Goal: Task Accomplishment & Management: Manage account settings

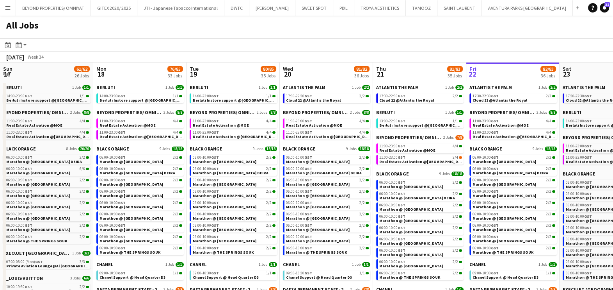
scroll to position [0, 334]
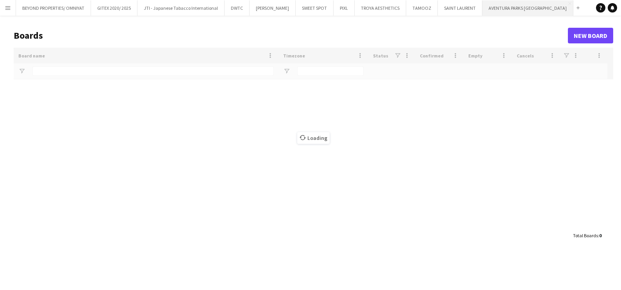
click at [499, 11] on button "AVENTURA PARKS DUBAI Close" at bounding box center [527, 7] width 91 height 15
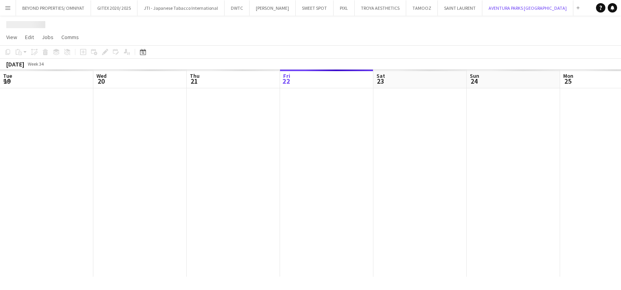
scroll to position [0, 187]
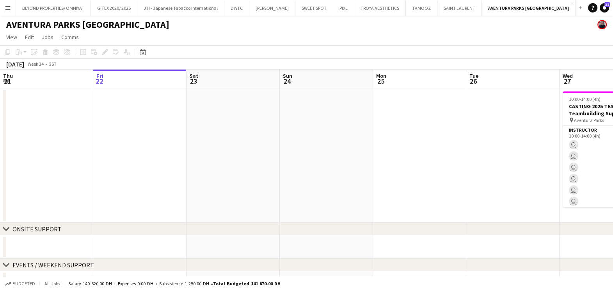
click at [4, 7] on button "Menu" at bounding box center [8, 8] width 16 height 16
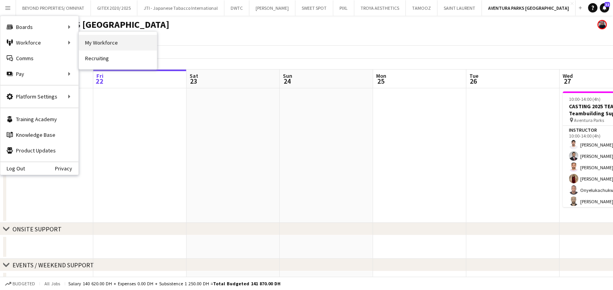
click at [107, 48] on link "My Workforce" at bounding box center [118, 43] width 78 height 16
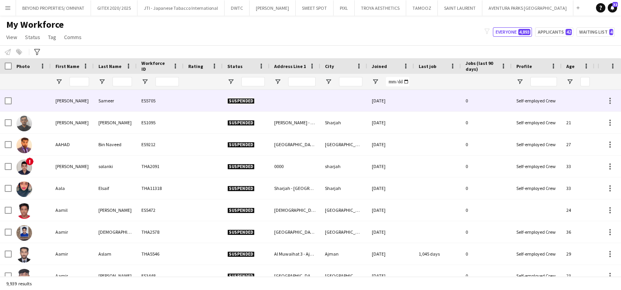
type input "*******"
type input "**********"
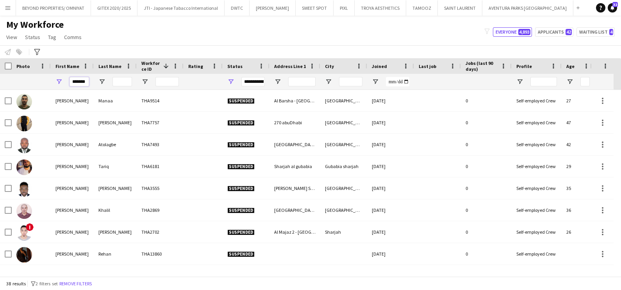
click at [75, 83] on input "*******" at bounding box center [79, 81] width 20 height 9
click at [76, 80] on input "*******" at bounding box center [79, 81] width 20 height 9
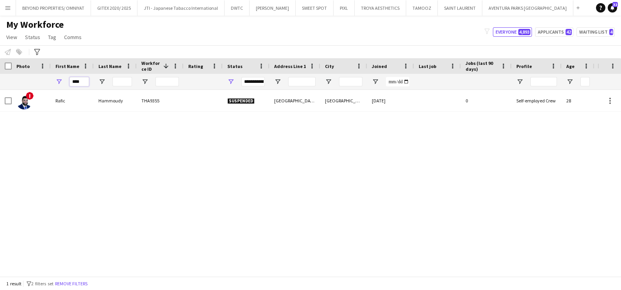
type input "****"
click at [231, 79] on span "Open Filter Menu" at bounding box center [230, 81] width 7 height 7
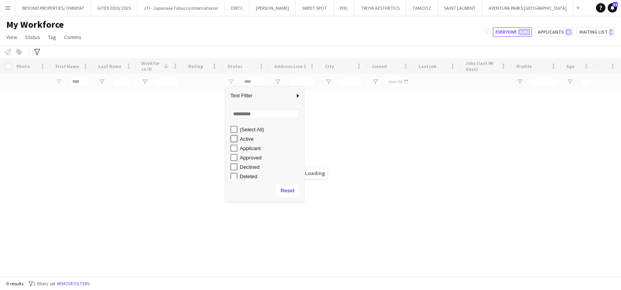
type input "**********"
click at [88, 79] on div "Loading" at bounding box center [310, 167] width 621 height 218
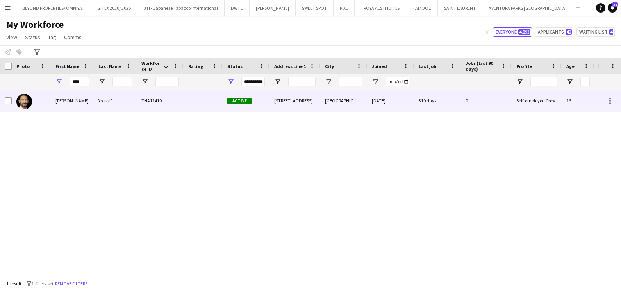
click at [76, 102] on div "Rafiq" at bounding box center [72, 100] width 43 height 21
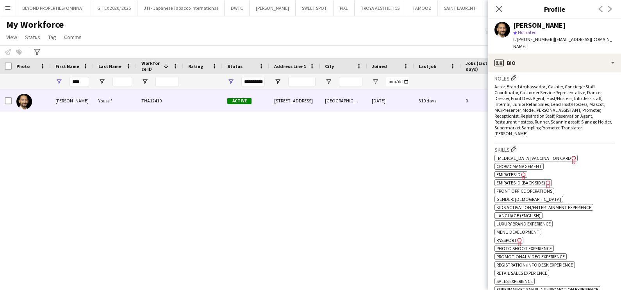
scroll to position [341, 0]
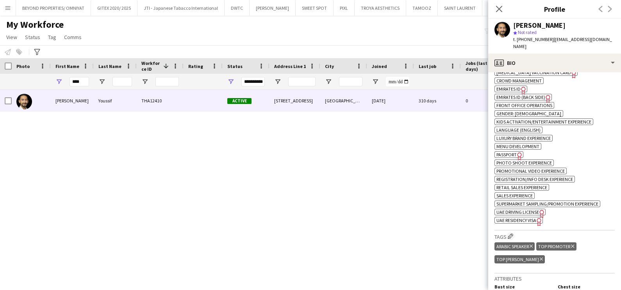
click at [525, 217] on span "UAE Residency Visa" at bounding box center [516, 220] width 40 height 6
click at [135, 47] on div "Notify workforce Add to tag Select at least one crew to tag him or her. Advance…" at bounding box center [310, 51] width 621 height 13
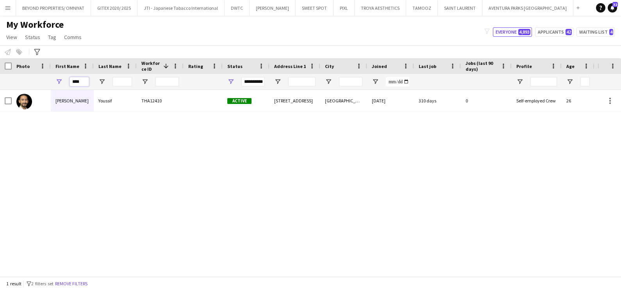
click at [77, 85] on input "****" at bounding box center [79, 81] width 20 height 9
type input "****"
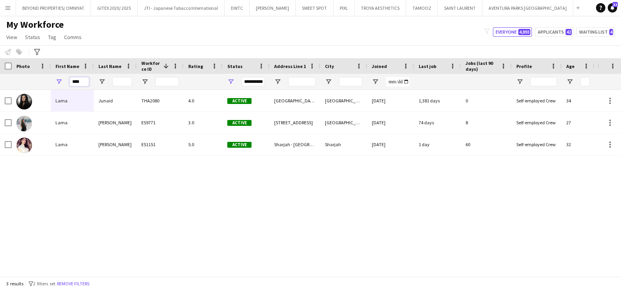
click at [80, 82] on input "****" at bounding box center [79, 81] width 20 height 9
click at [81, 82] on input "****" at bounding box center [79, 81] width 20 height 9
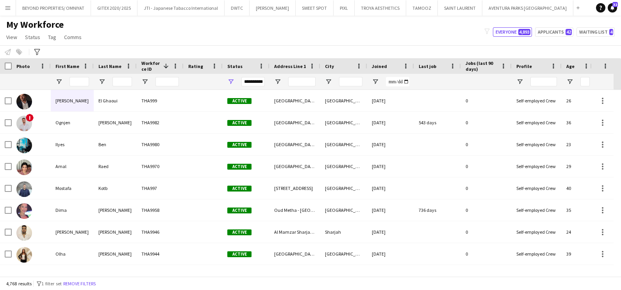
click at [180, 46] on div "Notify workforce Add to tag Select at least one crew to tag him or her. Advance…" at bounding box center [310, 51] width 621 height 13
click at [548, 30] on button "Applicants 42" at bounding box center [554, 31] width 38 height 9
type input "**********"
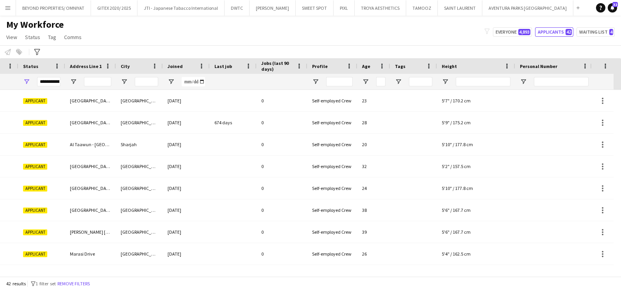
scroll to position [0, 285]
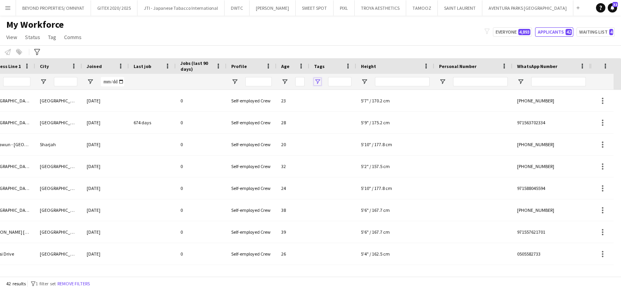
click at [318, 81] on span "Open Filter Menu" at bounding box center [317, 81] width 7 height 7
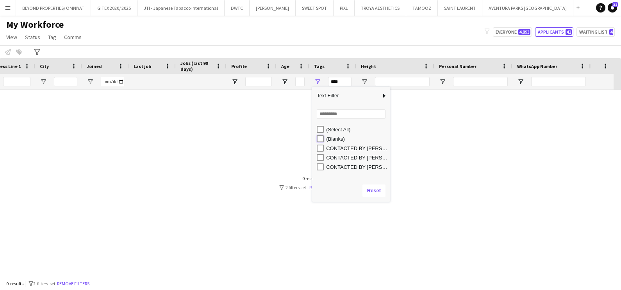
type input "**********"
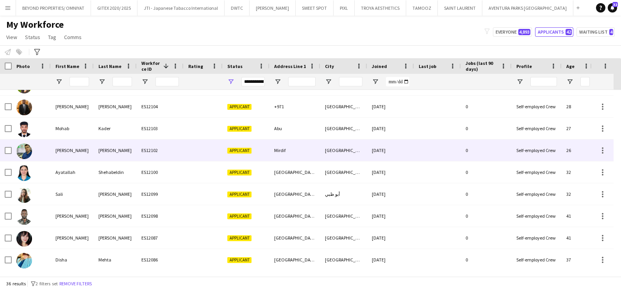
scroll to position [0, 0]
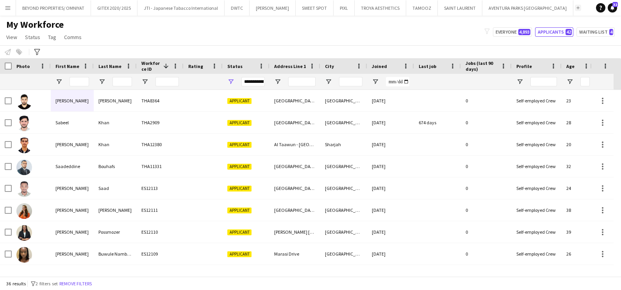
click at [575, 8] on button "Add" at bounding box center [578, 8] width 6 height 6
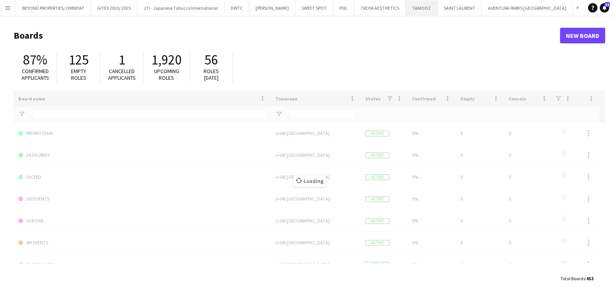
type input "***"
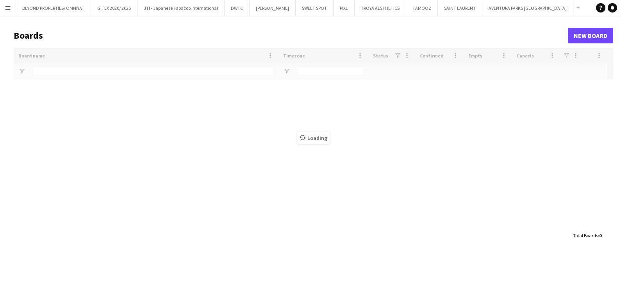
type input "**"
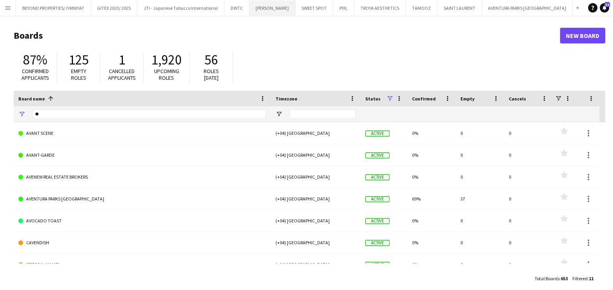
drag, startPoint x: 265, startPoint y: 9, endPoint x: 269, endPoint y: 14, distance: 6.4
click at [264, 9] on button "[PERSON_NAME] Close" at bounding box center [272, 7] width 46 height 15
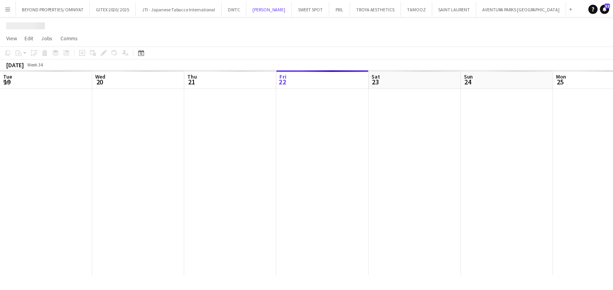
scroll to position [0, 187]
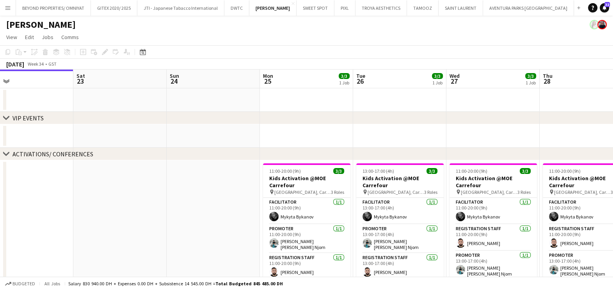
drag, startPoint x: 337, startPoint y: 174, endPoint x: 190, endPoint y: 174, distance: 147.2
click at [190, 174] on app-calendar-viewport "Tue 19 Wed 20 Thu 21 Fri 22 Sat 23 Sun 24 Mon 25 3/3 1 Job Tue 26 3/3 1 Job Wed…" at bounding box center [306, 235] width 613 height 332
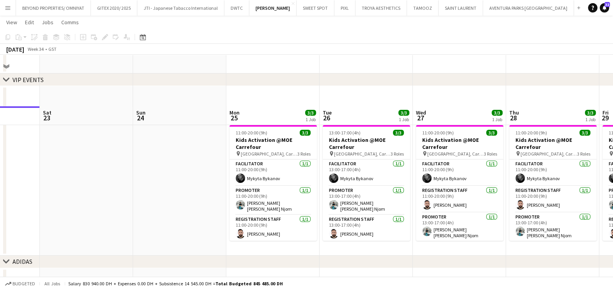
scroll to position [97, 0]
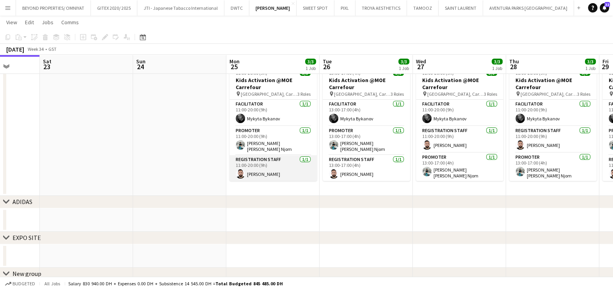
click at [283, 160] on app-card-role "Registration Staff [DATE] 11:00-20:00 (9h) [PERSON_NAME]" at bounding box center [273, 168] width 87 height 27
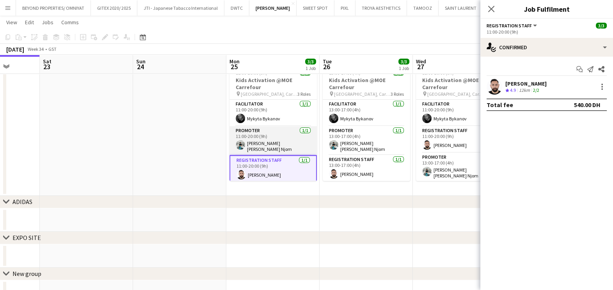
click at [280, 130] on app-card-role "Promoter [DATE] 11:00-20:00 (9h) [PERSON_NAME] [PERSON_NAME] Njom" at bounding box center [273, 140] width 87 height 29
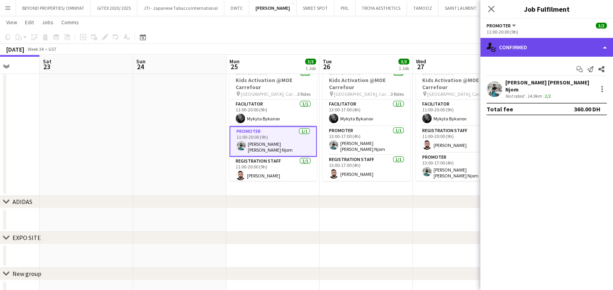
click at [496, 42] on div "single-neutral-actions-check-2 Confirmed" at bounding box center [547, 47] width 133 height 19
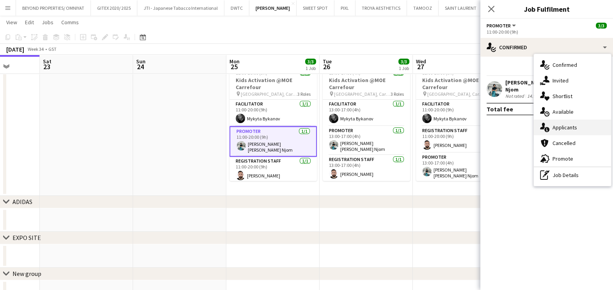
click at [496, 127] on div "single-neutral-actions-information Applicants" at bounding box center [572, 127] width 77 height 16
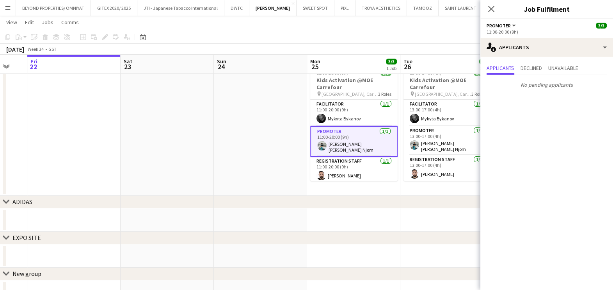
scroll to position [0, 221]
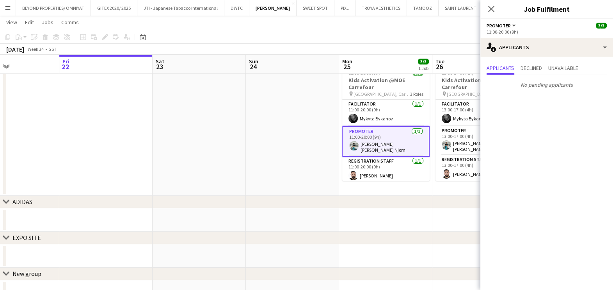
drag, startPoint x: 156, startPoint y: 139, endPoint x: 340, endPoint y: 139, distance: 183.5
click at [340, 139] on app-calendar-viewport "Tue 19 Wed 20 Thu 21 Fri 22 Sat 23 Sun 24 Mon 25 3/3 1 Job Tue 26 3/3 1 Job Wed…" at bounding box center [306, 118] width 613 height 370
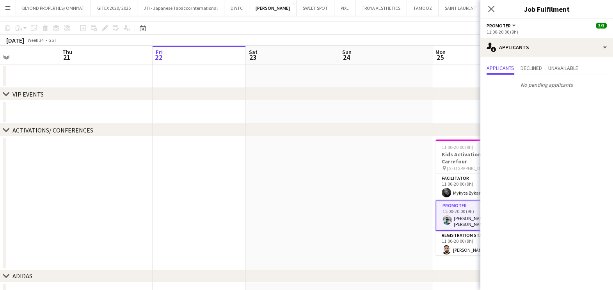
scroll to position [0, 0]
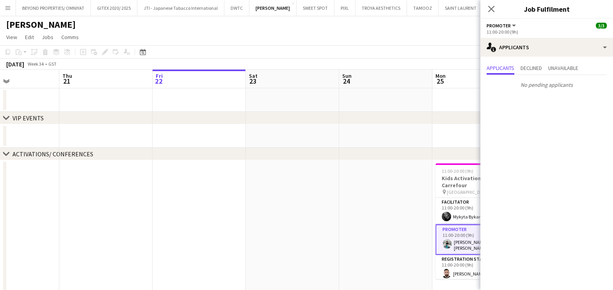
click at [379, 187] on app-date-cell at bounding box center [385, 227] width 93 height 134
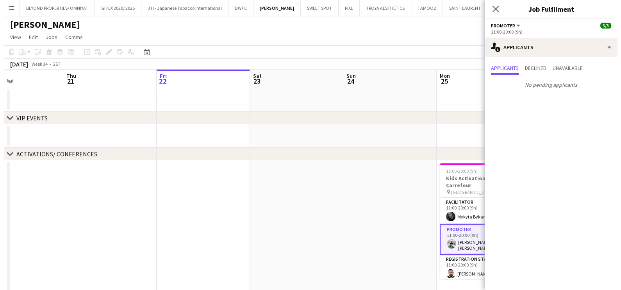
scroll to position [0, 221]
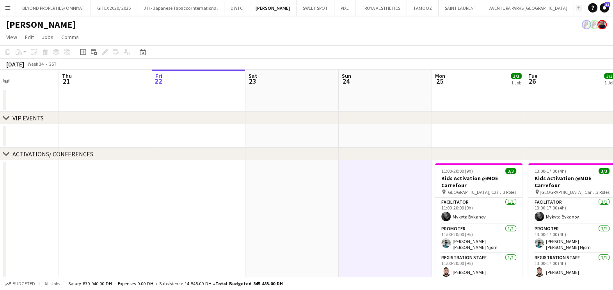
click at [496, 9] on app-icon "Add" at bounding box center [578, 7] width 3 height 3
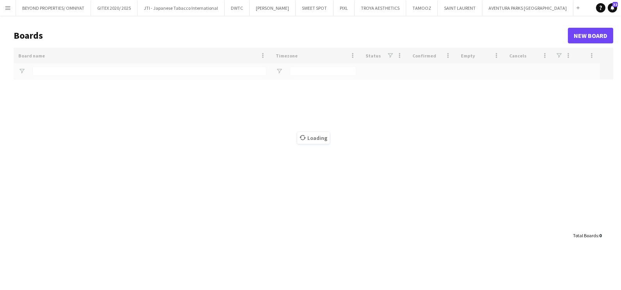
click at [74, 71] on div "Loading" at bounding box center [313, 138] width 599 height 180
type input "**"
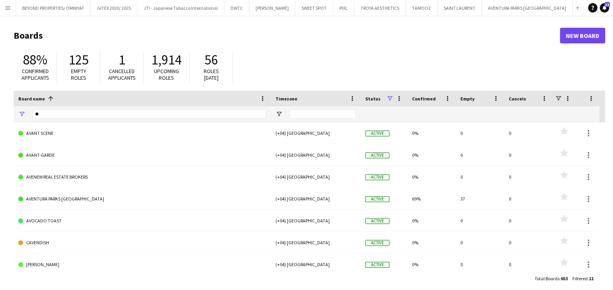
click at [75, 78] on span "Empty roles" at bounding box center [78, 75] width 15 height 14
click at [53, 113] on input "**" at bounding box center [149, 113] width 234 height 9
click at [496, 34] on link "New Board" at bounding box center [582, 36] width 45 height 16
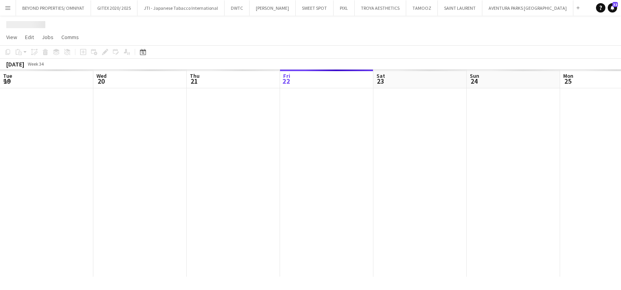
scroll to position [0, 187]
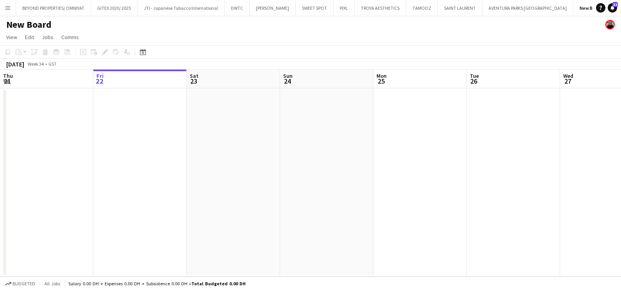
click at [46, 23] on h1 "New Board" at bounding box center [28, 25] width 45 height 12
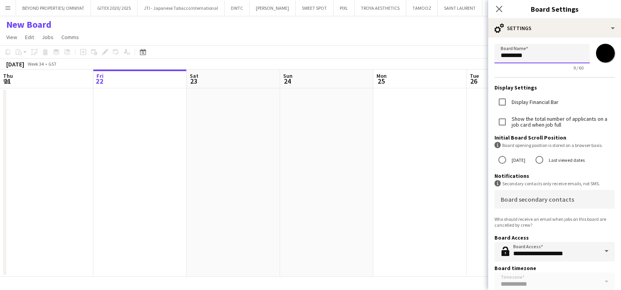
click at [496, 52] on input "*********" at bounding box center [541, 54] width 95 height 20
type input "**********"
click at [496, 55] on input "*******" at bounding box center [605, 53] width 28 height 28
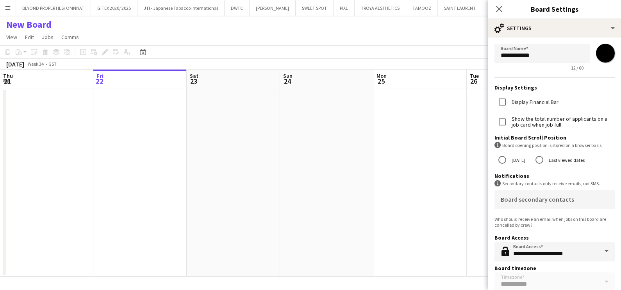
type input "*******"
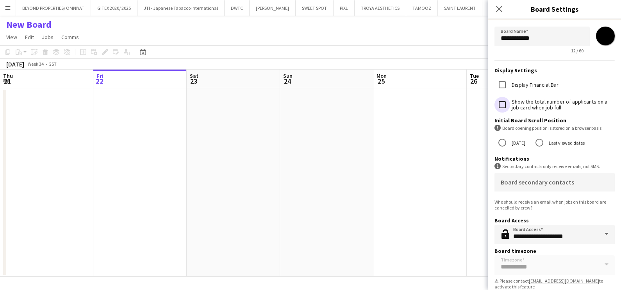
scroll to position [25, 0]
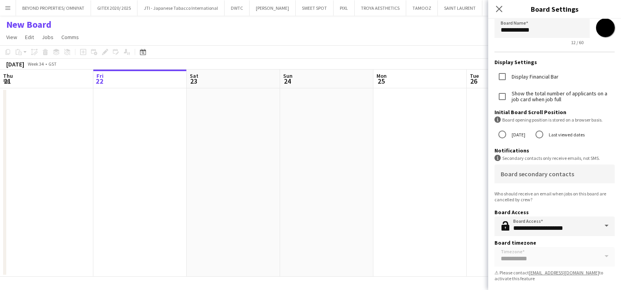
click at [434, 182] on app-date-cell at bounding box center [419, 182] width 93 height 188
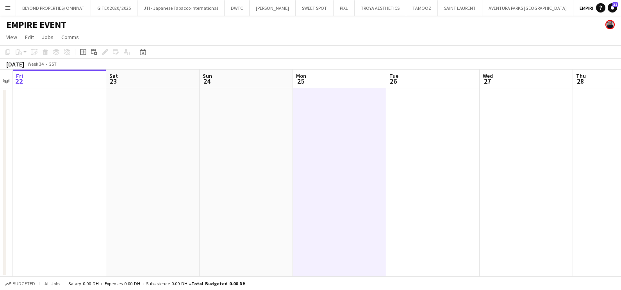
drag, startPoint x: 469, startPoint y: 195, endPoint x: 282, endPoint y: 194, distance: 187.0
click at [288, 194] on app-calendar-viewport "Tue 19 Wed 20 Thu 21 Fri 22 Sat 23 Sun 24 Mon 25 Tue 26 Wed 27 Thu 28 Fri 29 Sa…" at bounding box center [310, 172] width 621 height 207
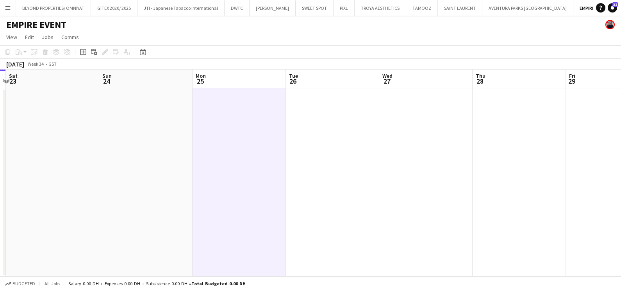
click at [318, 180] on app-date-cell at bounding box center [332, 182] width 93 height 188
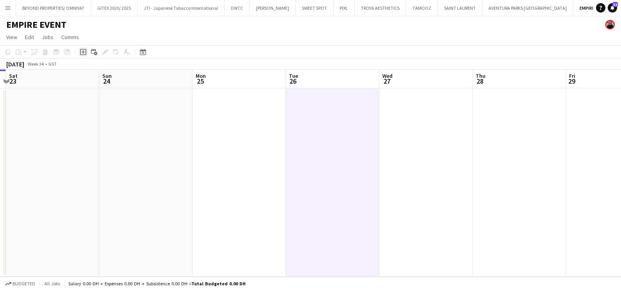
click at [83, 54] on icon "Add job" at bounding box center [83, 52] width 6 height 6
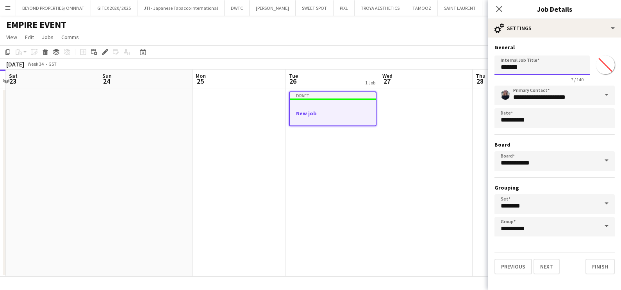
click at [496, 68] on input "*******" at bounding box center [541, 65] width 95 height 20
type input "**********"
click at [496, 68] on input "*******" at bounding box center [605, 65] width 28 height 28
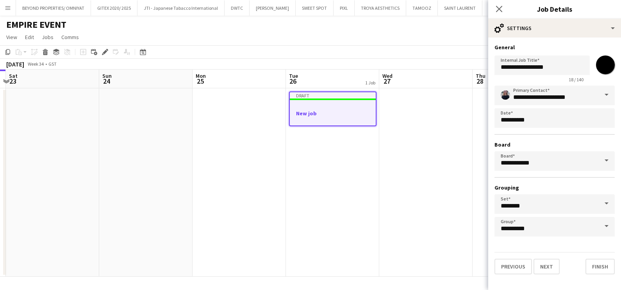
type input "*******"
click at [496, 45] on h3 "General" at bounding box center [554, 47] width 120 height 7
click at [496, 220] on button "Next" at bounding box center [546, 266] width 26 height 16
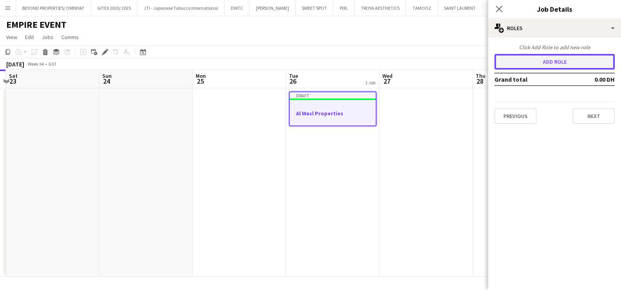
click at [496, 61] on button "Add role" at bounding box center [554, 62] width 120 height 16
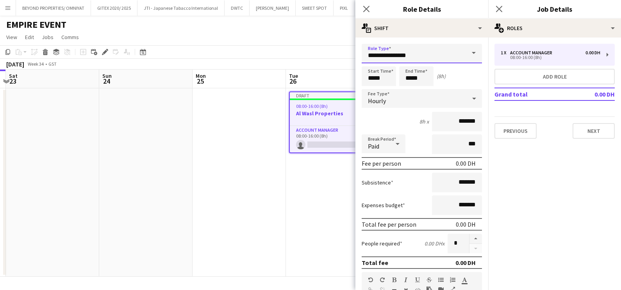
click at [406, 47] on input "**********" at bounding box center [422, 54] width 120 height 20
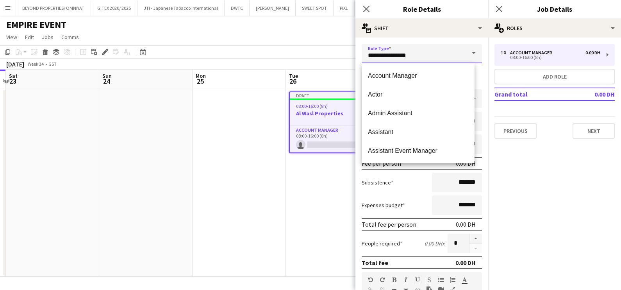
click at [406, 47] on input "**********" at bounding box center [422, 54] width 120 height 20
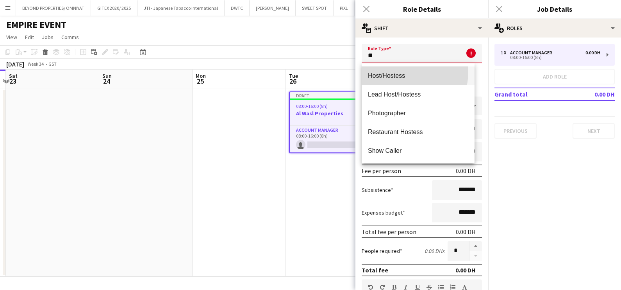
click at [387, 71] on mat-option "Host/Hostess" at bounding box center [418, 75] width 113 height 19
type input "**********"
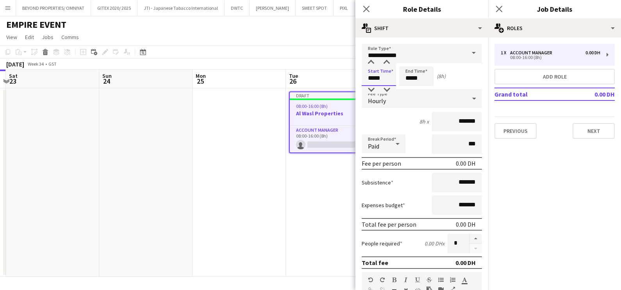
click at [386, 76] on input "*****" at bounding box center [379, 76] width 34 height 20
type input "*****"
click at [370, 65] on div at bounding box center [371, 63] width 16 height 8
click at [421, 78] on input "*****" at bounding box center [416, 76] width 34 height 20
click at [409, 62] on div at bounding box center [409, 63] width 16 height 8
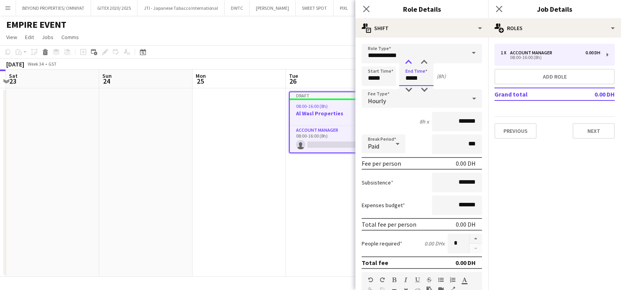
click at [409, 62] on div at bounding box center [409, 63] width 16 height 8
type input "*****"
click at [409, 62] on div at bounding box center [409, 63] width 16 height 8
drag, startPoint x: 450, startPoint y: 120, endPoint x: 446, endPoint y: 120, distance: 4.3
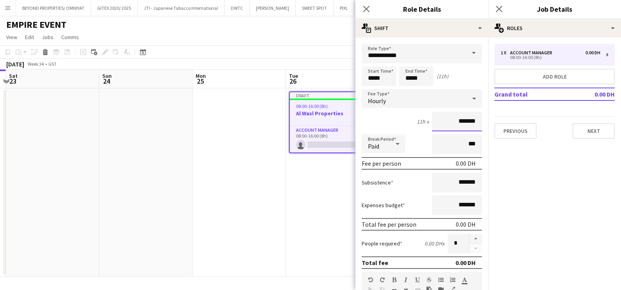
click at [446, 120] on input "*******" at bounding box center [457, 122] width 50 height 20
type input "********"
click at [470, 220] on button "button" at bounding box center [475, 238] width 12 height 10
type input "*"
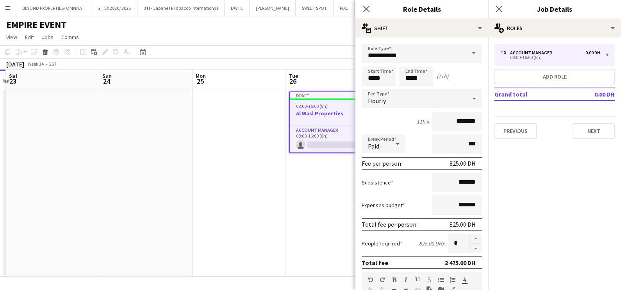
scroll to position [197, 0]
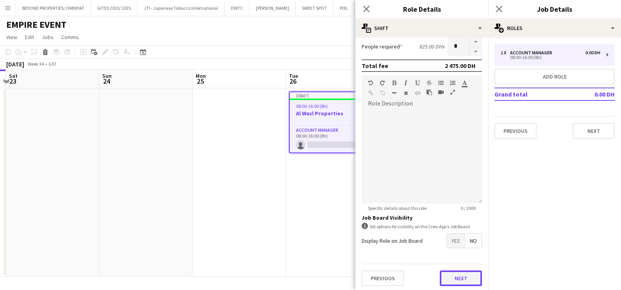
click at [450, 220] on button "Next" at bounding box center [461, 278] width 42 height 16
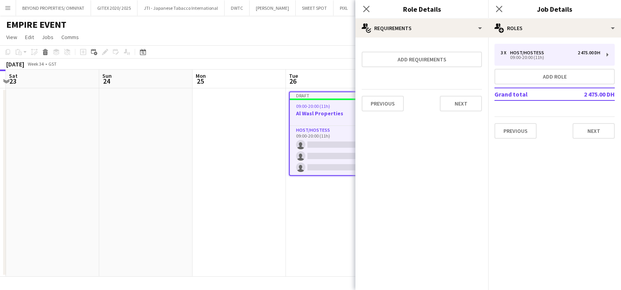
scroll to position [0, 0]
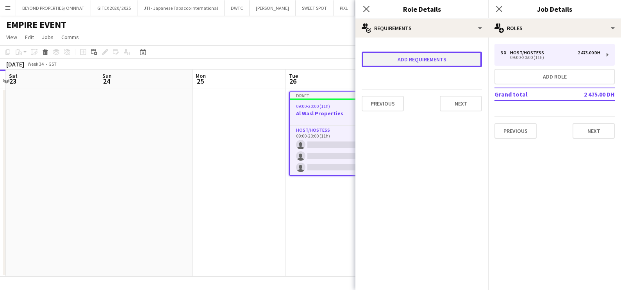
click at [390, 52] on button "Add requirements" at bounding box center [422, 60] width 120 height 16
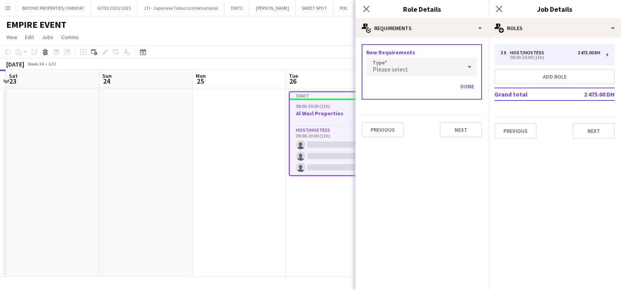
click at [394, 72] on span "Please select" at bounding box center [390, 69] width 36 height 8
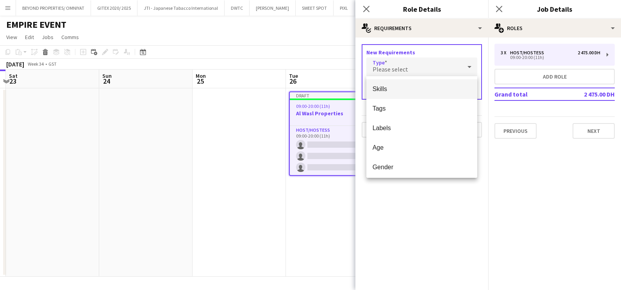
click at [404, 86] on span "Skills" at bounding box center [421, 88] width 99 height 7
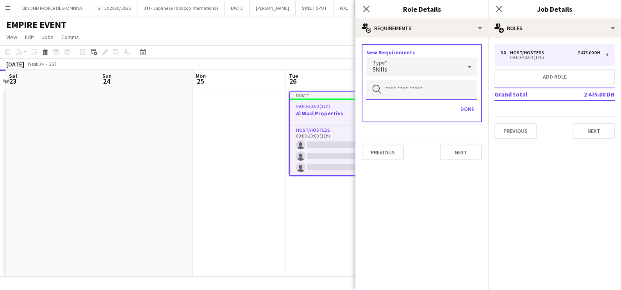
click at [405, 90] on input "text" at bounding box center [421, 90] width 111 height 20
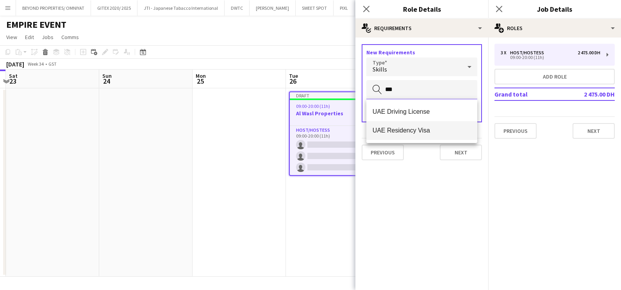
type input "***"
click at [424, 127] on span "UAE Residency Visa" at bounding box center [421, 130] width 99 height 7
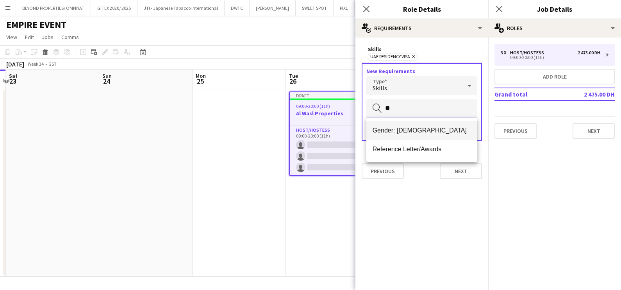
type input "**"
click at [411, 129] on span "Gender: [DEMOGRAPHIC_DATA]" at bounding box center [421, 130] width 99 height 7
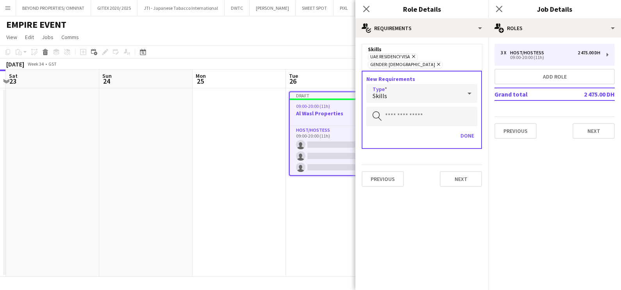
click at [410, 88] on div "Skills" at bounding box center [413, 93] width 95 height 19
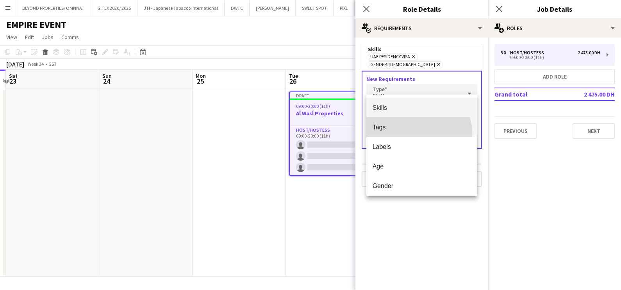
click at [414, 133] on mat-option "Tags" at bounding box center [421, 127] width 111 height 20
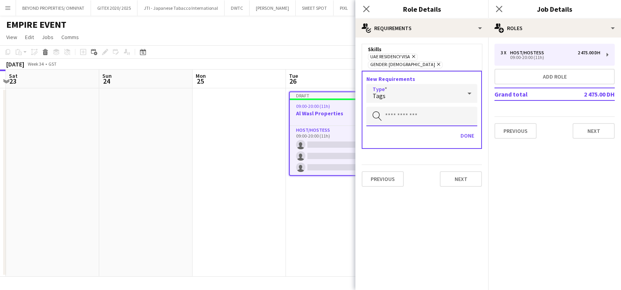
click at [413, 112] on input "text" at bounding box center [421, 117] width 111 height 20
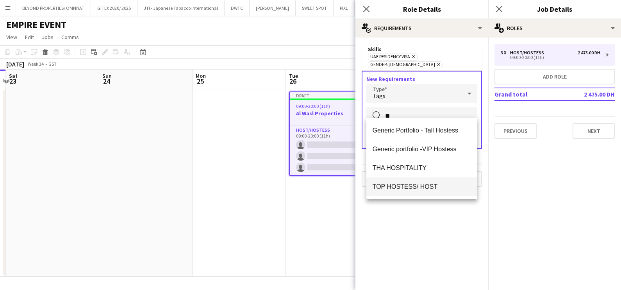
type input "**"
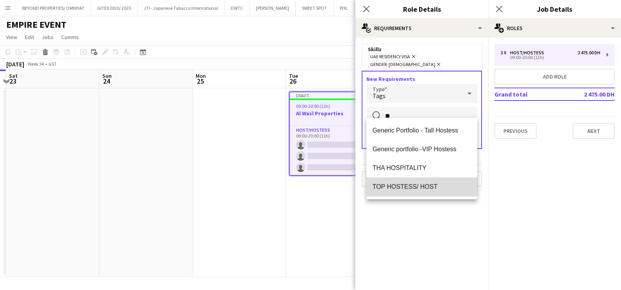
click at [412, 185] on span "TOP HOSTESS/ HOST" at bounding box center [421, 186] width 99 height 7
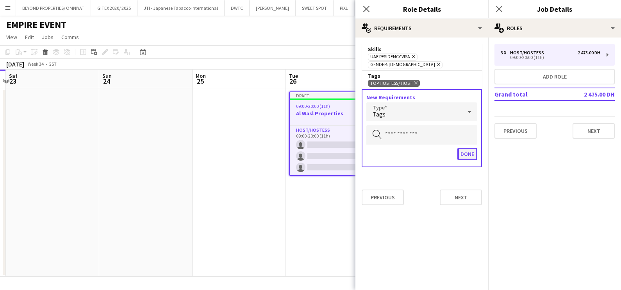
click at [474, 148] on button "Done" at bounding box center [467, 154] width 20 height 12
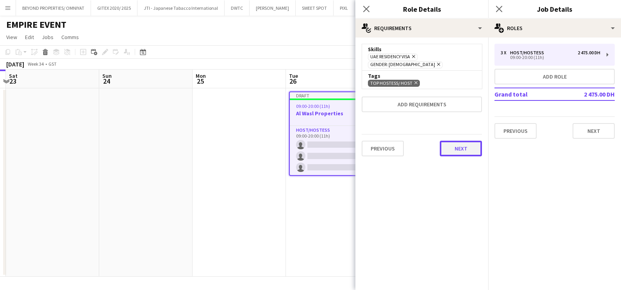
click at [472, 144] on button "Next" at bounding box center [461, 149] width 42 height 16
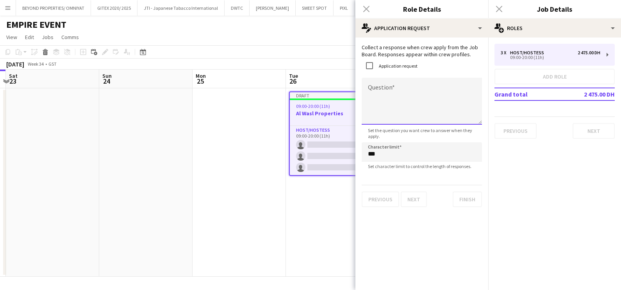
click at [385, 103] on textarea "Question" at bounding box center [422, 101] width 120 height 47
type textarea "**********"
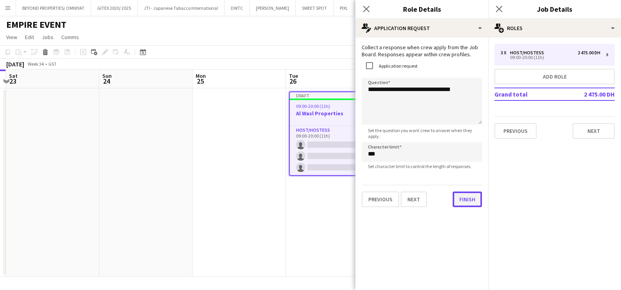
click at [470, 196] on button "Finish" at bounding box center [467, 199] width 29 height 16
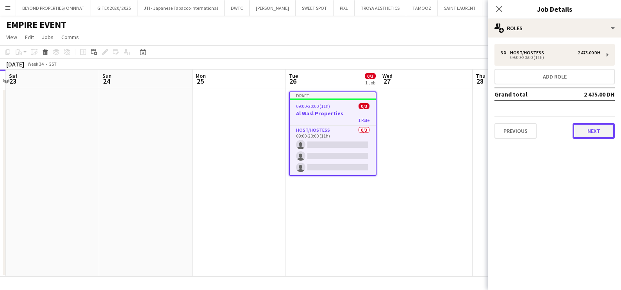
click at [496, 131] on button "Next" at bounding box center [593, 131] width 42 height 16
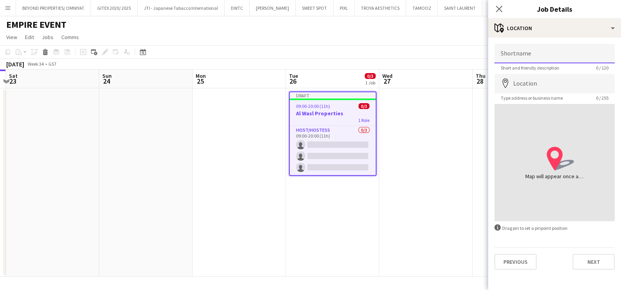
click at [496, 53] on input "Shortname" at bounding box center [554, 54] width 120 height 20
click at [496, 53] on input "**********" at bounding box center [554, 54] width 120 height 20
type input "**********"
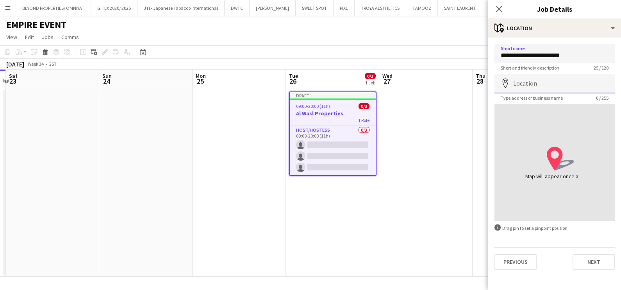
click at [496, 77] on input "Location" at bounding box center [554, 84] width 120 height 20
paste input "**********"
type input "**********"
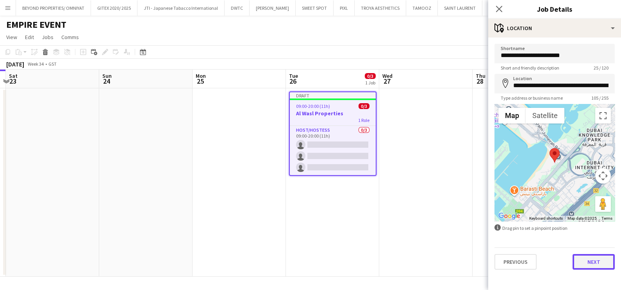
click at [496, 220] on button "Next" at bounding box center [593, 262] width 42 height 16
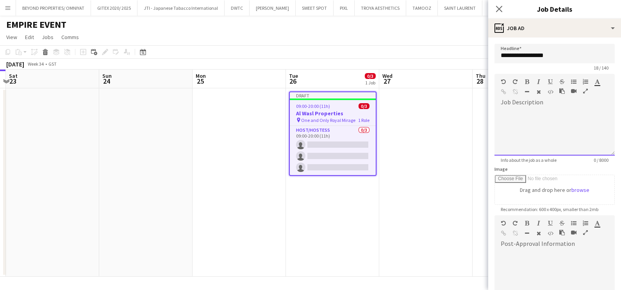
click at [496, 121] on div at bounding box center [554, 132] width 120 height 47
click at [496, 89] on icon "button" at bounding box center [585, 90] width 5 height 5
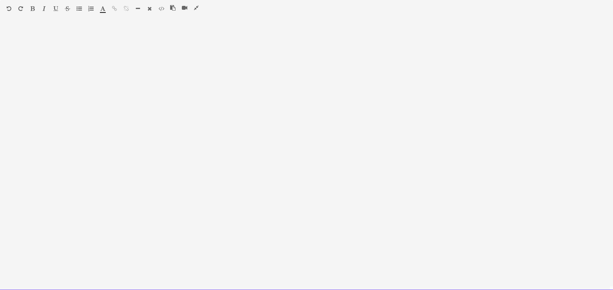
click at [87, 42] on div at bounding box center [306, 157] width 613 height 265
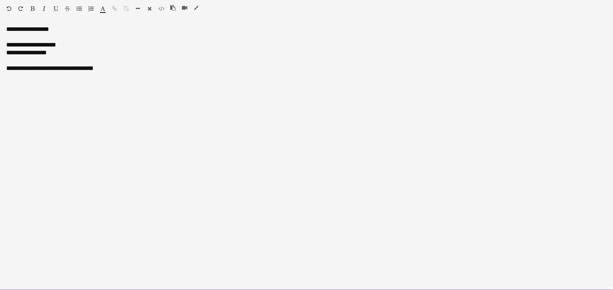
click at [34, 25] on div "**********" at bounding box center [306, 157] width 613 height 265
click at [34, 27] on div "**********" at bounding box center [306, 157] width 613 height 265
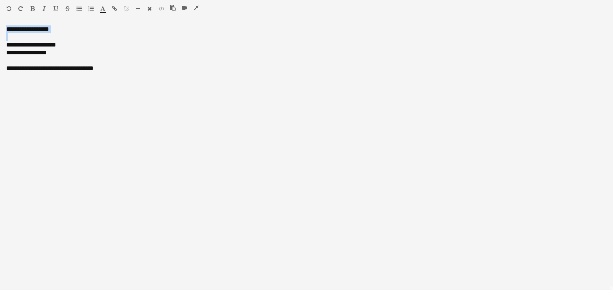
click at [32, 8] on icon "button" at bounding box center [32, 8] width 4 height 5
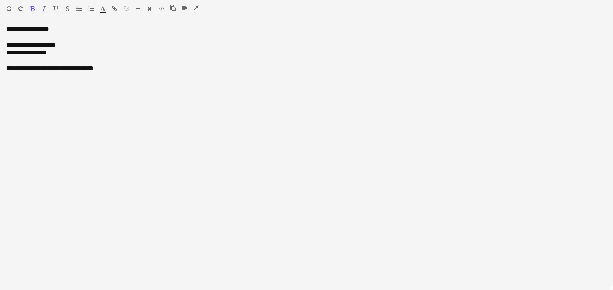
click at [39, 70] on div "**********" at bounding box center [306, 68] width 601 height 8
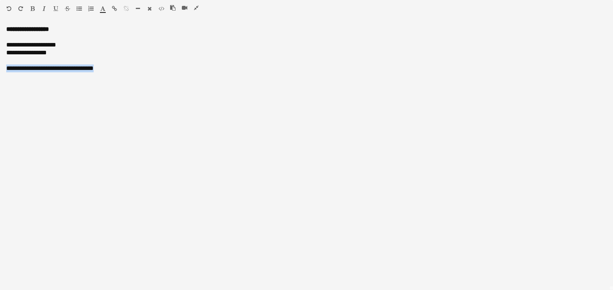
click at [46, 9] on button "button" at bounding box center [43, 8] width 5 height 6
click at [55, 7] on icon "button" at bounding box center [55, 8] width 5 height 5
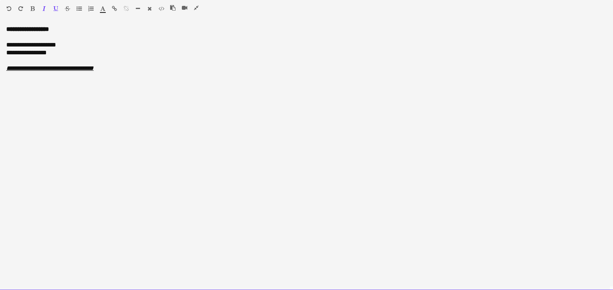
click at [127, 71] on div "**********" at bounding box center [306, 68] width 601 height 8
click at [35, 101] on div "**********" at bounding box center [306, 157] width 613 height 265
click at [150, 66] on div "**********" at bounding box center [306, 68] width 601 height 8
drag, startPoint x: 30, startPoint y: 84, endPoint x: 0, endPoint y: 84, distance: 29.3
click at [0, 84] on div "**********" at bounding box center [306, 157] width 613 height 265
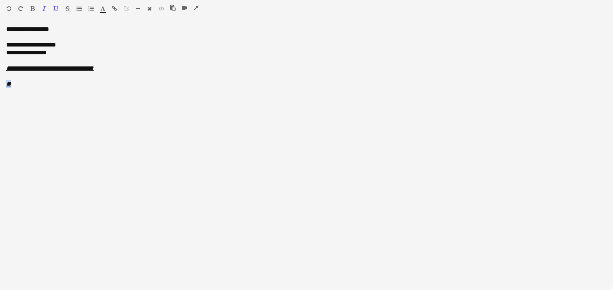
click at [55, 8] on icon "button" at bounding box center [55, 8] width 5 height 5
click at [43, 8] on icon "button" at bounding box center [44, 8] width 3 height 5
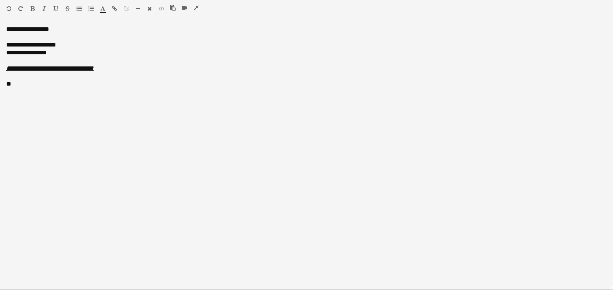
click at [18, 84] on div "**" at bounding box center [306, 84] width 601 height 8
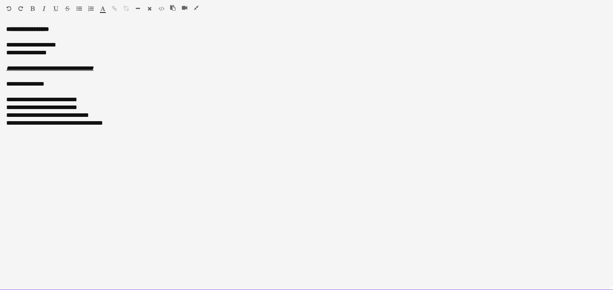
click at [18, 84] on div "**********" at bounding box center [306, 84] width 601 height 8
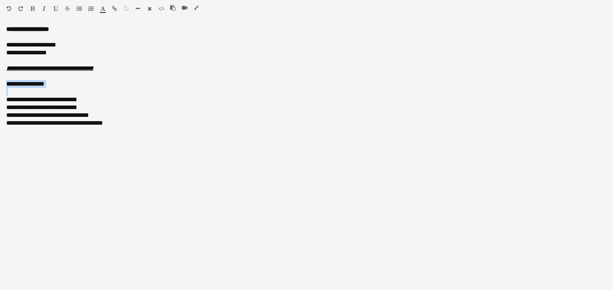
click at [34, 8] on icon "button" at bounding box center [32, 8] width 4 height 5
click at [196, 9] on icon "button" at bounding box center [196, 7] width 5 height 5
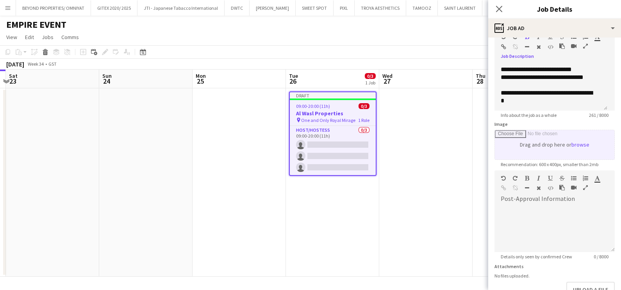
scroll to position [95, 0]
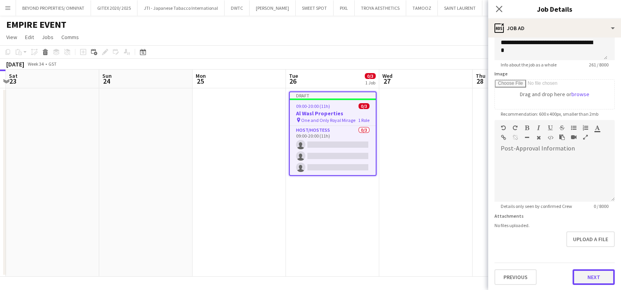
click at [496, 220] on button "Next" at bounding box center [593, 277] width 42 height 16
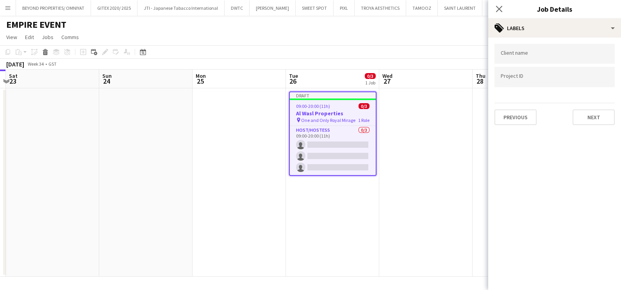
click at [496, 54] on input "Type to search client labels..." at bounding box center [555, 53] width 108 height 7
type input "**********"
click at [443, 145] on app-date-cell at bounding box center [425, 182] width 93 height 188
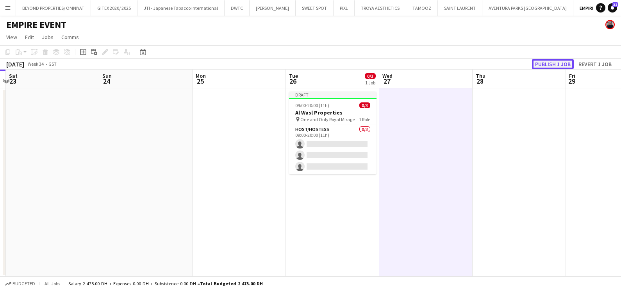
click at [496, 61] on button "Publish 1 job" at bounding box center [553, 64] width 42 height 10
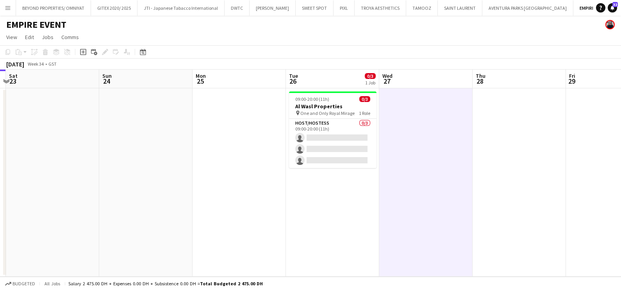
click at [496, 9] on button "Add" at bounding box center [620, 8] width 6 height 6
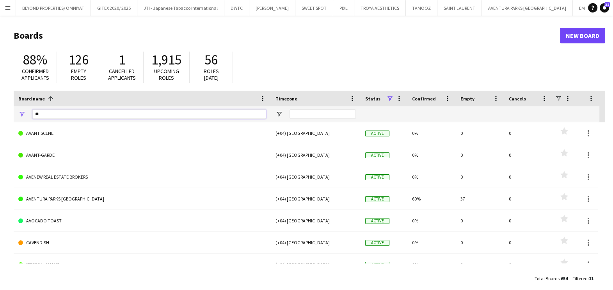
click at [125, 113] on input "**" at bounding box center [149, 113] width 234 height 9
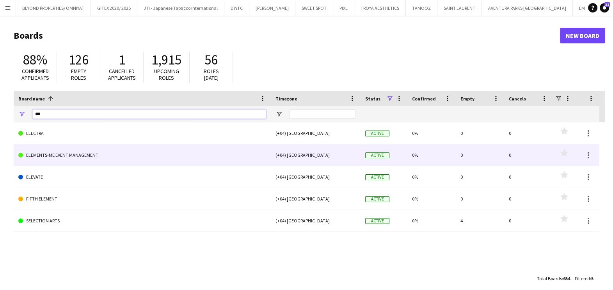
type input "***"
click at [118, 156] on link "ELEMENTS-ME EVENT MANAGEMENT" at bounding box center [142, 155] width 248 height 22
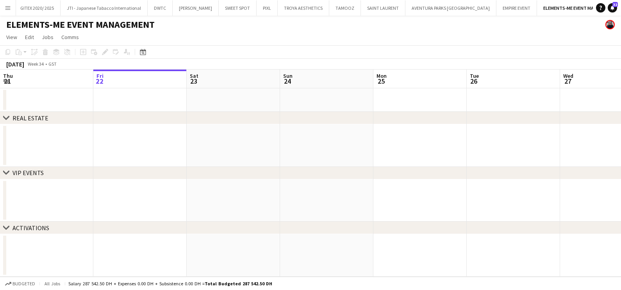
scroll to position [0, 193]
drag, startPoint x: 8, startPoint y: 137, endPoint x: 435, endPoint y: 174, distance: 428.7
click at [496, 171] on div "chevron-right REAL ESTATE chevron-right VIP EVENTS chevron-right ACTIVATIONS Tu…" at bounding box center [310, 172] width 621 height 207
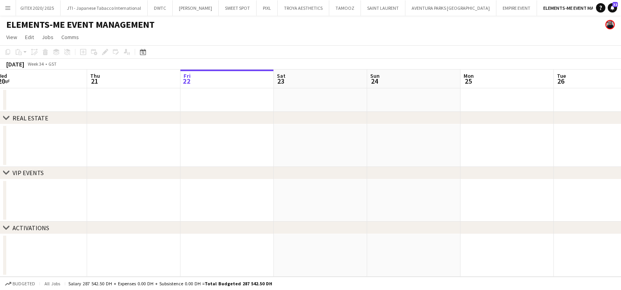
drag, startPoint x: 64, startPoint y: 184, endPoint x: 504, endPoint y: 195, distance: 441.0
click at [496, 195] on div "chevron-right REAL ESTATE chevron-right VIP EVENTS chevron-right ACTIVATIONS Mo…" at bounding box center [310, 172] width 621 height 207
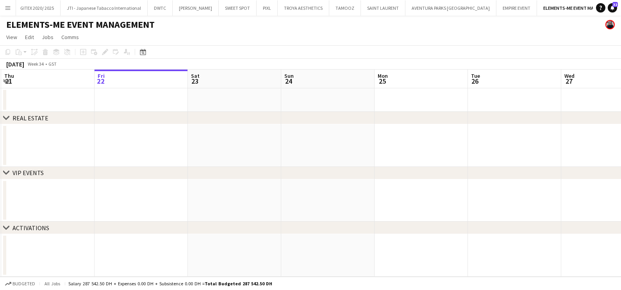
click at [444, 209] on app-calendar-viewport "Mon 18 Tue 19 Wed 20 Thu 21 Fri 22 Sat 23 Sun 24 Mon 25 Tue 26 Wed 27 Thu 28 Fr…" at bounding box center [310, 172] width 621 height 207
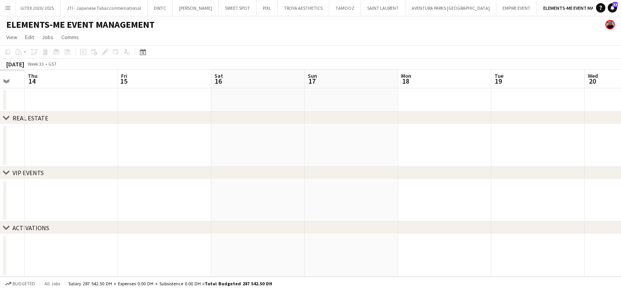
drag, startPoint x: 54, startPoint y: 217, endPoint x: 436, endPoint y: 222, distance: 382.3
click at [437, 220] on app-calendar-viewport "Tue 12 Wed 13 Thu 14 Fri 15 Sat 16 Sun 17 Mon 18 Tue 19 Wed 20 Thu 21 Fri 22 Sa…" at bounding box center [310, 172] width 621 height 207
click at [495, 217] on app-calendar-viewport "Sun 10 Mon 11 Tue 12 Wed 13 Thu 14 Fri 15 Sat 16 Sun 17 Mon 18 Tue 19 Wed 20 Th…" at bounding box center [310, 172] width 621 height 207
drag, startPoint x: 227, startPoint y: 220, endPoint x: 344, endPoint y: 223, distance: 116.4
click at [496, 220] on app-calendar-viewport "Sun 3 Mon 4 Tue 5 Wed 6 Thu 7 Fri 8 Sat 9 Sun 10 Mon 11 Tue 12 Wed 13 Thu 14" at bounding box center [310, 172] width 621 height 207
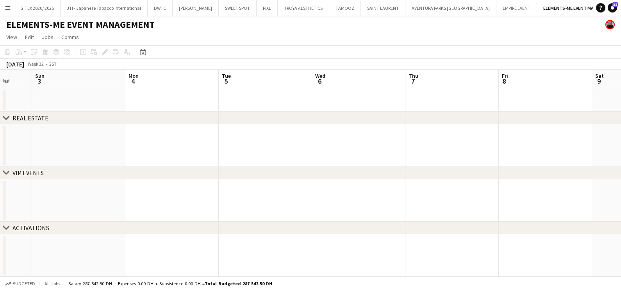
drag, startPoint x: 160, startPoint y: 229, endPoint x: 526, endPoint y: 228, distance: 366.2
click at [496, 220] on div "chevron-right ACTIVATIONS" at bounding box center [310, 228] width 621 height 12
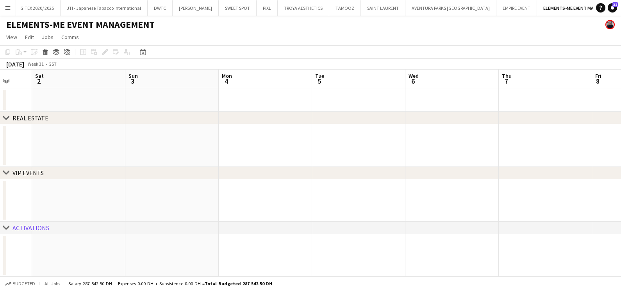
drag, startPoint x: 373, startPoint y: 213, endPoint x: 570, endPoint y: 214, distance: 197.6
click at [496, 214] on app-calendar-viewport "Wed 30 Thu 31 Fri 1 Sat 2 Sun 3 Mon 4 Tue 5 Wed 6 Thu 7 Fri 8 Sat 9 Sun 10" at bounding box center [310, 172] width 621 height 207
drag, startPoint x: 383, startPoint y: 219, endPoint x: 484, endPoint y: 219, distance: 100.7
click at [496, 219] on app-calendar-viewport "Sun 27 Mon 28 Tue 29 Wed 30 Thu 31 Fri 1 Sat 2 Sun 3 Mon 4 Tue 5 Wed 6 Thu 7" at bounding box center [310, 172] width 621 height 207
drag, startPoint x: 171, startPoint y: 214, endPoint x: 490, endPoint y: 214, distance: 319.8
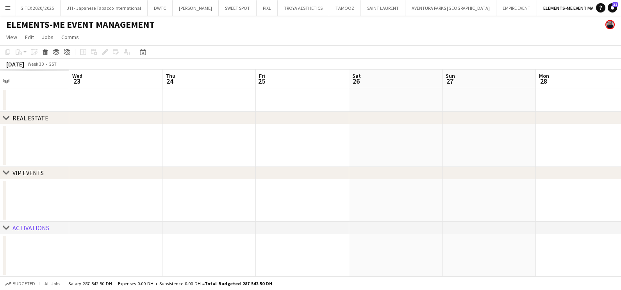
click at [494, 214] on app-calendar-viewport "Sun 20 Mon 21 Tue 22 Wed 23 Thu 24 Fri 25 Sat 26 Sun 27 Mon 28 Tue 29 Wed 30 Th…" at bounding box center [310, 172] width 621 height 207
drag, startPoint x: 555, startPoint y: 216, endPoint x: 490, endPoint y: 216, distance: 65.2
click at [496, 216] on app-calendar-viewport "Sat 19 Sun 20 Mon 21 Tue 22 Wed 23 Thu 24 Fri 25 Sat 26 Sun 27 Mon 28 Tue 29 We…" at bounding box center [310, 172] width 621 height 207
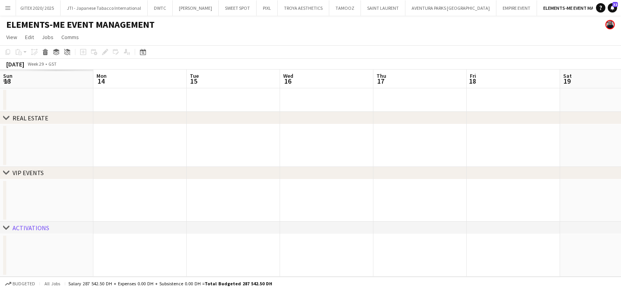
drag, startPoint x: 361, startPoint y: 207, endPoint x: 169, endPoint y: 207, distance: 192.1
click at [439, 207] on app-calendar-viewport "Fri 11 Sat 12 Sun 13 Mon 14 Tue 15 Wed 16 Thu 17 Fri 18 Sat 19 Sun 20 Mon 21 Tu…" at bounding box center [310, 172] width 621 height 207
drag, startPoint x: 335, startPoint y: 215, endPoint x: 347, endPoint y: 209, distance: 13.8
click at [454, 215] on app-calendar-viewport "Thu 10 Fri 11 Sat 12 Sun 13 Mon 14 Tue 15 Wed 16 Thu 17 Fri 18 Sat 19 Sun 20 Mo…" at bounding box center [310, 172] width 621 height 207
drag, startPoint x: 267, startPoint y: 204, endPoint x: 323, endPoint y: 202, distance: 55.5
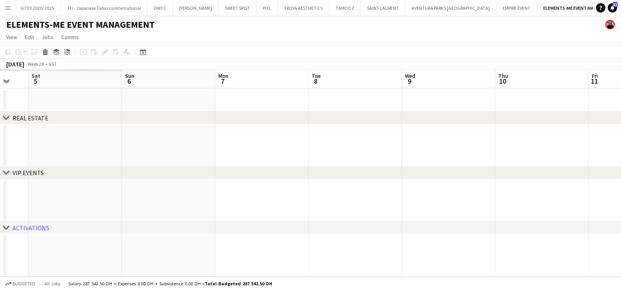
click at [496, 205] on app-calendar-viewport "Wed 2 Thu 3 Fri 4 Sat 5 Sun 6 Mon 7 Tue 8 Wed 9 Thu 10 Fri 11 Sat 12 Sun 13" at bounding box center [310, 172] width 621 height 207
drag, startPoint x: 113, startPoint y: 187, endPoint x: 416, endPoint y: 195, distance: 303.1
click at [496, 197] on app-calendar-viewport "Wed 2 Thu 3 Fri 4 Sat 5 Sun 6 Mon 7 Tue 8 Wed 9 Thu 10 Fri 11 Sat 12 Sun 13" at bounding box center [310, 172] width 621 height 207
drag, startPoint x: 107, startPoint y: 177, endPoint x: 497, endPoint y: 184, distance: 390.5
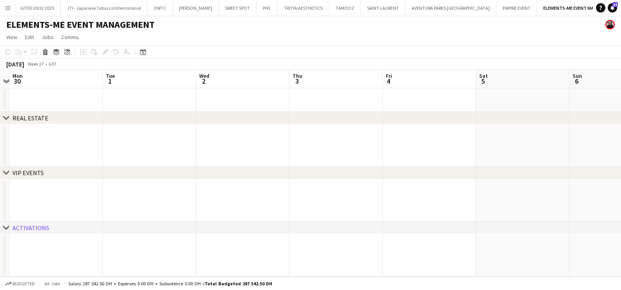
click at [496, 184] on div "chevron-right REAL ESTATE chevron-right VIP EVENTS chevron-right ACTIVATIONS Sa…" at bounding box center [310, 172] width 621 height 207
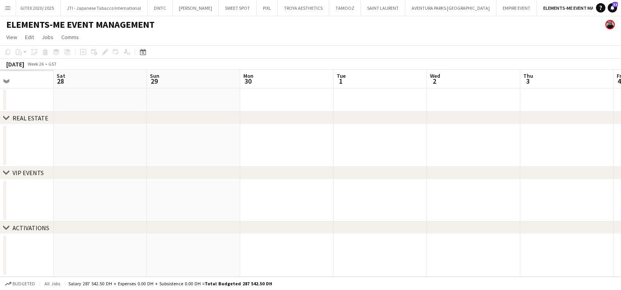
drag, startPoint x: 283, startPoint y: 219, endPoint x: 391, endPoint y: 219, distance: 108.5
click at [391, 219] on app-calendar-viewport "Wed 25 Thu 26 Fri 27 Sat 28 Sun 29 Mon 30 Tue 1 Wed 2 Thu 3 Fri 4 Sat 5 Sun 6" at bounding box center [310, 172] width 621 height 207
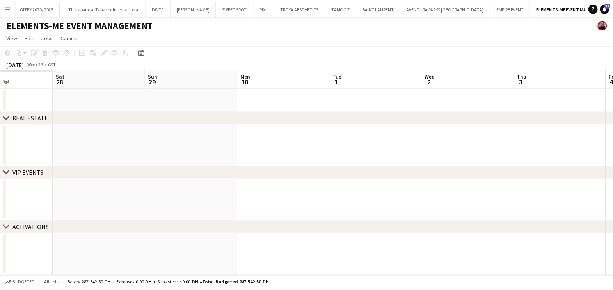
scroll to position [0, 187]
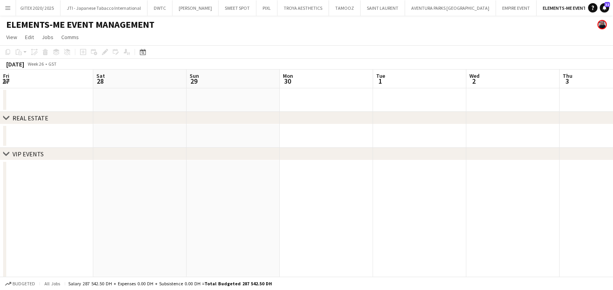
drag, startPoint x: 383, startPoint y: 168, endPoint x: 444, endPoint y: 169, distance: 61.3
click at [460, 169] on div "chevron-right REAL ESTATE chevron-right VIP EVENTS chevron-right ACTIVATIONS We…" at bounding box center [306, 199] width 613 height 261
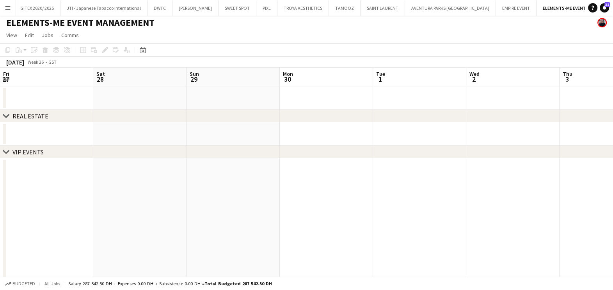
scroll to position [0, 0]
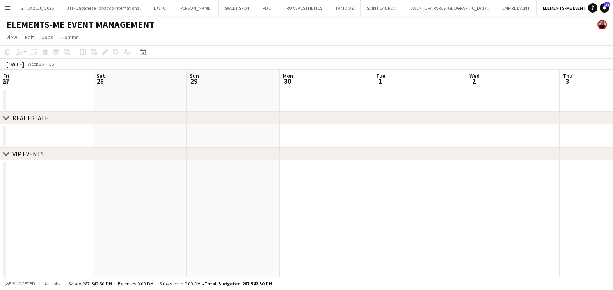
drag, startPoint x: 232, startPoint y: 220, endPoint x: 470, endPoint y: 221, distance: 237.4
click at [496, 220] on app-calendar-viewport "Wed 25 Thu 26 6/6 1 Job Fri 27 Sat 28 Sun 29 Mon 30 Tue 1 Wed 2 Thu 3 Fri 4 Sat…" at bounding box center [306, 199] width 613 height 261
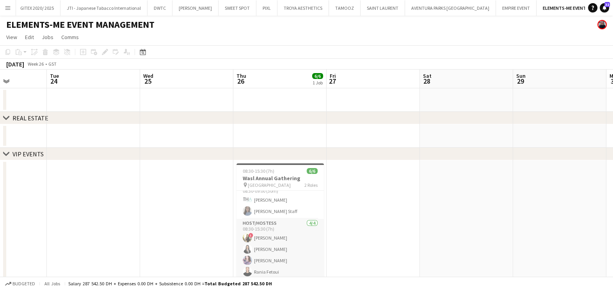
scroll to position [53, 0]
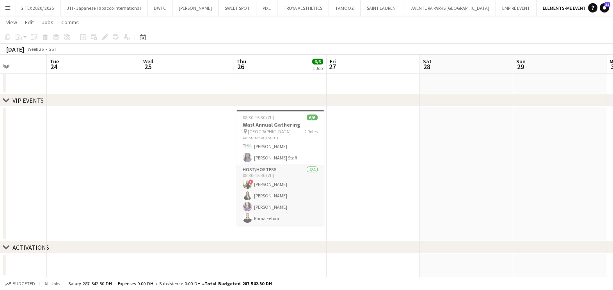
click at [281, 194] on app-card-role "Host/Hostess [DATE] 08:30-15:30 (7h) ! [PERSON_NAME] Aya Hammedi Daria Ganzhura…" at bounding box center [280, 195] width 87 height 61
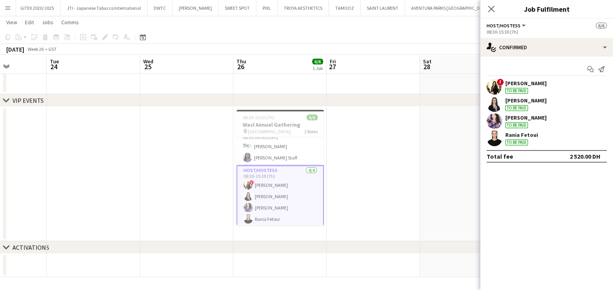
click at [496, 81] on div "[PERSON_NAME]" at bounding box center [526, 83] width 41 height 7
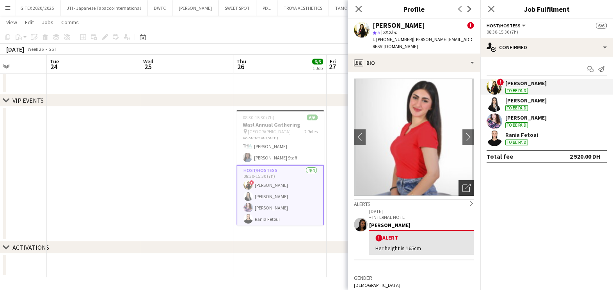
click at [465, 182] on div "Open photos pop-in" at bounding box center [467, 188] width 16 height 16
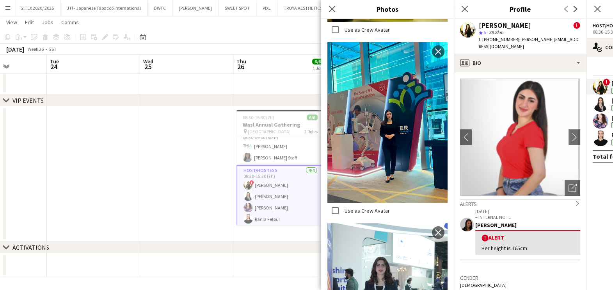
scroll to position [1832, 0]
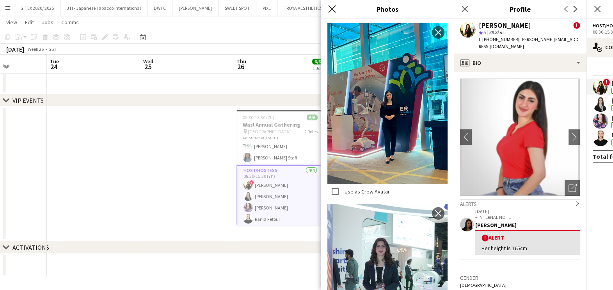
click at [334, 10] on icon at bounding box center [331, 8] width 7 height 7
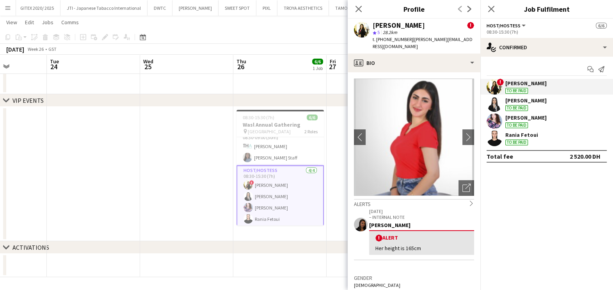
click at [496, 105] on div "[PERSON_NAME] To be paid" at bounding box center [547, 104] width 133 height 16
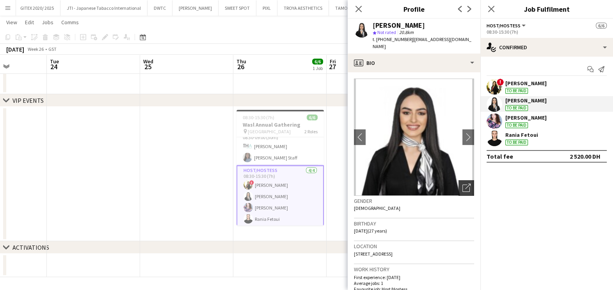
click at [463, 184] on icon "Open photos pop-in" at bounding box center [467, 188] width 8 height 8
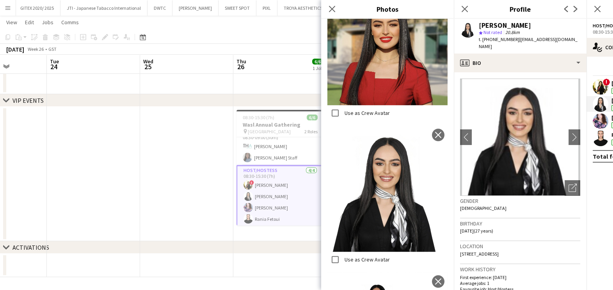
scroll to position [922, 0]
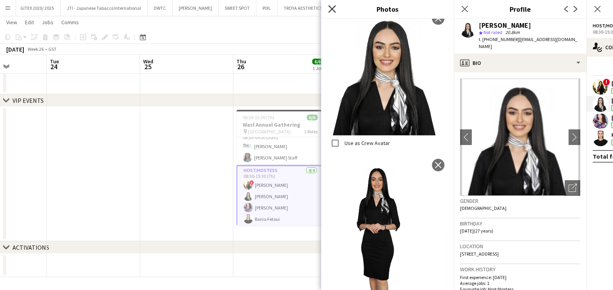
click at [331, 11] on icon "Close pop-in" at bounding box center [331, 8] width 7 height 7
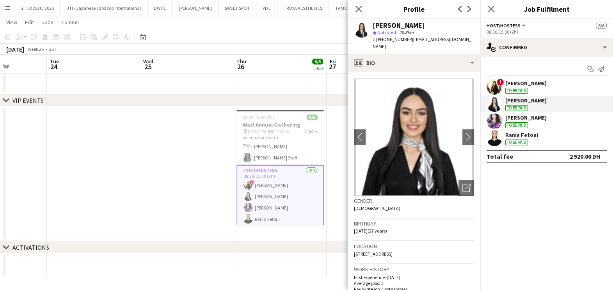
click at [496, 137] on div "Rania Fetoui" at bounding box center [522, 134] width 33 height 7
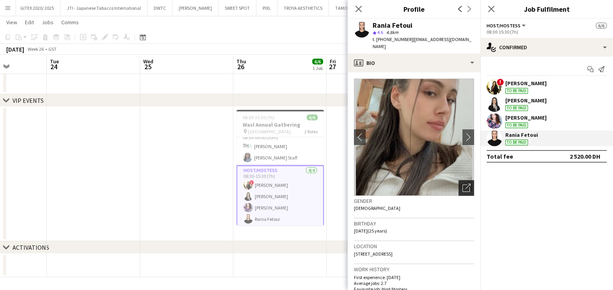
click at [464, 180] on div "Open photos pop-in" at bounding box center [467, 188] width 16 height 16
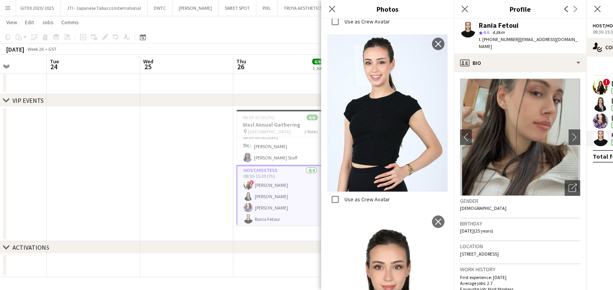
scroll to position [986, 0]
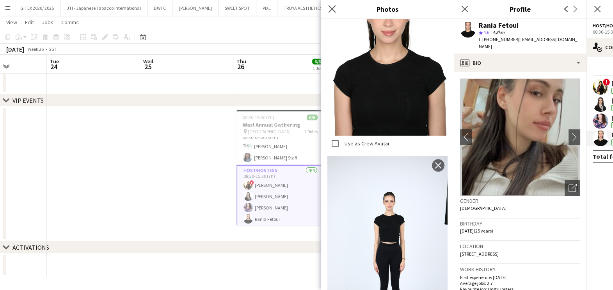
click at [330, 4] on app-icon "Close pop-in" at bounding box center [332, 9] width 11 height 11
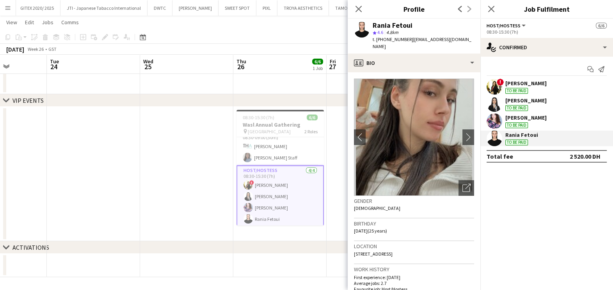
click at [496, 122] on div "To be paid" at bounding box center [517, 125] width 23 height 6
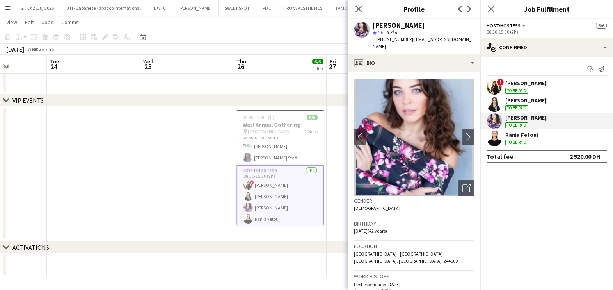
drag, startPoint x: 461, startPoint y: 185, endPoint x: 446, endPoint y: 168, distance: 23.0
click at [460, 185] on div "Open photos pop-in" at bounding box center [467, 188] width 16 height 16
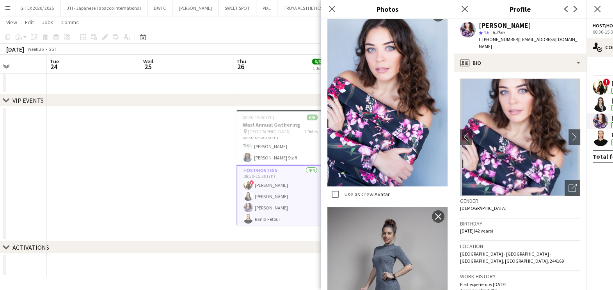
scroll to position [1923, 0]
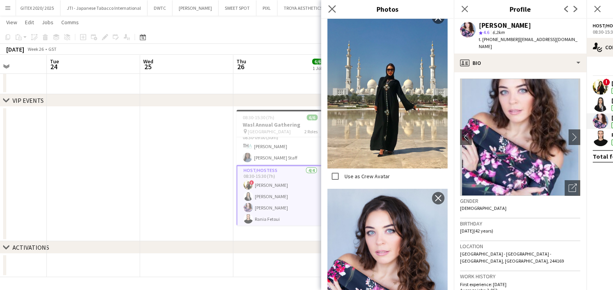
click at [331, 5] on icon "Close pop-in" at bounding box center [331, 8] width 7 height 7
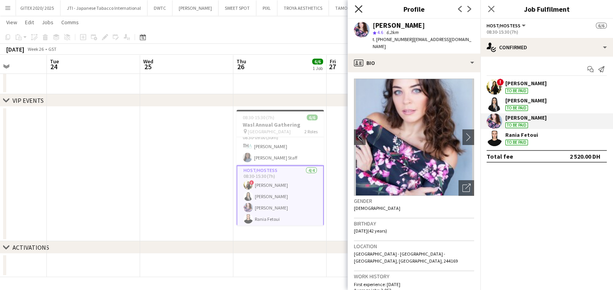
click at [358, 11] on icon "Close pop-in" at bounding box center [358, 8] width 7 height 7
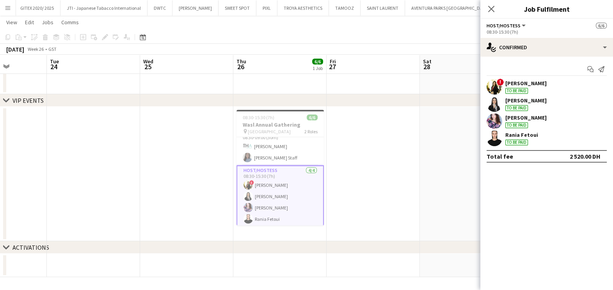
click at [496, 86] on div "[PERSON_NAME] To be paid" at bounding box center [526, 87] width 41 height 14
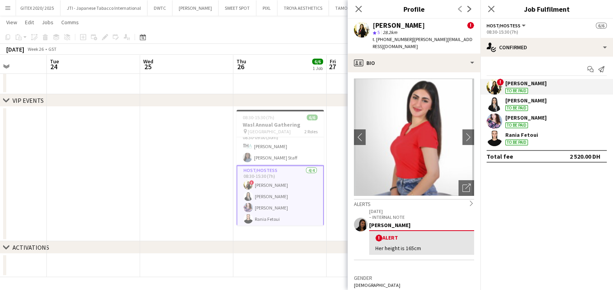
click at [496, 88] on div "To be paid" at bounding box center [517, 91] width 23 height 6
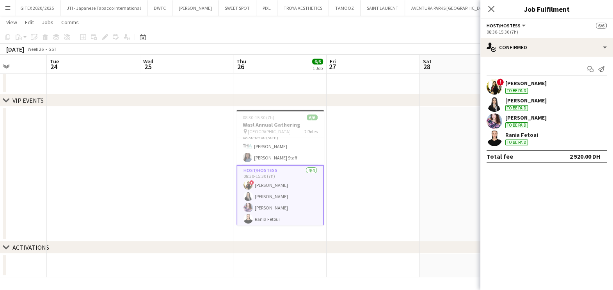
click at [496, 103] on div "[PERSON_NAME]" at bounding box center [526, 100] width 41 height 7
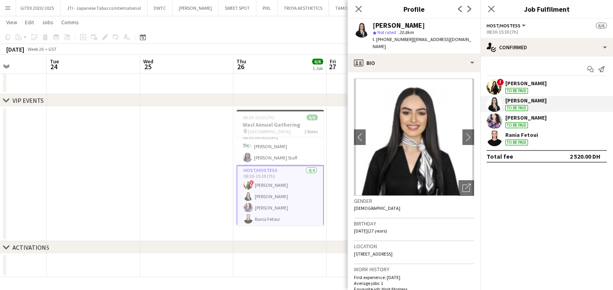
click at [496, 121] on div "[PERSON_NAME] To be paid" at bounding box center [526, 121] width 41 height 14
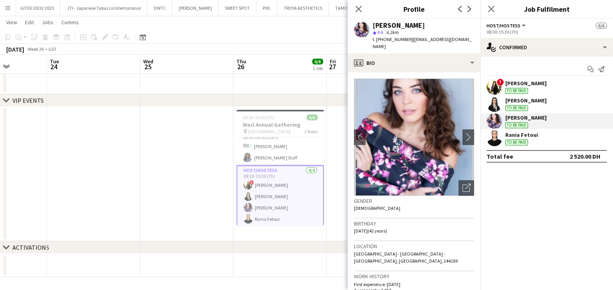
click at [496, 141] on div "Rania Fetoui To be paid" at bounding box center [522, 138] width 33 height 14
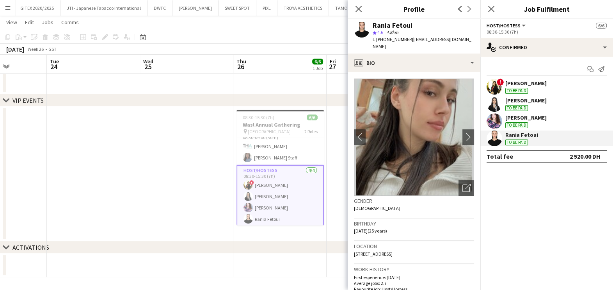
click at [357, 8] on icon at bounding box center [359, 9] width 6 height 6
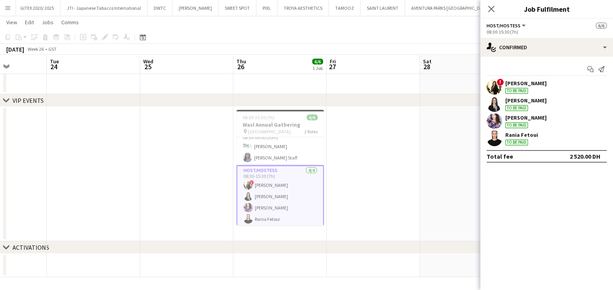
click at [424, 155] on app-date-cell at bounding box center [466, 174] width 93 height 134
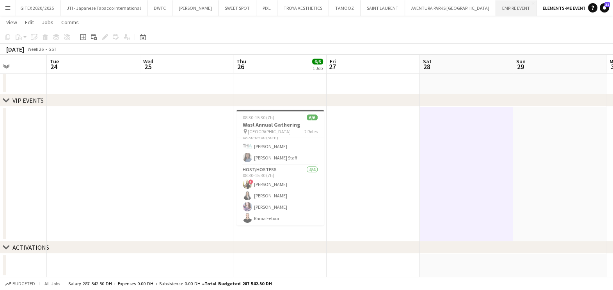
click at [496, 6] on button "EMPIRE EVENT Close" at bounding box center [516, 7] width 41 height 15
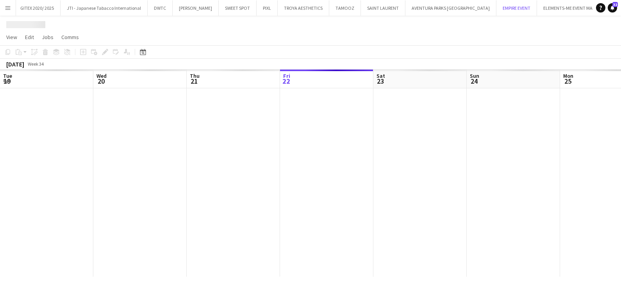
scroll to position [0, 187]
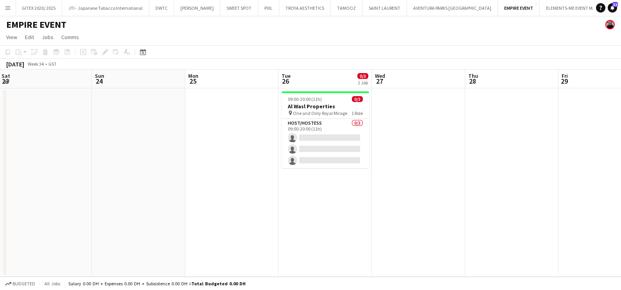
drag, startPoint x: 434, startPoint y: 214, endPoint x: 312, endPoint y: 210, distance: 122.7
click at [312, 211] on app-calendar-viewport "Wed 20 Thu 21 Fri 22 Sat 23 Sun 24 Mon 25 Tue 26 0/3 1 Job Wed 27 Thu 28 Fri 29…" at bounding box center [310, 172] width 621 height 207
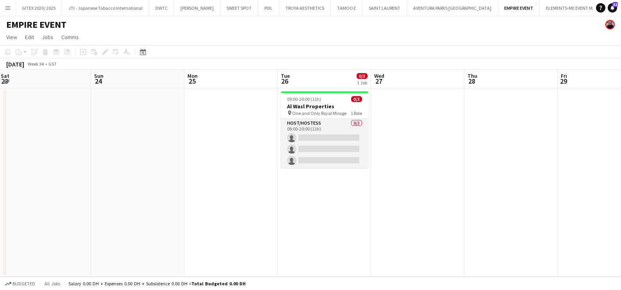
click at [339, 125] on app-card-role "Host/Hostess 0/3 09:00-20:00 (11h) single-neutral-actions single-neutral-action…" at bounding box center [324, 143] width 87 height 49
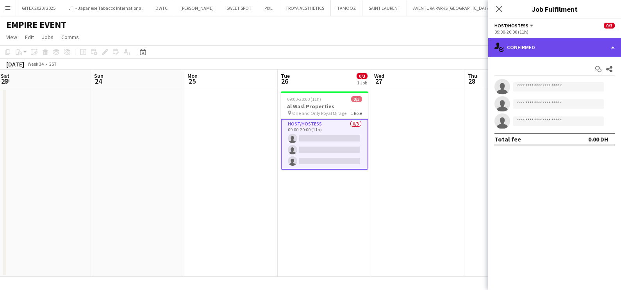
click at [496, 46] on div "single-neutral-actions-check-2 Confirmed" at bounding box center [554, 47] width 133 height 19
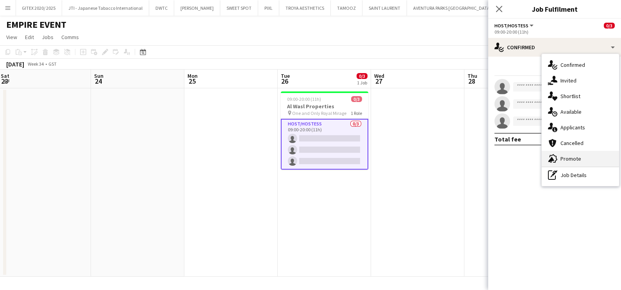
click at [496, 152] on div "advertising-megaphone Promote" at bounding box center [580, 159] width 77 height 16
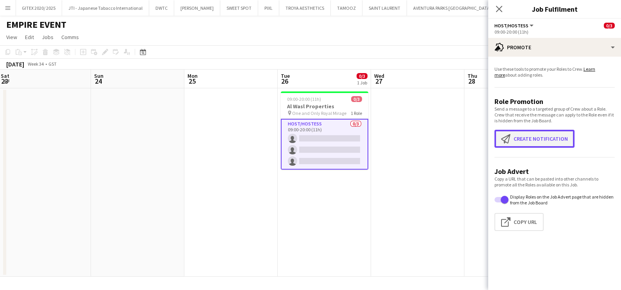
click at [496, 132] on button "Create notification Create notification" at bounding box center [534, 139] width 80 height 18
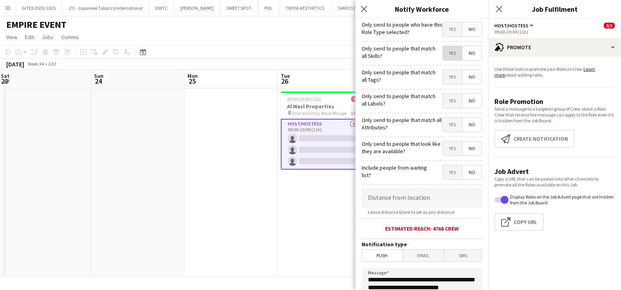
click at [443, 55] on span "Yes" at bounding box center [452, 53] width 19 height 14
click at [445, 78] on span "Yes" at bounding box center [452, 77] width 19 height 14
click at [447, 105] on span "Yes" at bounding box center [452, 101] width 19 height 14
click at [446, 125] on span "Yes" at bounding box center [452, 125] width 19 height 14
click at [444, 146] on span "Yes" at bounding box center [452, 148] width 19 height 14
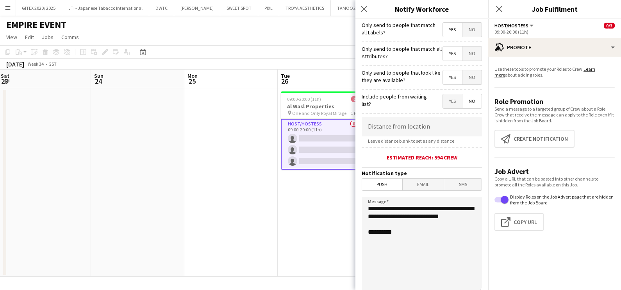
scroll to position [138, 0]
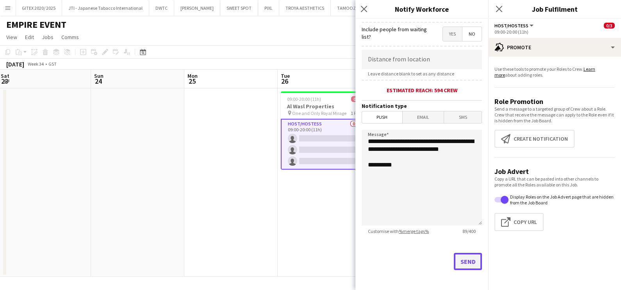
click at [465, 220] on button "Send" at bounding box center [468, 261] width 28 height 17
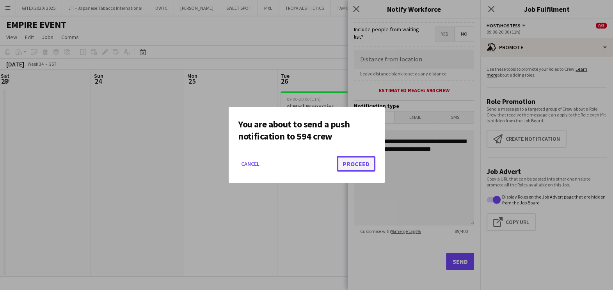
click at [363, 164] on button "Proceed" at bounding box center [356, 164] width 39 height 16
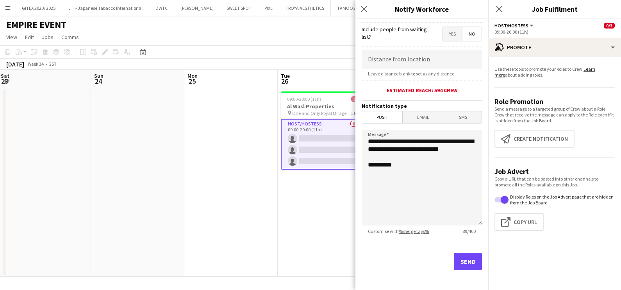
click at [340, 192] on app-date-cell "09:00-20:00 (11h) 0/3 Al Wasl Properties pin One and Only Royal Mirage 1 Role H…" at bounding box center [324, 182] width 93 height 188
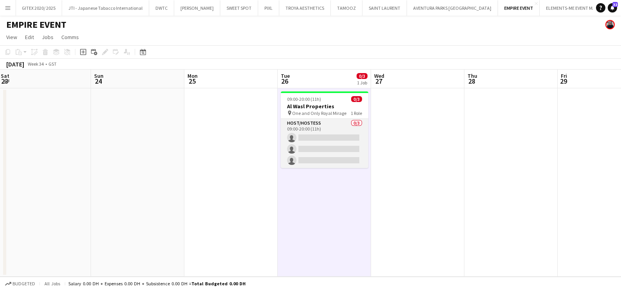
click at [346, 148] on app-card-role "Host/Hostess 0/3 09:00-20:00 (11h) single-neutral-actions single-neutral-action…" at bounding box center [324, 143] width 87 height 49
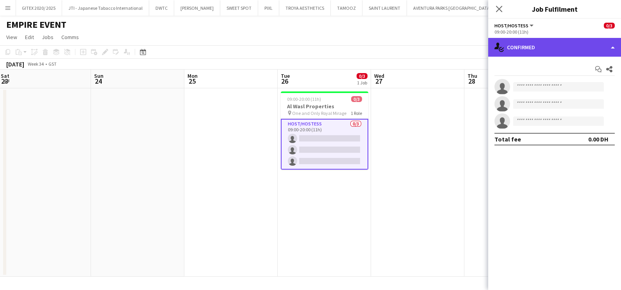
click at [496, 49] on div "single-neutral-actions-check-2 Confirmed" at bounding box center [554, 47] width 133 height 19
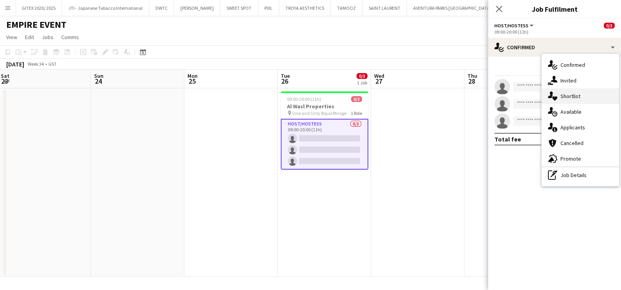
click at [496, 97] on div "single-neutral-actions-heart Shortlist" at bounding box center [580, 96] width 77 height 16
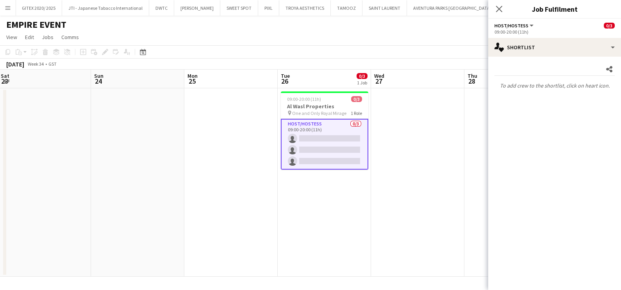
click at [396, 125] on app-date-cell at bounding box center [417, 182] width 93 height 188
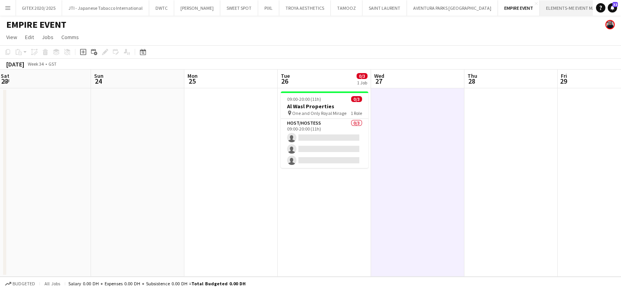
click at [496, 7] on button "ELEMENTS-ME EVENT MANAGEMENT Close" at bounding box center [582, 7] width 85 height 15
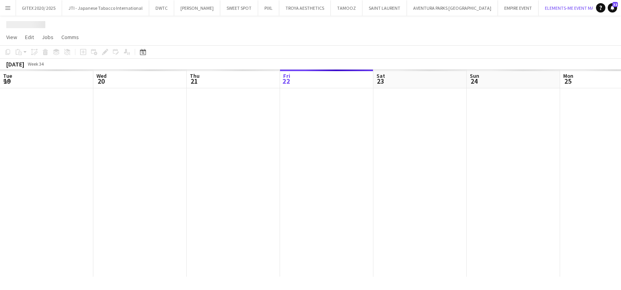
scroll to position [0, 187]
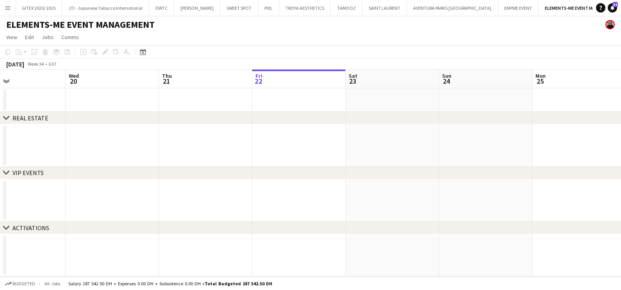
drag, startPoint x: 358, startPoint y: 187, endPoint x: 303, endPoint y: 182, distance: 55.7
click at [496, 187] on app-calendar-viewport "Sun 17 Mon 18 Tue 19 Wed 20 Thu 21 Fri 22 Sat 23 Sun 24 Mon 25 Tue 26 Wed 27 Th…" at bounding box center [310, 172] width 621 height 207
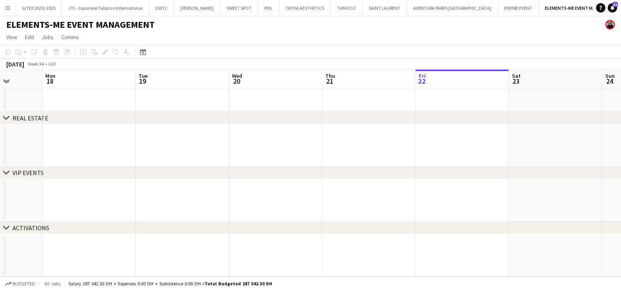
drag, startPoint x: 449, startPoint y: 177, endPoint x: 358, endPoint y: 176, distance: 91.4
click at [496, 177] on div "chevron-right VIP EVENTS" at bounding box center [310, 173] width 621 height 12
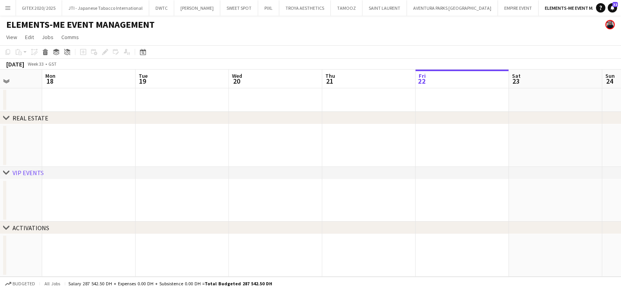
drag, startPoint x: 435, startPoint y: 178, endPoint x: 572, endPoint y: 171, distance: 137.6
click at [496, 173] on div "chevron-right VIP EVENTS" at bounding box center [310, 173] width 621 height 12
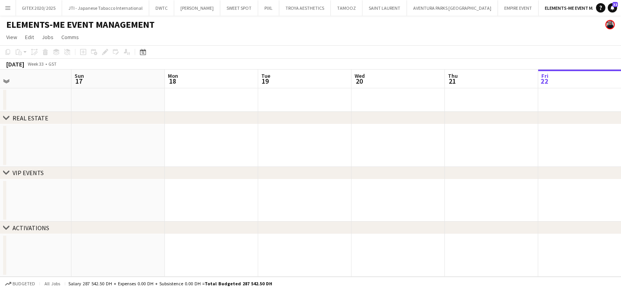
drag, startPoint x: 251, startPoint y: 139, endPoint x: 470, endPoint y: 152, distance: 219.4
click at [472, 152] on app-calendar-viewport "Thu 14 Fri 15 Sat 16 Sun 17 Mon 18 Tue 19 Wed 20 Thu 21 Fri 22 Sat 23 Sun 24 Mo…" at bounding box center [310, 172] width 621 height 207
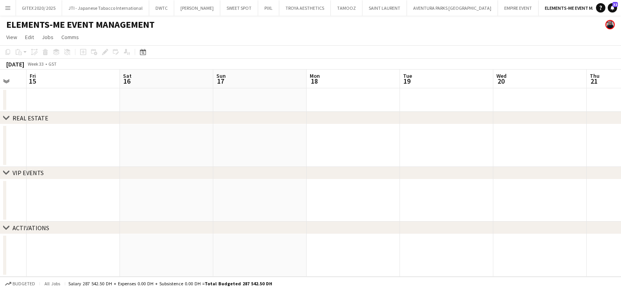
drag, startPoint x: 139, startPoint y: 153, endPoint x: 372, endPoint y: 170, distance: 233.7
click at [496, 170] on div "chevron-right REAL ESTATE chevron-right VIP EVENTS chevron-right ACTIVATIONS We…" at bounding box center [310, 172] width 621 height 207
drag, startPoint x: 488, startPoint y: 183, endPoint x: 542, endPoint y: 178, distance: 54.5
click at [496, 178] on div "chevron-right VIP EVENTS" at bounding box center [310, 173] width 621 height 12
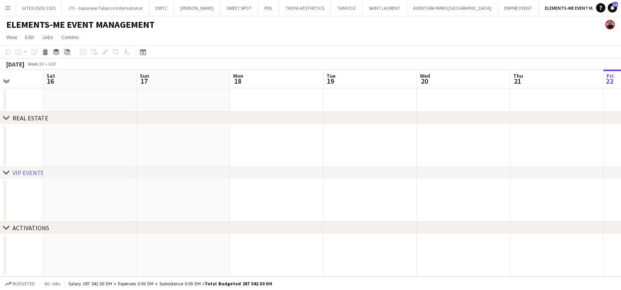
drag, startPoint x: 135, startPoint y: 165, endPoint x: 428, endPoint y: 162, distance: 293.2
click at [436, 165] on app-calendar-viewport "Wed 13 Thu 14 Fri 15 Sat 16 Sun 17 Mon 18 Tue 19 Wed 20 Thu 21 Fri 22 Sat 23 Su…" at bounding box center [310, 172] width 621 height 207
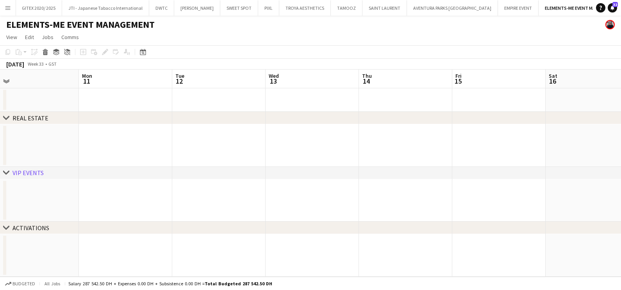
drag, startPoint x: 254, startPoint y: 139, endPoint x: 551, endPoint y: 139, distance: 297.5
click at [496, 139] on app-calendar-viewport "Fri 8 Sat 9 Sun 10 Mon 11 Tue 12 Wed 13 Thu 14 Fri 15 Sat 16 Sun 17 Mon 18 Tue …" at bounding box center [310, 172] width 621 height 207
drag, startPoint x: 440, startPoint y: 143, endPoint x: 334, endPoint y: 143, distance: 105.4
click at [496, 143] on app-calendar-viewport "Sat 2 Sun 3 Mon 4 Tue 5 Wed 6 Thu 7 Fri 8 Sat 9 Sun 10 Mon 11 Tue 12 Wed 13" at bounding box center [310, 172] width 621 height 207
drag, startPoint x: 126, startPoint y: 150, endPoint x: 433, endPoint y: 153, distance: 306.9
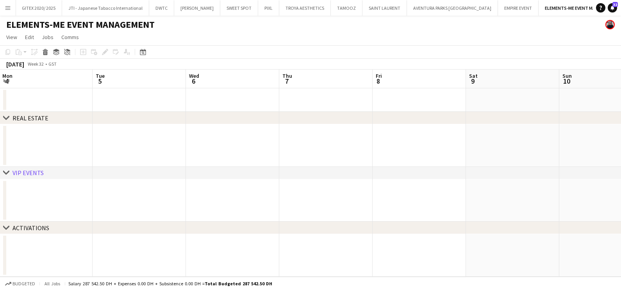
click at [477, 153] on app-calendar-viewport "Sat 2 Sun 3 Mon 4 Tue 5 Wed 6 Thu 7 Fri 8 Sat 9 Sun 10 Mon 11 Tue 12 Wed 13" at bounding box center [310, 172] width 621 height 207
drag, startPoint x: 120, startPoint y: 161, endPoint x: 578, endPoint y: 163, distance: 457.6
click at [496, 163] on app-calendar-viewport "Wed 23 Thu 24 Fri 25 Sat 26 Sun 27 Mon 28 Tue 29 Wed 30 Thu 31 Fri 1 Sat 2 Sun 3" at bounding box center [310, 172] width 621 height 207
drag, startPoint x: 123, startPoint y: 168, endPoint x: 422, endPoint y: 166, distance: 299.9
click at [496, 166] on html "Menu Boards Boards Boards All jobs Status Workforce Workforce My Workforce Recr…" at bounding box center [310, 145] width 621 height 290
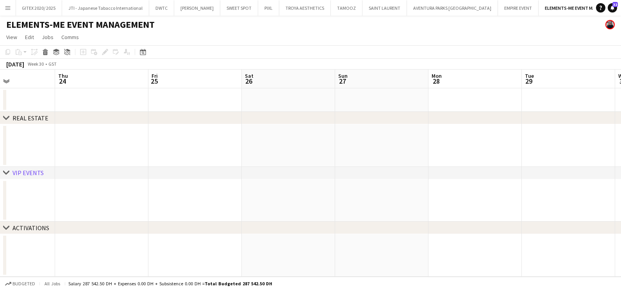
drag, startPoint x: 182, startPoint y: 160, endPoint x: 476, endPoint y: 161, distance: 294.4
click at [496, 161] on app-calendar-viewport "Tue 22 Wed 23 Thu 24 Fri 25 Sat 26 Sun 27 Mon 28 Tue 29 Wed 30 Thu 31 Fri 1 Sat…" at bounding box center [310, 172] width 621 height 207
drag, startPoint x: 176, startPoint y: 162, endPoint x: 293, endPoint y: 148, distance: 118.3
click at [496, 156] on app-calendar-viewport "Tue 15 Wed 16 Thu 17 Fri 18 Sat 19 Sun 20 Mon 21 Tue 22 Wed 23 Thu 24 Fri 25 Sa…" at bounding box center [310, 172] width 621 height 207
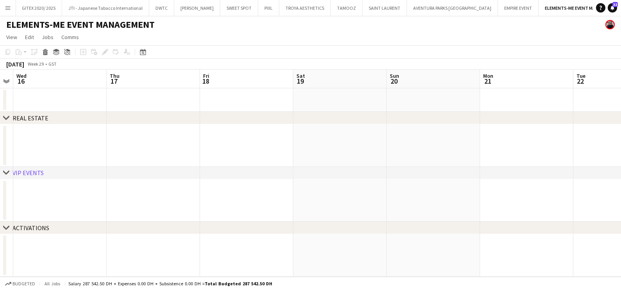
drag, startPoint x: 344, startPoint y: 148, endPoint x: 466, endPoint y: 147, distance: 121.8
click at [496, 148] on app-calendar-viewport "Mon 14 Tue 15 Wed 16 Thu 17 Fri 18 Sat 19 Sun 20 Mon 21 Tue 22 Wed 23 Thu 24 Fr…" at bounding box center [310, 172] width 621 height 207
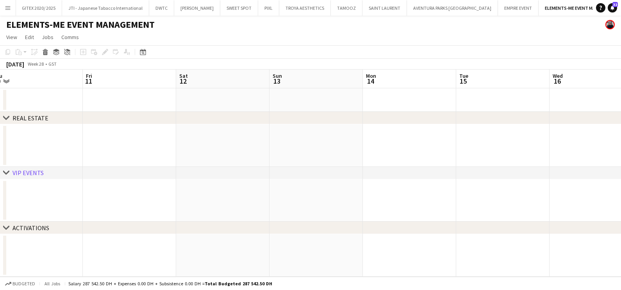
drag, startPoint x: 129, startPoint y: 147, endPoint x: 579, endPoint y: 152, distance: 450.6
click at [496, 152] on app-calendar-viewport "Tue 8 Wed 9 Thu 10 Fri 11 Sat 12 Sun 13 Mon 14 Tue 15 Wed 16 Thu 17 Fri 18 Sat …" at bounding box center [310, 172] width 621 height 207
drag, startPoint x: 600, startPoint y: 185, endPoint x: 451, endPoint y: 178, distance: 149.3
click at [496, 181] on app-calendar-viewport "Sat 5 Sun 6 Mon 7 Tue 8 Wed 9 Thu 10 Fri 11 Sat 12 Sun 13 Mon 14 Tue 15 Wed 16" at bounding box center [310, 172] width 621 height 207
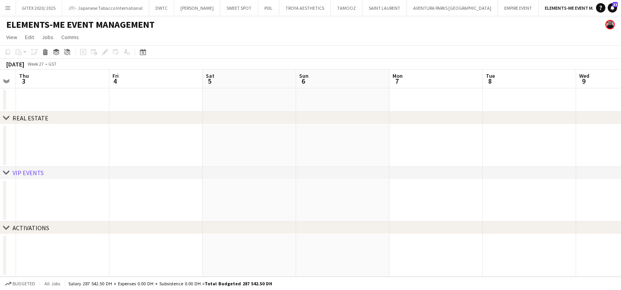
drag, startPoint x: 112, startPoint y: 187, endPoint x: 57, endPoint y: 191, distance: 55.2
click at [496, 191] on div "chevron-right REAL ESTATE chevron-right VIP EVENTS chevron-right ACTIVATIONS Tu…" at bounding box center [310, 172] width 621 height 207
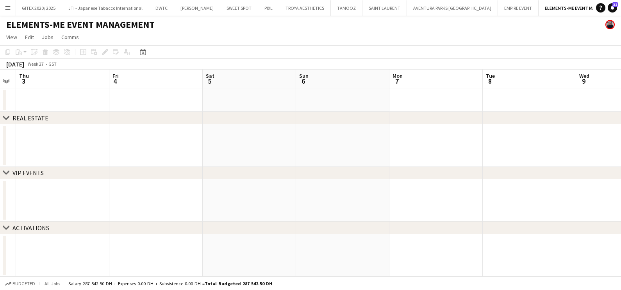
drag, startPoint x: 70, startPoint y: 226, endPoint x: 360, endPoint y: 228, distance: 289.3
click at [493, 220] on div "chevron-right ACTIVATIONS" at bounding box center [310, 228] width 621 height 12
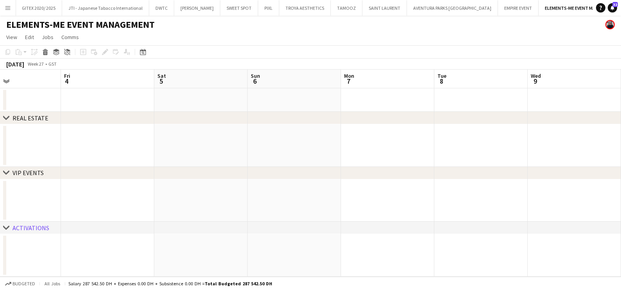
drag, startPoint x: 169, startPoint y: 204, endPoint x: 494, endPoint y: 206, distance: 324.5
click at [494, 206] on app-calendar-viewport "Tue 1 Wed 2 Thu 3 Fri 4 Sat 5 Sun 6 Mon 7 Tue 8 Wed 9 Thu 10 Fri 11 Sat 12" at bounding box center [310, 172] width 621 height 207
drag, startPoint x: 272, startPoint y: 200, endPoint x: 562, endPoint y: 200, distance: 290.1
click at [496, 200] on app-calendar-viewport "Thu 26 Fri 27 Sat 28 Sun 29 Mon 30 Tue 1 Wed 2 Thu 3 Fri 4 Sat 5 Sun 6 Mon 7" at bounding box center [310, 172] width 621 height 207
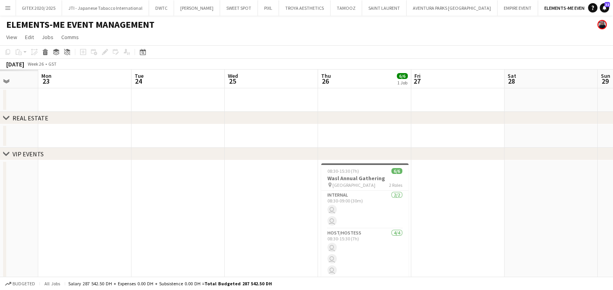
drag, startPoint x: 428, startPoint y: 201, endPoint x: 418, endPoint y: 201, distance: 9.8
click at [496, 201] on app-calendar-viewport "Fri 20 Sat 21 Sun 22 Mon 23 Tue 24 Wed 25 Thu 26 6/6 1 Job Fri 27 Sat 28 Sun 29…" at bounding box center [306, 199] width 613 height 261
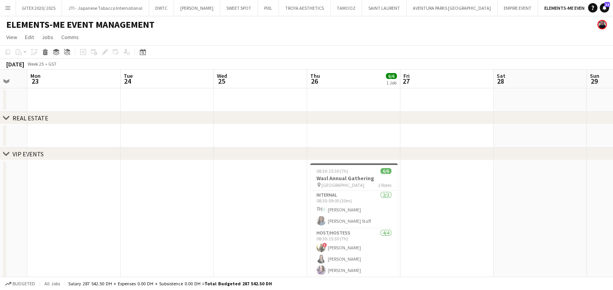
drag, startPoint x: 361, startPoint y: 201, endPoint x: 272, endPoint y: 208, distance: 89.3
click at [162, 208] on app-calendar-viewport "Thu 19 Fri 20 Sat 21 Sun 22 Mon 23 Tue 24 Wed 25 Thu 26 6/6 1 Job Fri 27 Sat 28…" at bounding box center [306, 199] width 613 height 261
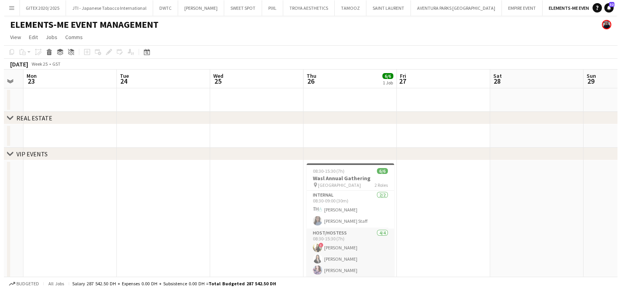
scroll to position [10, 0]
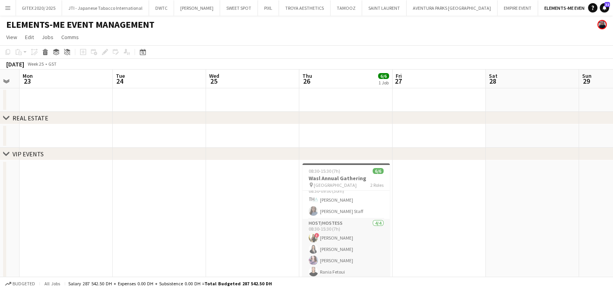
click at [341, 220] on app-card-role "Host/Hostess [DATE] 08:30-15:30 (7h) ! [PERSON_NAME] Aya Hammedi Daria Ganzhura…" at bounding box center [346, 249] width 87 height 61
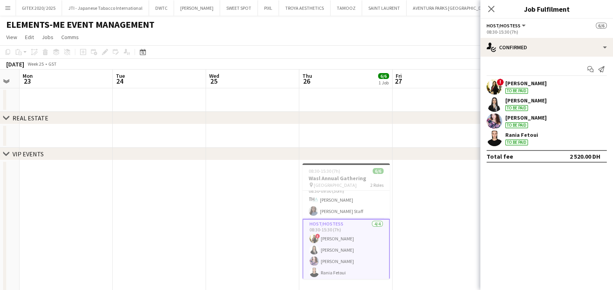
click at [496, 136] on div "Rania Fetoui To be paid" at bounding box center [547, 138] width 133 height 16
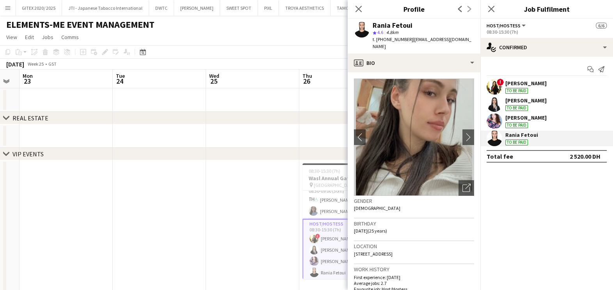
click at [496, 103] on div "[PERSON_NAME] To be paid" at bounding box center [526, 104] width 41 height 14
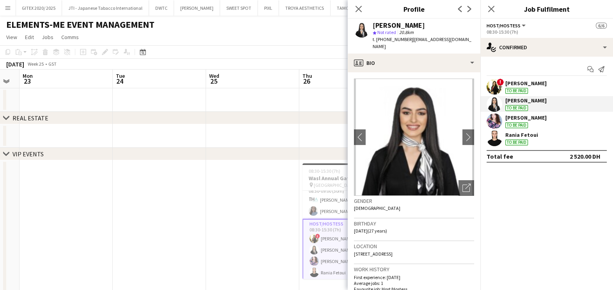
click at [249, 193] on app-date-cell at bounding box center [252, 227] width 93 height 134
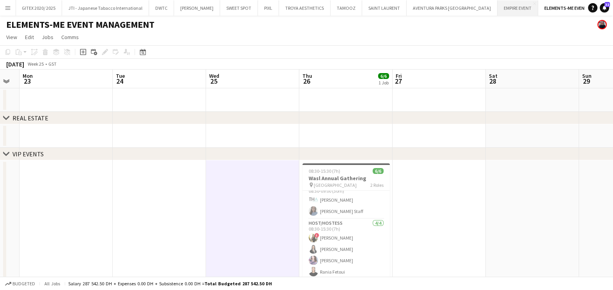
click at [496, 9] on button "EMPIRE EVENT Close" at bounding box center [518, 7] width 41 height 15
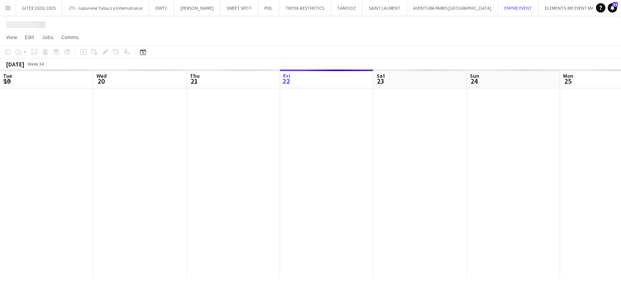
scroll to position [0, 187]
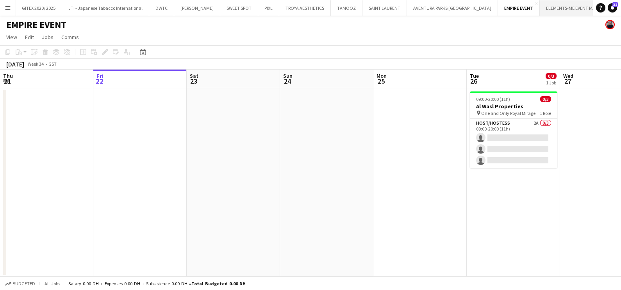
click at [496, 8] on button "ELEMENTS-ME EVENT MANAGEMENT Close" at bounding box center [582, 7] width 85 height 15
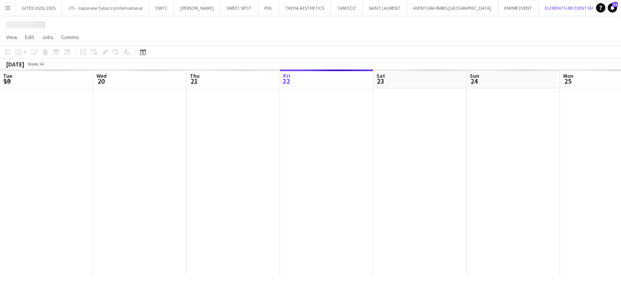
scroll to position [0, 187]
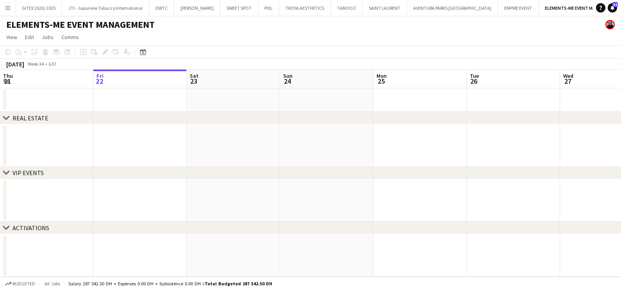
click at [445, 149] on app-calendar-viewport "Tue 19 Wed 20 Thu 21 Fri 22 Sat 23 Sun 24 Mon 25 Tue 26 Wed 27 Thu 28 Fri 29 Sa…" at bounding box center [310, 172] width 621 height 207
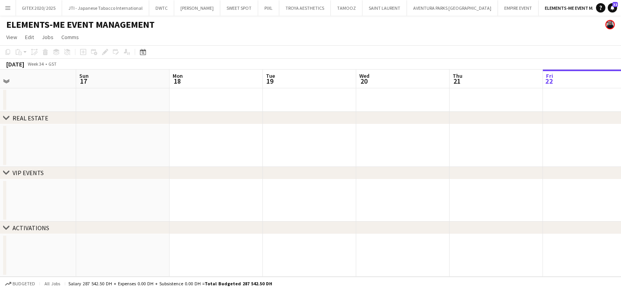
drag, startPoint x: 308, startPoint y: 152, endPoint x: 416, endPoint y: 154, distance: 107.4
click at [416, 154] on app-calendar-viewport "Thu 14 Fri 15 Sat 16 Sun 17 Mon 18 Tue 19 Wed 20 Thu 21 Fri 22 Sat 23 Sun 24 Mo…" at bounding box center [310, 172] width 621 height 207
click at [436, 156] on app-calendar-viewport "Tue 12 Wed 13 Thu 14 Fri 15 Sat 16 Sun 17 Mon 18 Tue 19 Wed 20 Thu 21 Fri 22 Sa…" at bounding box center [310, 172] width 621 height 207
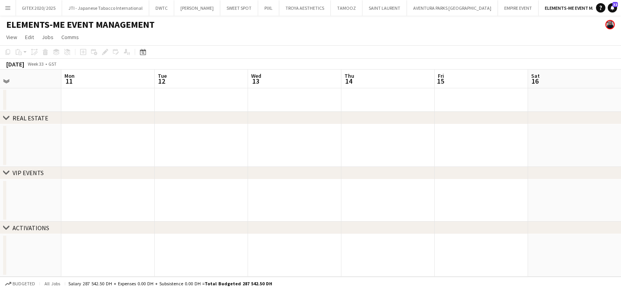
drag, startPoint x: 442, startPoint y: 167, endPoint x: 461, endPoint y: 168, distance: 18.8
click at [462, 168] on div "chevron-right REAL ESTATE chevron-right VIP EVENTS chevron-right ACTIVATIONS Fr…" at bounding box center [310, 172] width 621 height 207
drag, startPoint x: 419, startPoint y: 165, endPoint x: 43, endPoint y: 120, distance: 378.3
click at [420, 166] on app-calendar-viewport "Tue 5 Wed 6 Thu 7 Fri 8 Sat 9 Sun 10 Mon 11 Tue 12 Wed 13 Thu 14 Fri 15 Sat 16" at bounding box center [310, 172] width 621 height 207
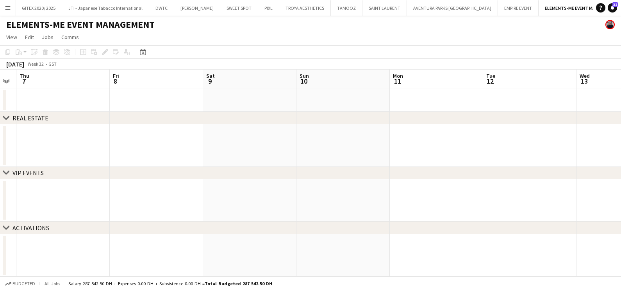
drag, startPoint x: 126, startPoint y: 154, endPoint x: 43, endPoint y: 151, distance: 83.2
click at [392, 157] on div "chevron-right REAL ESTATE chevron-right VIP EVENTS chevron-right ACTIVATIONS Tu…" at bounding box center [310, 172] width 621 height 207
drag, startPoint x: 2, startPoint y: 153, endPoint x: 232, endPoint y: 162, distance: 230.5
click at [384, 164] on app-calendar-viewport "Tue 5 Wed 6 Thu 7 Fri 8 Sat 9 Sun 10 Mon 11 Tue 12 Wed 13 Thu 14 Fri 15 Sat 16" at bounding box center [310, 172] width 621 height 207
drag, startPoint x: 212, startPoint y: 180, endPoint x: 321, endPoint y: 182, distance: 109.3
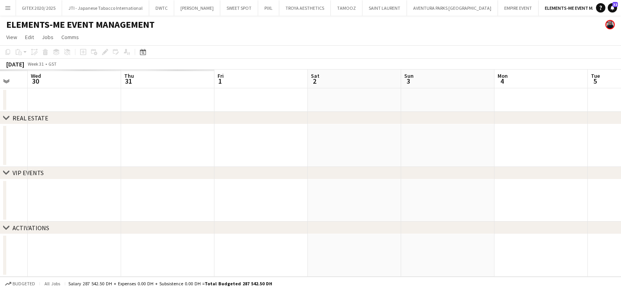
click at [389, 181] on app-calendar-viewport "Mon 28 Tue 29 Wed 30 Thu 31 Fri 1 Sat 2 Sun 3 Mon 4 Tue 5 Wed 6 Thu 7 Fri 8" at bounding box center [310, 172] width 621 height 207
drag, startPoint x: 121, startPoint y: 183, endPoint x: 420, endPoint y: 184, distance: 299.1
click at [425, 184] on div "chevron-right REAL ESTATE chevron-right VIP EVENTS chevron-right ACTIVATIONS Mo…" at bounding box center [310, 172] width 621 height 207
click at [396, 135] on app-calendar-viewport "Mon 28 Tue 29 Wed 30 Thu 31 Fri 1 Sat 2 Sun 3 Mon 4 Tue 5 Wed 6 Thu 7 Fri 8" at bounding box center [310, 172] width 621 height 207
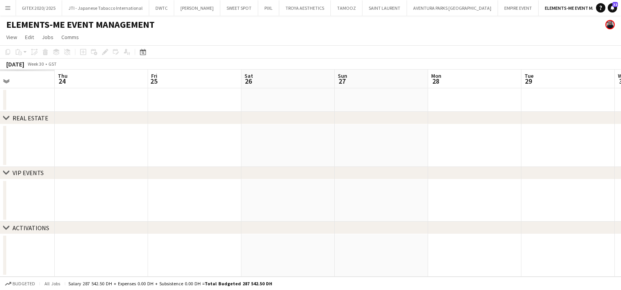
drag, startPoint x: 333, startPoint y: 164, endPoint x: 159, endPoint y: 161, distance: 173.4
click at [445, 164] on app-calendar-viewport "Mon 21 Tue 22 Wed 23 Thu 24 Fri 25 Sat 26 Sun 27 Mon 28 Tue 29 Wed 30 Thu 31 Fr…" at bounding box center [310, 172] width 621 height 207
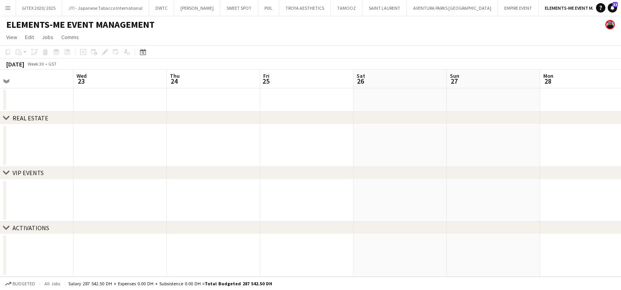
scroll to position [0, 201]
drag, startPoint x: 102, startPoint y: 162, endPoint x: 340, endPoint y: 170, distance: 238.7
click at [459, 170] on div "chevron-right REAL ESTATE chevron-right VIP EVENTS chevron-right ACTIVATIONS Su…" at bounding box center [310, 172] width 621 height 207
click at [110, 170] on div "chevron-right VIP EVENTS" at bounding box center [310, 173] width 621 height 12
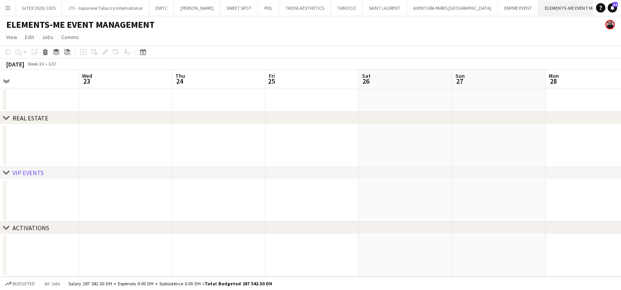
click at [496, 2] on app-icon "Close" at bounding box center [621, 3] width 3 height 3
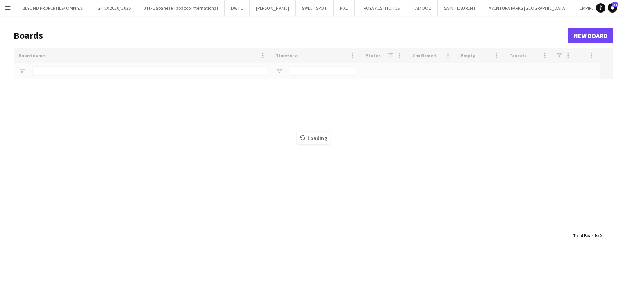
type input "***"
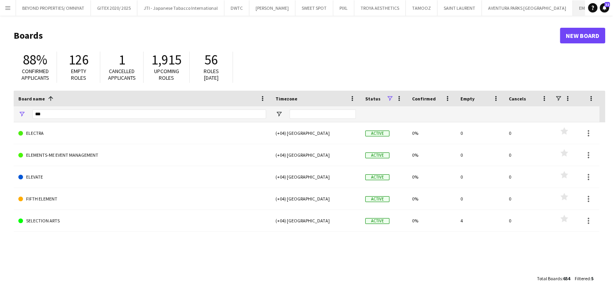
click at [496, 9] on button "EMPIRE EVENT Close" at bounding box center [593, 7] width 41 height 15
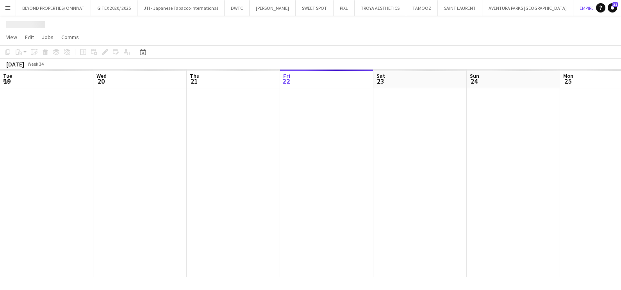
scroll to position [0, 187]
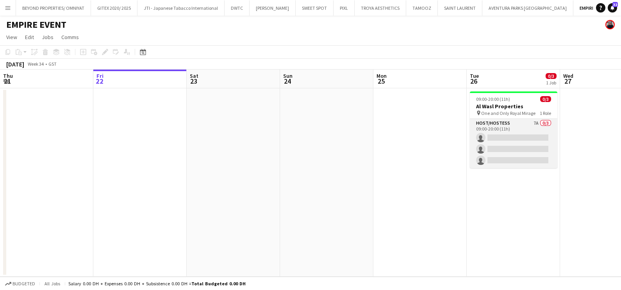
click at [496, 129] on app-card-role "Host/Hostess 7A 0/3 09:00-20:00 (11h) single-neutral-actions single-neutral-act…" at bounding box center [513, 143] width 87 height 49
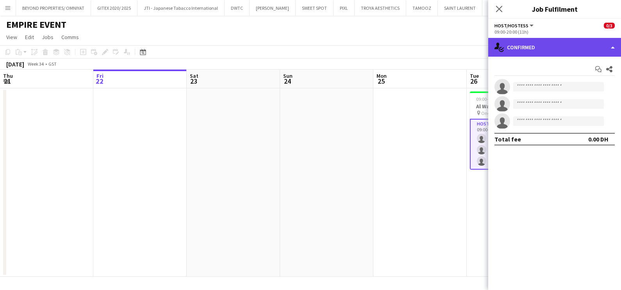
click at [496, 44] on div "single-neutral-actions-check-2 Confirmed" at bounding box center [554, 47] width 133 height 19
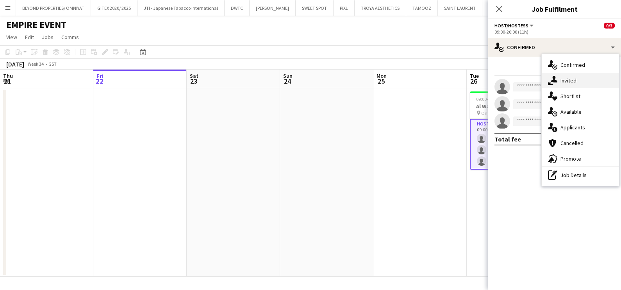
click at [496, 78] on div "single-neutral-actions-share-1 Invited" at bounding box center [580, 81] width 77 height 16
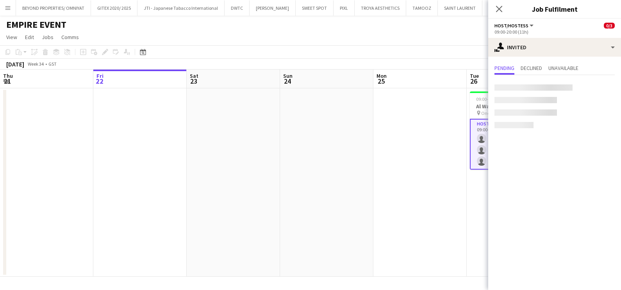
click at [373, 160] on app-date-cell at bounding box center [419, 182] width 93 height 188
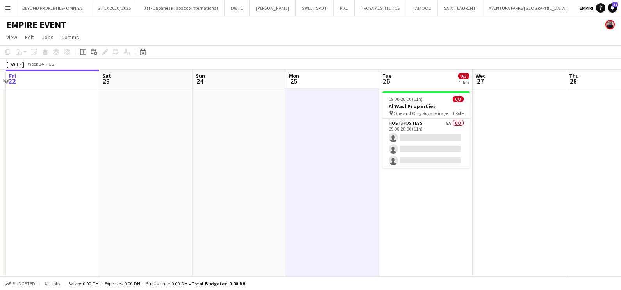
drag, startPoint x: 400, startPoint y: 149, endPoint x: 226, endPoint y: 143, distance: 173.5
click at [228, 147] on app-calendar-viewport "Tue 19 Wed 20 Thu 21 Fri 22 Sat 23 Sun 24 Mon 25 Tue 26 0/3 1 Job Wed 27 Thu 28…" at bounding box center [310, 172] width 621 height 207
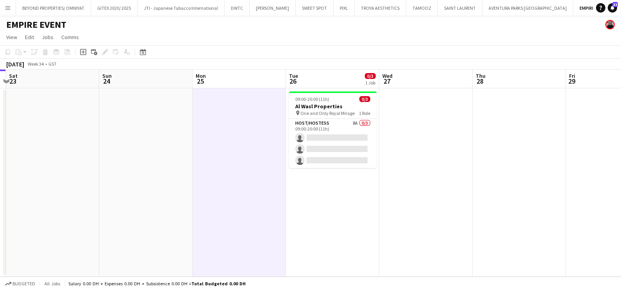
scroll to position [0, 278]
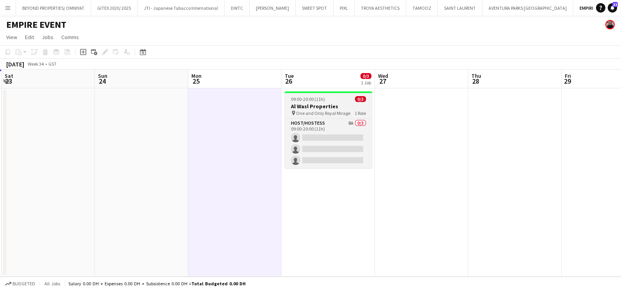
click at [312, 100] on span "09:00-20:00 (11h)" at bounding box center [308, 99] width 34 height 6
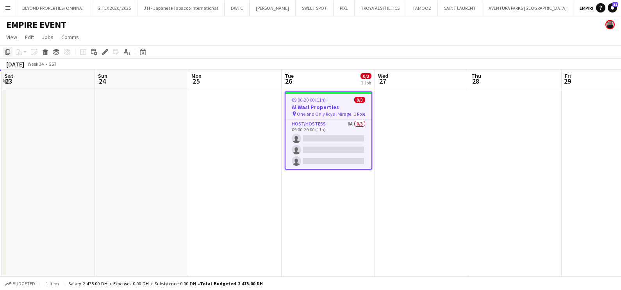
click at [5, 51] on icon "Copy" at bounding box center [8, 52] width 6 height 6
click at [421, 116] on app-date-cell at bounding box center [421, 182] width 93 height 188
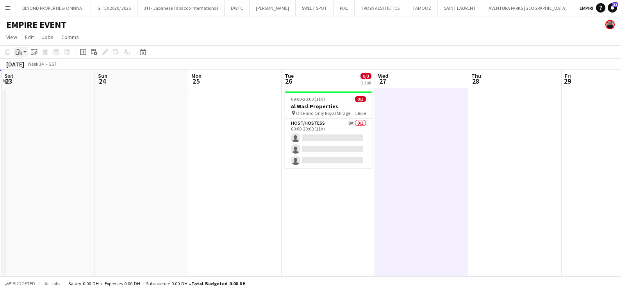
click at [24, 53] on app-action-btn "Paste" at bounding box center [21, 51] width 14 height 9
click at [32, 80] on link "Paste with crew Ctrl+Shift+V" at bounding box center [57, 80] width 73 height 7
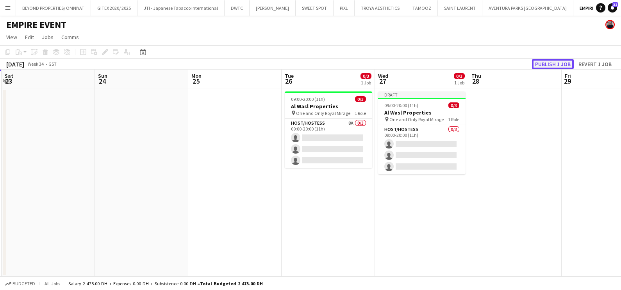
click at [496, 62] on button "Publish 1 job" at bounding box center [553, 64] width 42 height 10
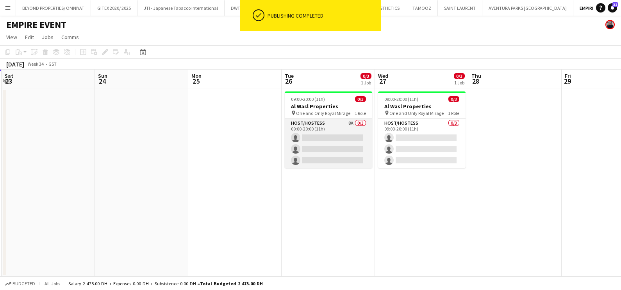
click at [350, 138] on app-card-role "Host/Hostess 8A 0/3 09:00-20:00 (11h) single-neutral-actions single-neutral-act…" at bounding box center [328, 143] width 87 height 49
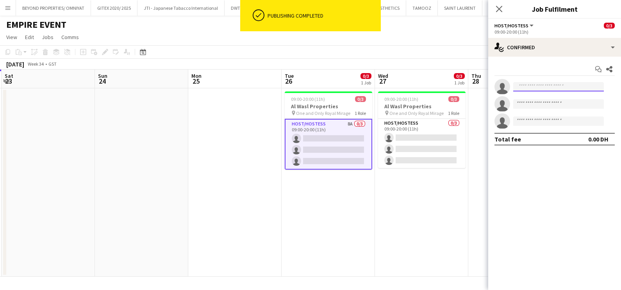
click at [496, 86] on input at bounding box center [558, 86] width 91 height 9
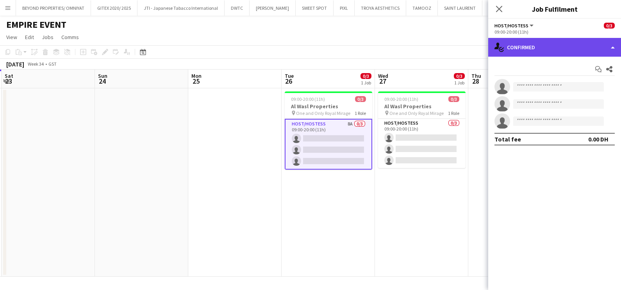
click at [496, 45] on div "single-neutral-actions-check-2 Confirmed" at bounding box center [554, 47] width 133 height 19
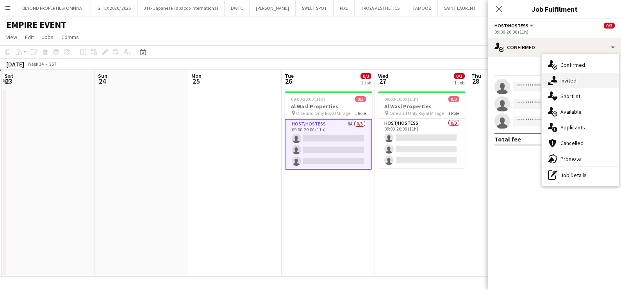
click at [496, 80] on icon at bounding box center [554, 79] width 7 height 7
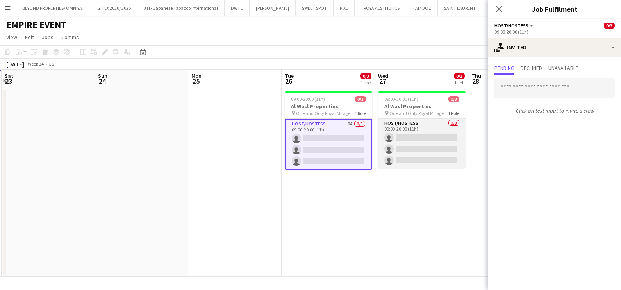
click at [397, 137] on app-card-role "Host/Hostess 0/3 09:00-20:00 (11h) single-neutral-actions single-neutral-action…" at bounding box center [421, 143] width 87 height 49
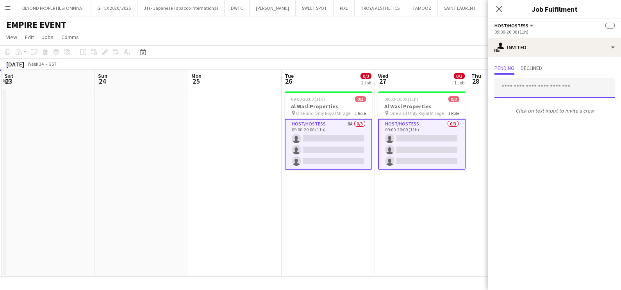
click at [496, 85] on input "text" at bounding box center [554, 88] width 120 height 20
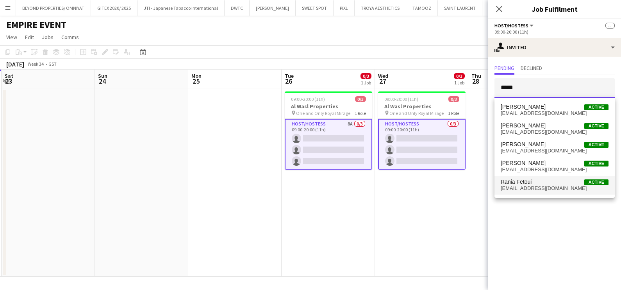
type input "*****"
click at [496, 184] on span "Rania Fetoui Active" at bounding box center [555, 181] width 108 height 7
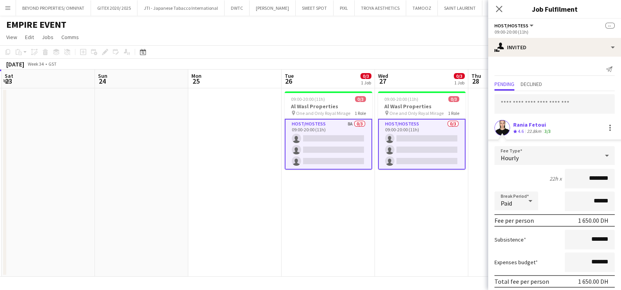
scroll to position [29, 0]
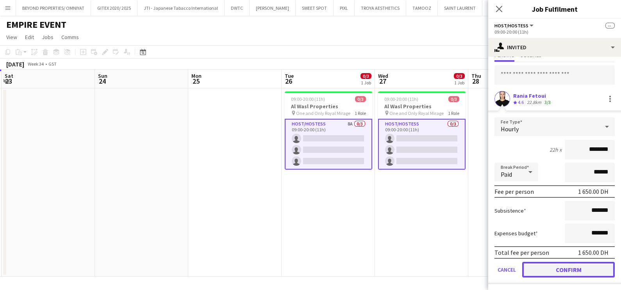
click at [496, 220] on button "Confirm" at bounding box center [568, 270] width 93 height 16
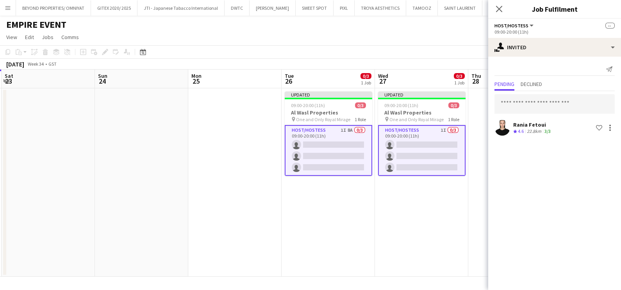
click at [447, 210] on app-date-cell "Updated 09:00-20:00 (11h) 0/3 Al Wasl Properties pin One and Only Royal Mirage …" at bounding box center [421, 182] width 93 height 188
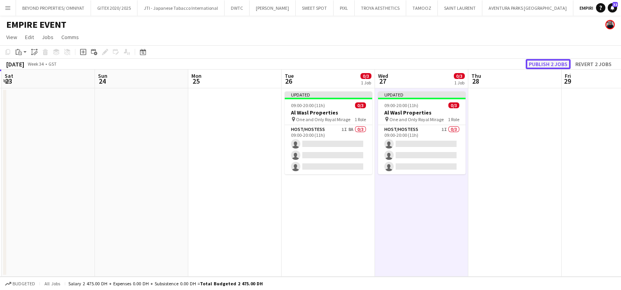
click at [496, 65] on button "Publish 2 jobs" at bounding box center [548, 64] width 45 height 10
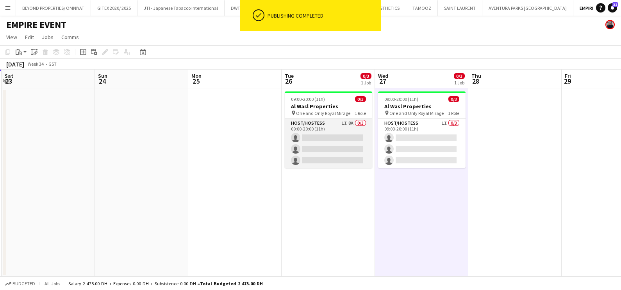
click at [344, 133] on app-card-role "Host/Hostess 1I 8A 0/3 09:00-20:00 (11h) single-neutral-actions single-neutral-…" at bounding box center [328, 143] width 87 height 49
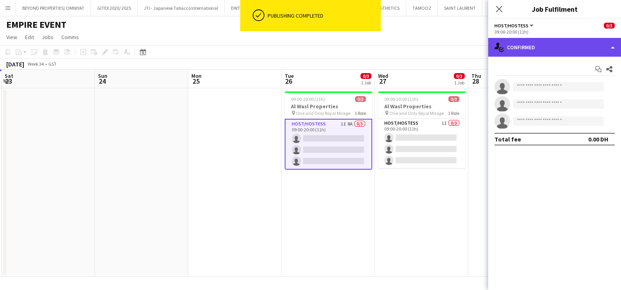
click at [496, 39] on div "single-neutral-actions-check-2 Confirmed" at bounding box center [554, 47] width 133 height 19
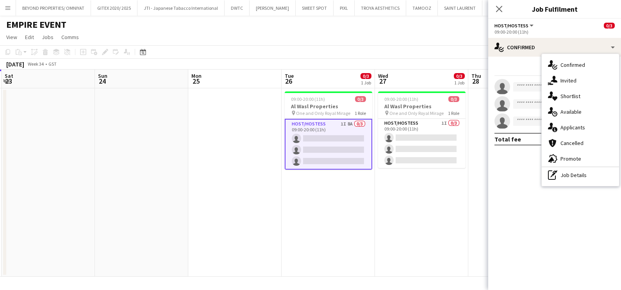
click at [496, 128] on div "single-neutral-actions-information Applicants" at bounding box center [580, 127] width 77 height 16
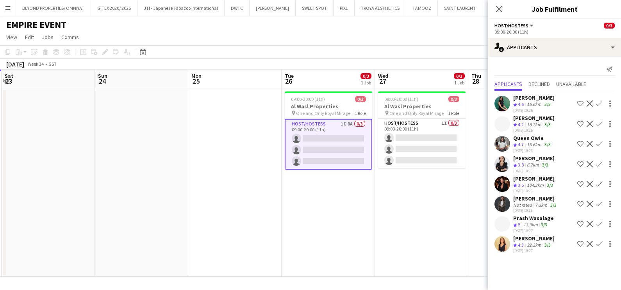
click at [496, 202] on div "Not rated" at bounding box center [523, 205] width 20 height 6
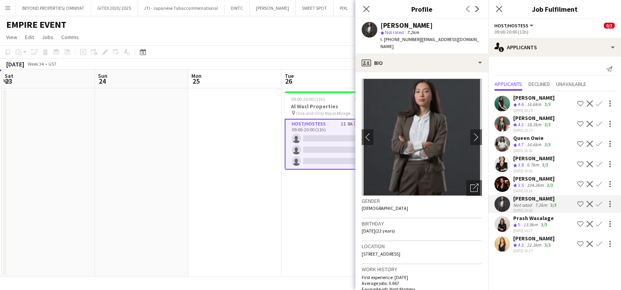
click at [496, 220] on div "13.9km" at bounding box center [531, 224] width 18 height 7
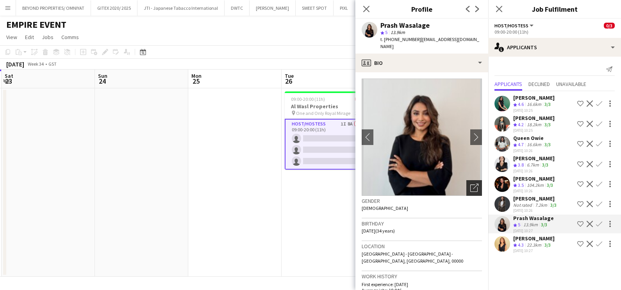
click at [470, 185] on icon "Open photos pop-in" at bounding box center [474, 188] width 8 height 8
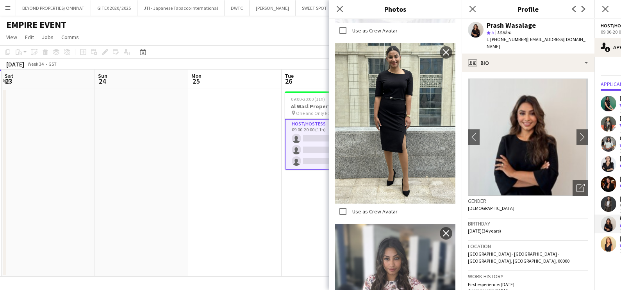
scroll to position [645, 0]
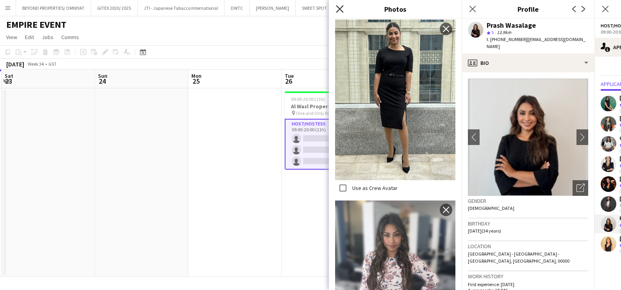
click at [339, 8] on icon at bounding box center [339, 8] width 7 height 7
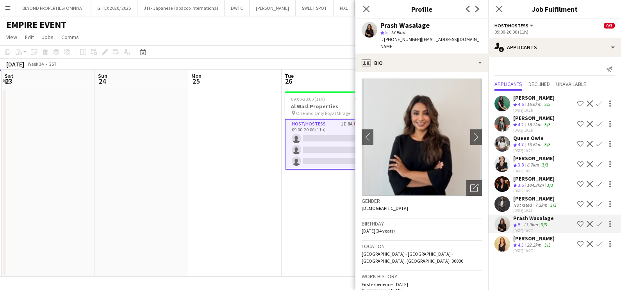
click at [310, 203] on app-date-cell "09:00-20:00 (11h) 0/3 Al Wasl Properties pin One and Only Royal Mirage 1 Role H…" at bounding box center [328, 182] width 93 height 188
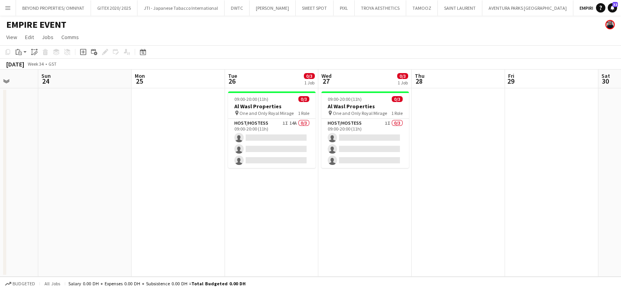
drag, startPoint x: 501, startPoint y: 192, endPoint x: 417, endPoint y: 191, distance: 83.9
click at [417, 191] on app-calendar-viewport "Wed 20 Thu 21 Fri 22 Sat 23 Sun 24 Mon 25 Tue 26 0/3 1 Job Wed 27 0/3 1 Job Thu…" at bounding box center [310, 172] width 621 height 207
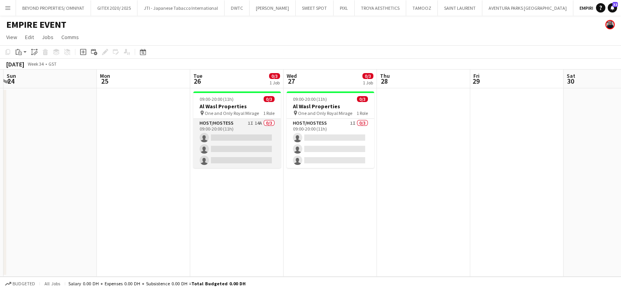
click at [250, 119] on app-card-role "Host/Hostess 1I 14A 0/3 09:00-20:00 (11h) single-neutral-actions single-neutral…" at bounding box center [236, 143] width 87 height 49
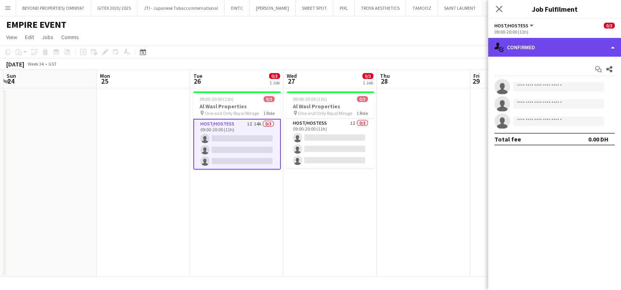
click at [496, 39] on div "single-neutral-actions-check-2 Confirmed" at bounding box center [554, 47] width 133 height 19
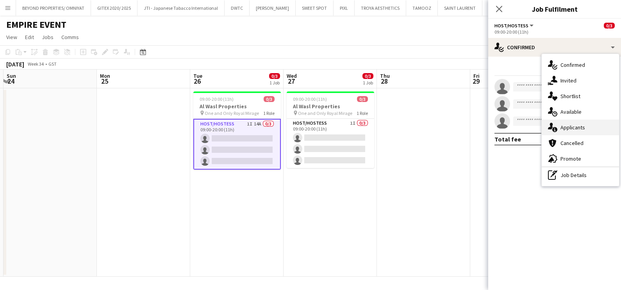
click at [496, 121] on div "single-neutral-actions-information Applicants" at bounding box center [580, 127] width 77 height 16
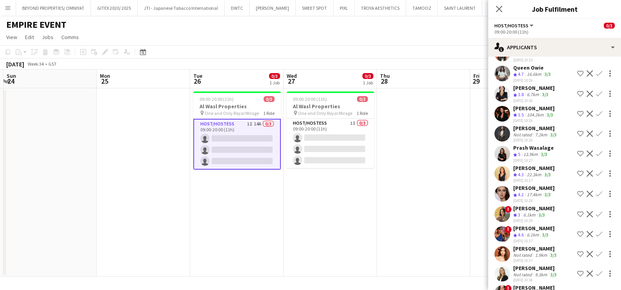
scroll to position [102, 0]
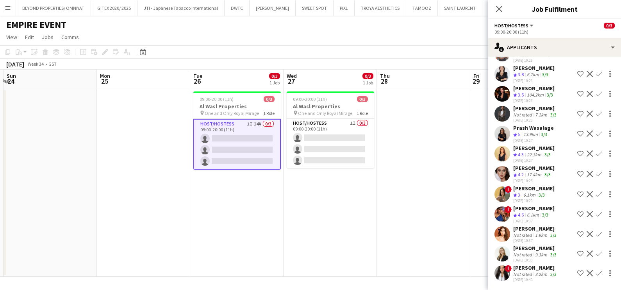
click at [496, 220] on div "Not rated" at bounding box center [523, 254] width 20 height 6
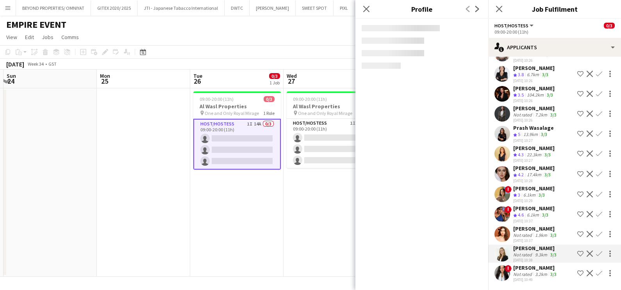
click at [496, 218] on div "[DATE] 10:37" at bounding box center [533, 220] width 41 height 5
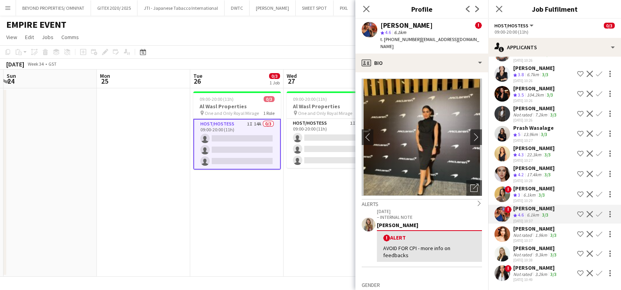
click at [496, 211] on app-icon "Shortlist crew" at bounding box center [580, 214] width 6 height 6
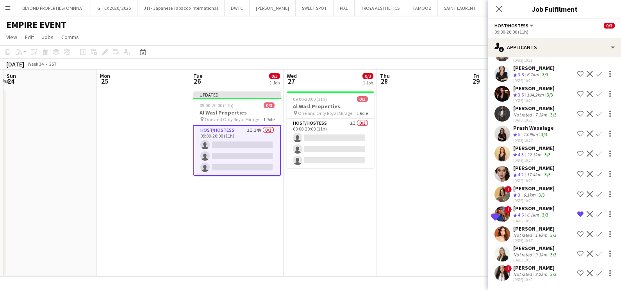
click at [496, 164] on div "[PERSON_NAME]" at bounding box center [533, 167] width 41 height 7
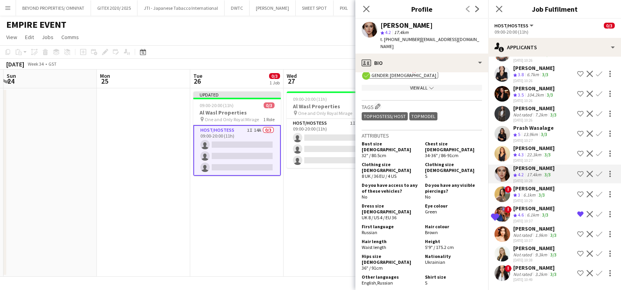
scroll to position [341, 0]
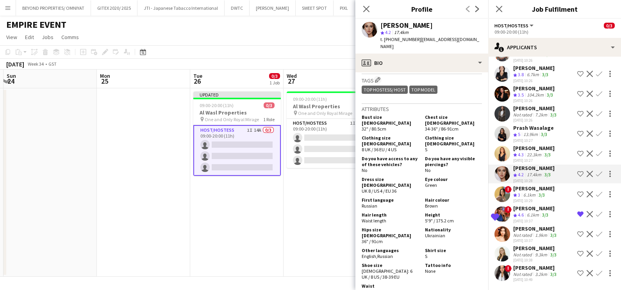
click at [496, 212] on div "6.1km" at bounding box center [532, 215] width 15 height 7
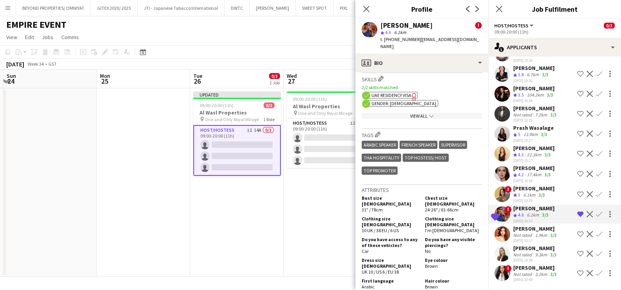
scroll to position [537, 0]
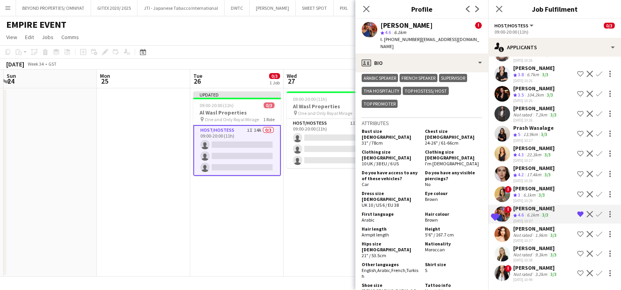
click at [496, 171] on app-icon "Shortlist crew" at bounding box center [580, 174] width 6 height 6
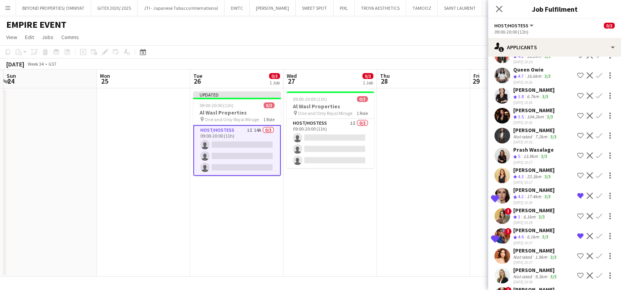
scroll to position [53, 0]
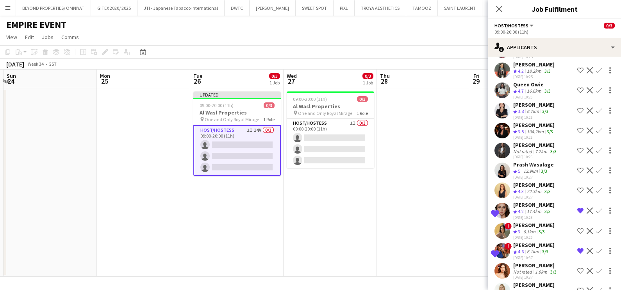
click at [496, 181] on div "[PERSON_NAME]" at bounding box center [533, 184] width 41 height 7
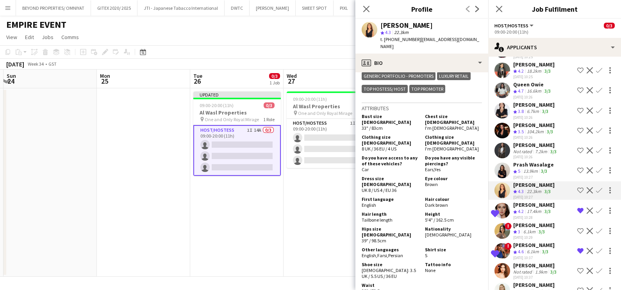
scroll to position [48, 0]
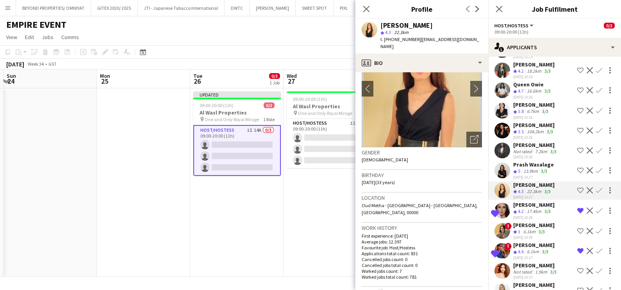
click at [496, 148] on div "7.2km" at bounding box center [540, 151] width 15 height 6
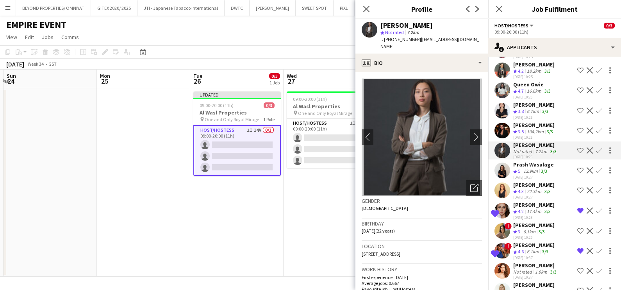
click at [496, 128] on div "Crew rating 3.5" at bounding box center [519, 131] width 12 height 7
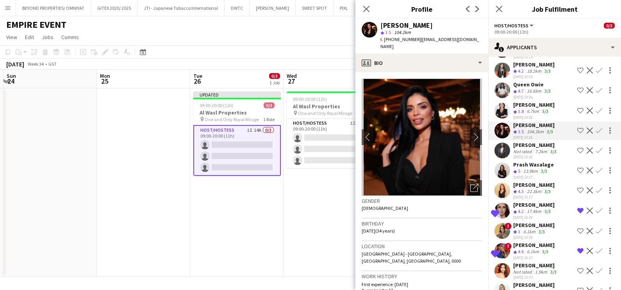
click at [496, 109] on div "6.7km" at bounding box center [532, 111] width 15 height 7
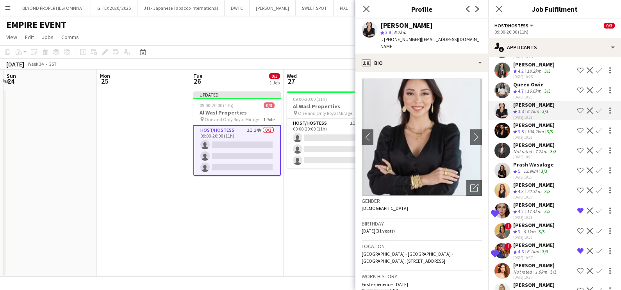
click at [496, 86] on div "Queen Owie" at bounding box center [532, 84] width 39 height 7
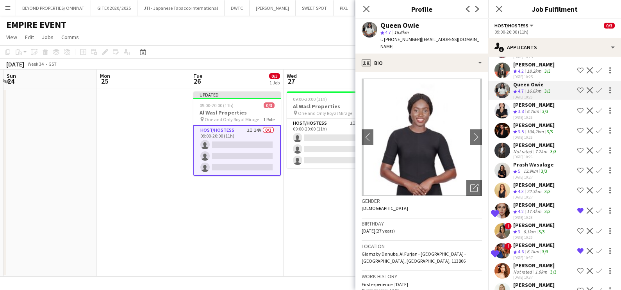
click at [496, 90] on app-icon "Shortlist crew" at bounding box center [580, 90] width 6 height 6
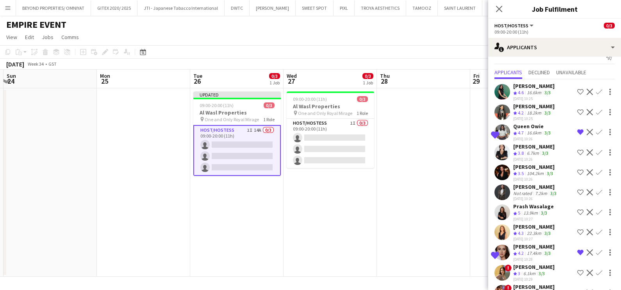
scroll to position [0, 0]
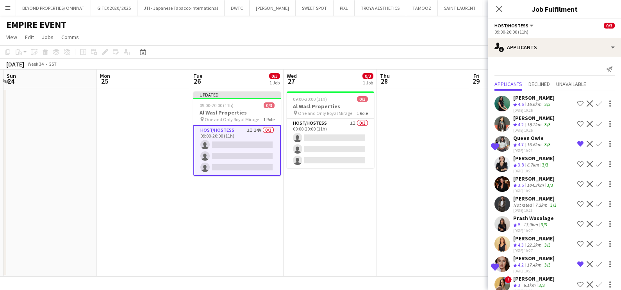
click at [496, 142] on span "4.7" at bounding box center [521, 144] width 6 height 6
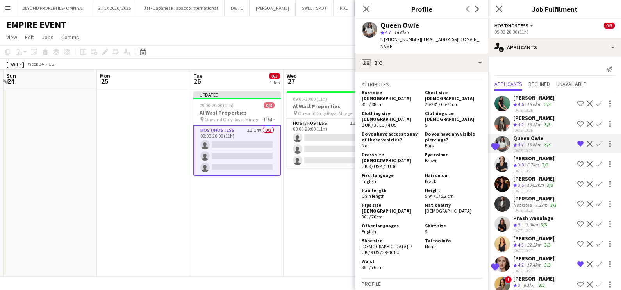
scroll to position [439, 0]
click at [496, 102] on app-icon "Shortlist crew" at bounding box center [580, 103] width 6 height 6
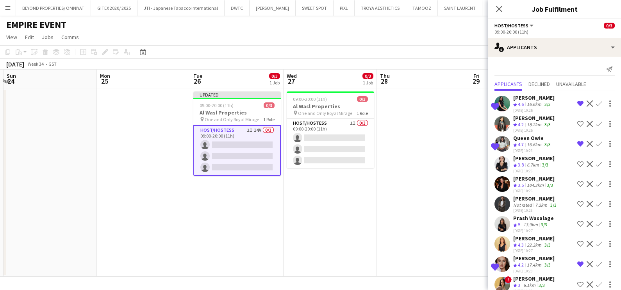
click at [496, 100] on div "[PERSON_NAME]" at bounding box center [533, 97] width 41 height 7
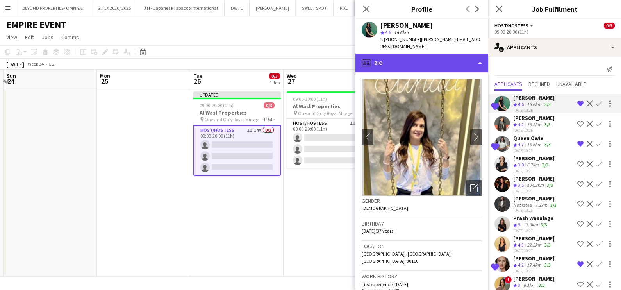
click at [433, 53] on div "profile Bio" at bounding box center [421, 62] width 133 height 19
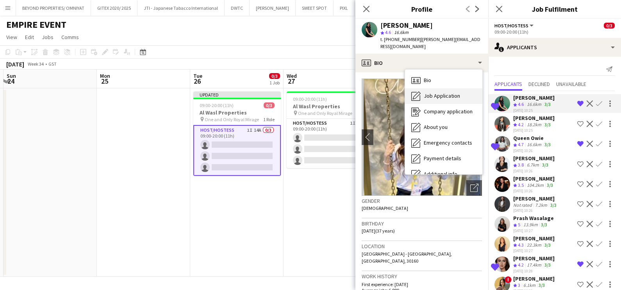
click at [442, 92] on span "Job Application" at bounding box center [442, 95] width 36 height 7
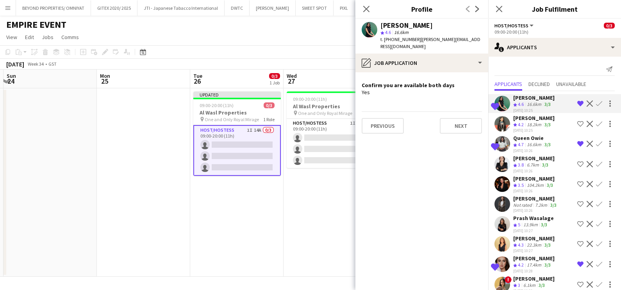
click at [496, 139] on div "Queen Owie" at bounding box center [532, 137] width 39 height 7
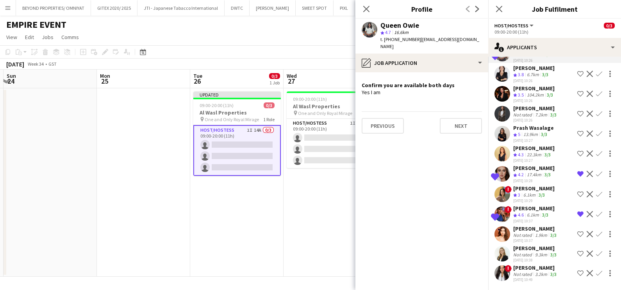
scroll to position [97, 0]
click at [496, 172] on div "17.4km" at bounding box center [534, 174] width 18 height 7
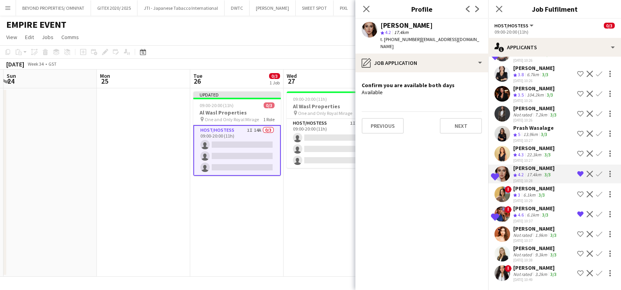
click at [496, 218] on div "[DATE] 10:37" at bounding box center [533, 220] width 41 height 5
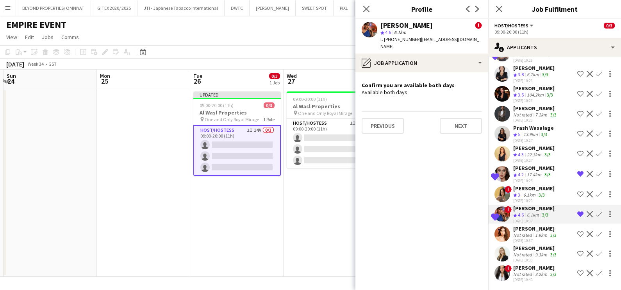
scroll to position [102, 0]
click at [496, 220] on div "[PERSON_NAME]" at bounding box center [535, 267] width 45 height 7
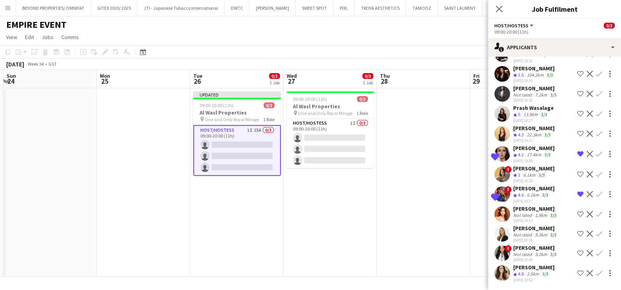
scroll to position [122, 0]
click at [496, 220] on div "[PERSON_NAME]" at bounding box center [535, 247] width 45 height 7
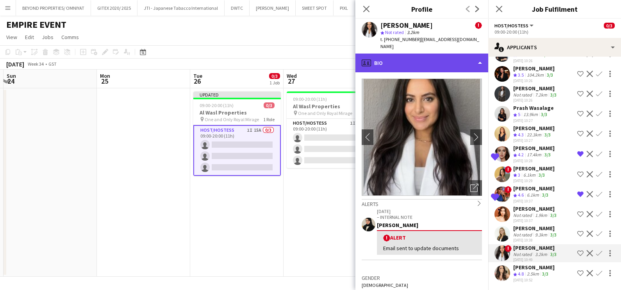
click at [417, 53] on div "profile Bio" at bounding box center [421, 62] width 133 height 19
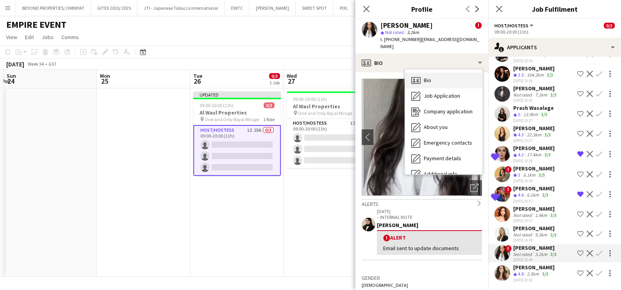
click at [446, 73] on div "Bio Bio" at bounding box center [443, 81] width 77 height 16
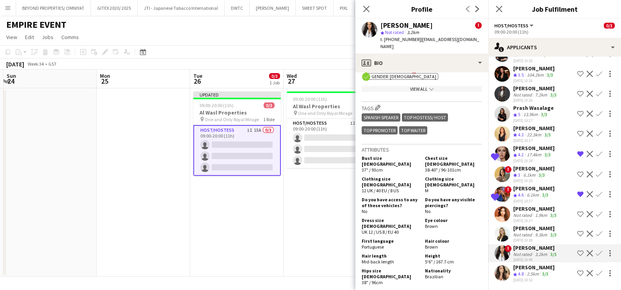
scroll to position [586, 0]
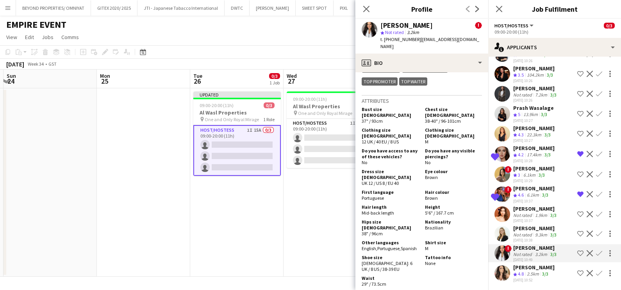
click at [496, 220] on app-icon "Shortlist crew" at bounding box center [580, 253] width 6 height 6
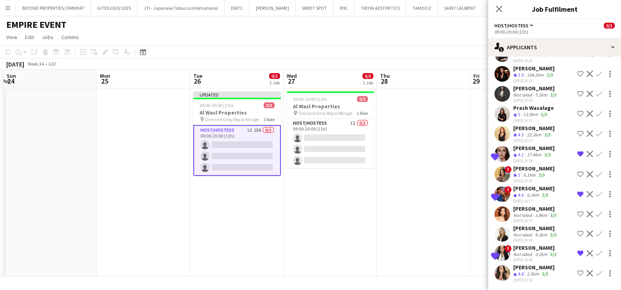
click at [496, 220] on div "[PERSON_NAME]" at bounding box center [533, 267] width 41 height 7
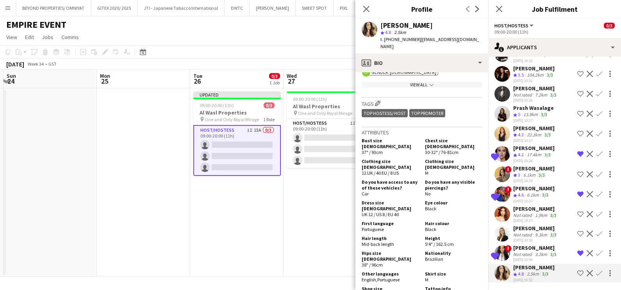
scroll to position [0, 0]
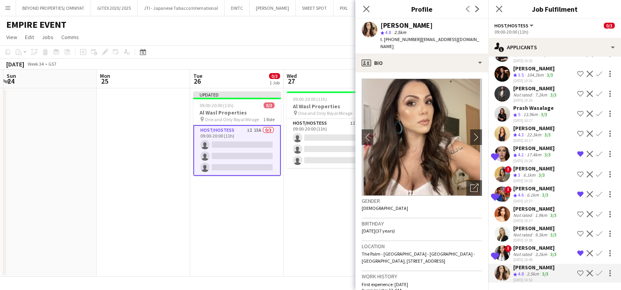
click at [318, 206] on app-date-cell "09:00-20:00 (11h) 0/3 Al Wasl Properties pin One and Only Royal Mirage 1 Role H…" at bounding box center [329, 182] width 93 height 188
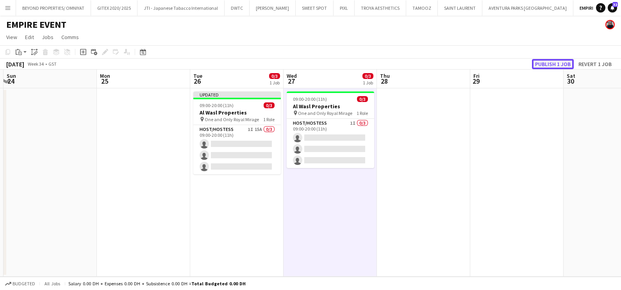
click at [496, 62] on button "Publish 1 job" at bounding box center [553, 64] width 42 height 10
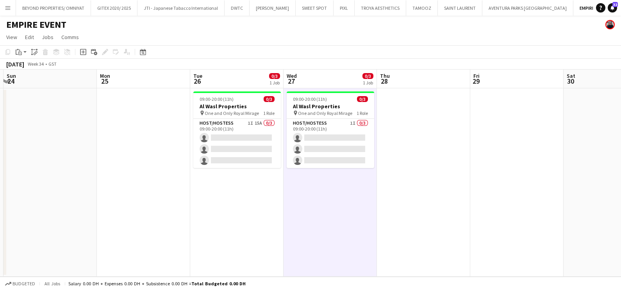
click at [496, 8] on app-icon "Add" at bounding box center [619, 7] width 3 height 3
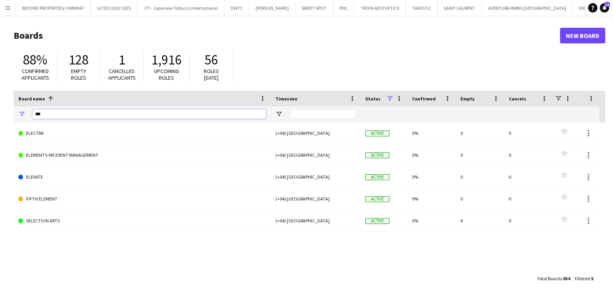
click at [76, 112] on input "***" at bounding box center [149, 113] width 234 height 9
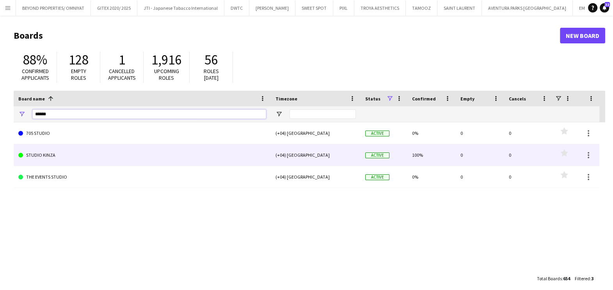
type input "******"
click at [91, 160] on link "STUDIO KINZA" at bounding box center [142, 155] width 248 height 22
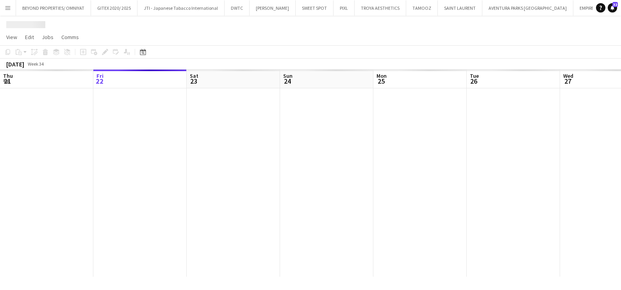
scroll to position [0, 33]
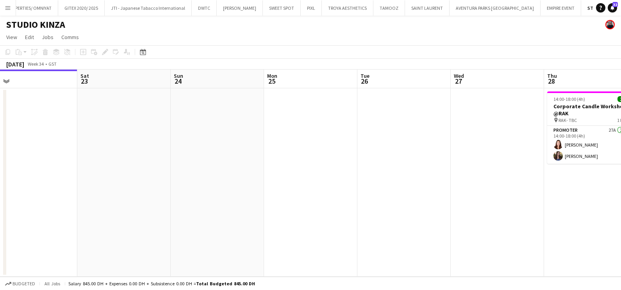
drag, startPoint x: 476, startPoint y: 205, endPoint x: 72, endPoint y: 207, distance: 404.1
click at [118, 206] on app-calendar-viewport "Tue 19 Wed 20 Thu 21 Fri 22 Sat 23 Sun 24 Mon 25 Tue 26 Wed 27 Thu 28 2/2 1 Job…" at bounding box center [310, 172] width 621 height 207
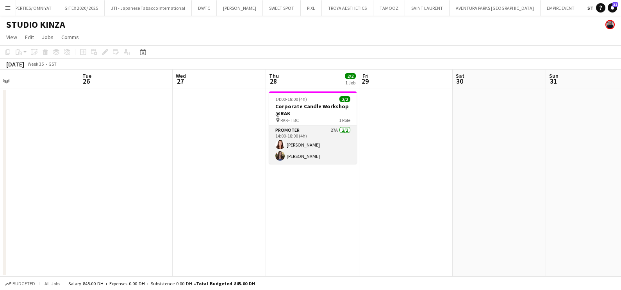
click at [312, 137] on app-card-role "Promoter 27A [DATE] 14:00-18:00 (4h) [PERSON_NAME] [PERSON_NAME]" at bounding box center [312, 145] width 87 height 38
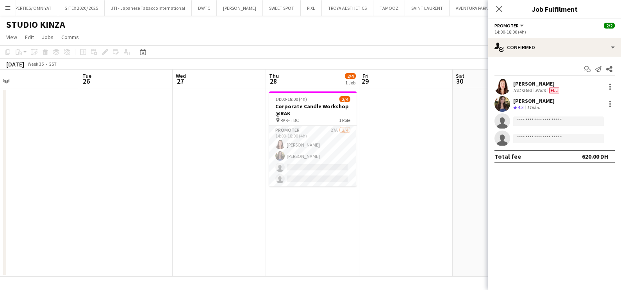
click at [417, 98] on app-date-cell at bounding box center [405, 182] width 93 height 188
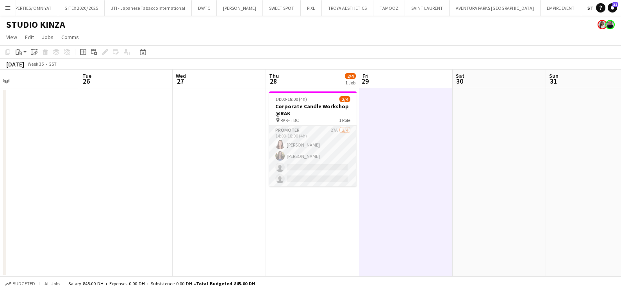
click at [316, 153] on app-card-role "Promoter 27A [DATE] 14:00-18:00 (4h) [PERSON_NAME] [PERSON_NAME] single-neutral…" at bounding box center [312, 156] width 87 height 61
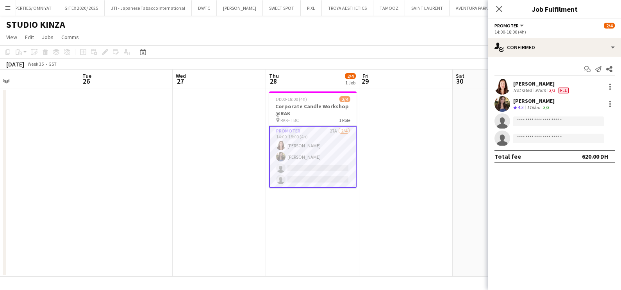
click at [218, 161] on app-date-cell at bounding box center [219, 182] width 93 height 188
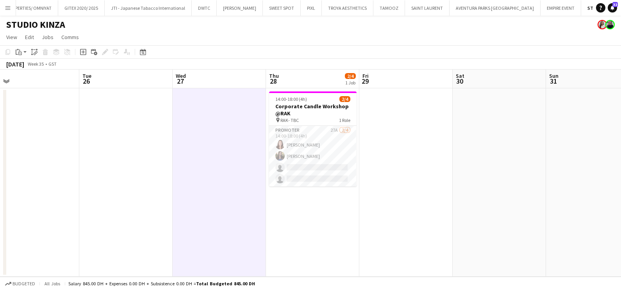
click at [438, 170] on app-date-cell at bounding box center [405, 182] width 93 height 188
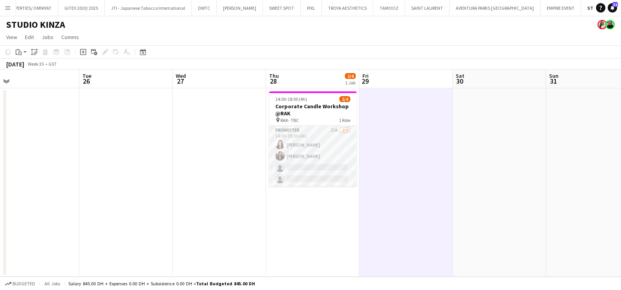
click at [328, 146] on app-card-role "Promoter 27A [DATE] 14:00-18:00 (4h) [PERSON_NAME] [PERSON_NAME] single-neutral…" at bounding box center [312, 156] width 87 height 61
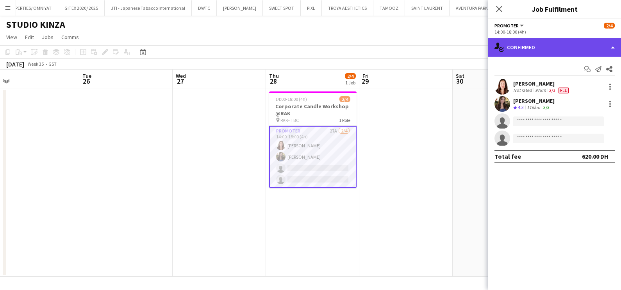
click at [496, 49] on div "single-neutral-actions-check-2 Confirmed" at bounding box center [554, 47] width 133 height 19
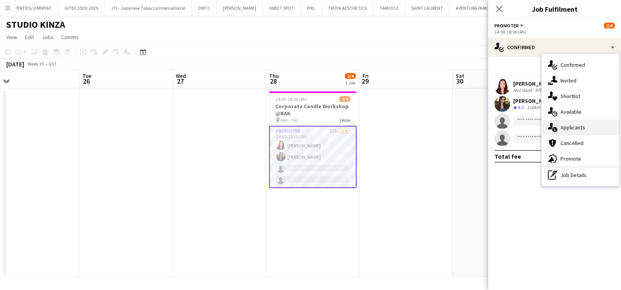
click at [496, 129] on div "single-neutral-actions-information Applicants" at bounding box center [580, 127] width 77 height 16
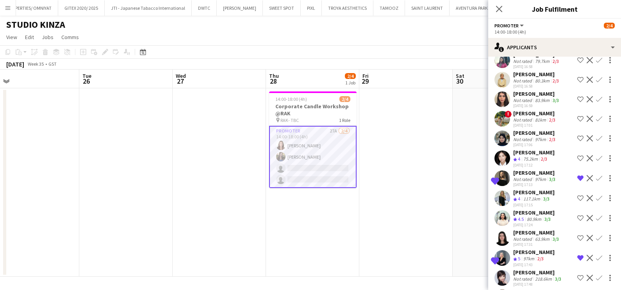
scroll to position [270, 0]
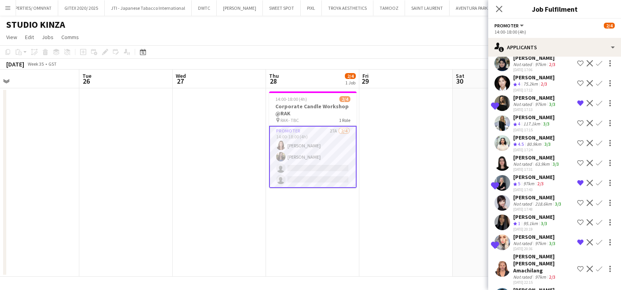
click at [416, 176] on app-date-cell at bounding box center [405, 182] width 93 height 188
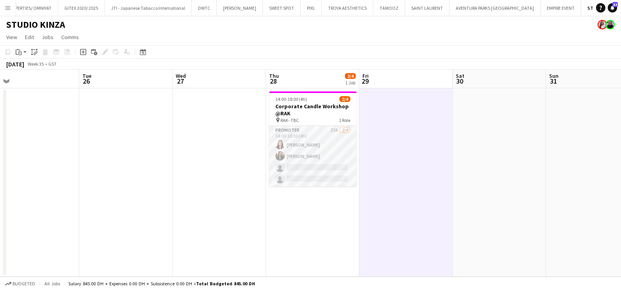
click at [319, 142] on app-card-role "Promoter 27A [DATE] 14:00-18:00 (4h) [PERSON_NAME] [PERSON_NAME] single-neutral…" at bounding box center [312, 156] width 87 height 61
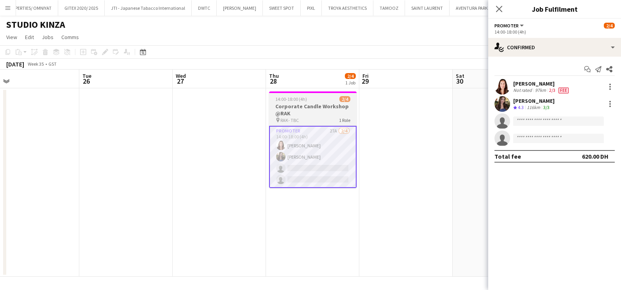
click at [316, 105] on h3 "Corporate Candle Workshop @RAK" at bounding box center [312, 110] width 87 height 14
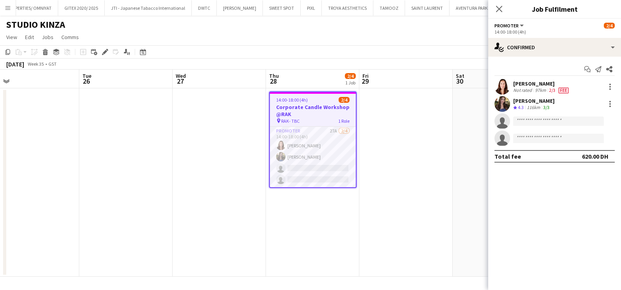
click at [145, 159] on app-date-cell at bounding box center [125, 182] width 93 height 188
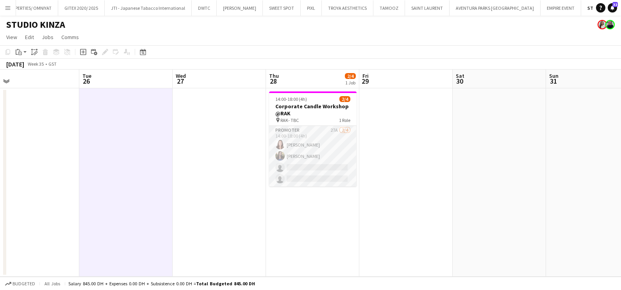
click at [314, 143] on app-card-role "Promoter 27A [DATE] 14:00-18:00 (4h) [PERSON_NAME] [PERSON_NAME] single-neutral…" at bounding box center [312, 156] width 87 height 61
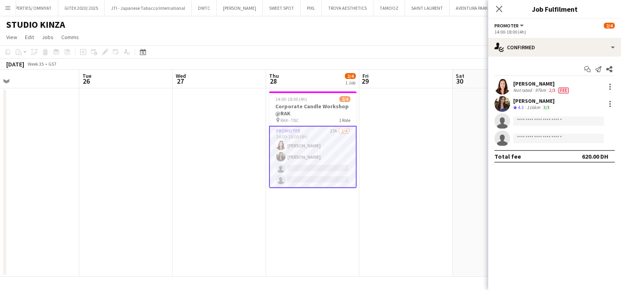
click at [314, 143] on app-card-role "Promoter 27A [DATE] 14:00-18:00 (4h) [PERSON_NAME] [PERSON_NAME] single-neutral…" at bounding box center [312, 157] width 87 height 62
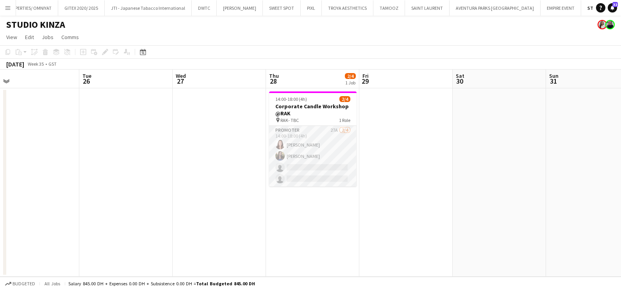
click at [314, 143] on app-card-role "Promoter 27A [DATE] 14:00-18:00 (4h) [PERSON_NAME] [PERSON_NAME] single-neutral…" at bounding box center [312, 156] width 87 height 61
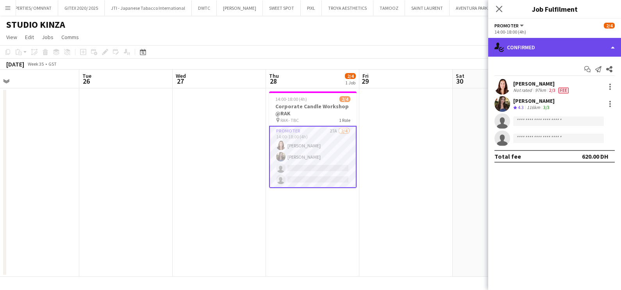
click at [496, 43] on div "single-neutral-actions-check-2 Confirmed" at bounding box center [554, 47] width 133 height 19
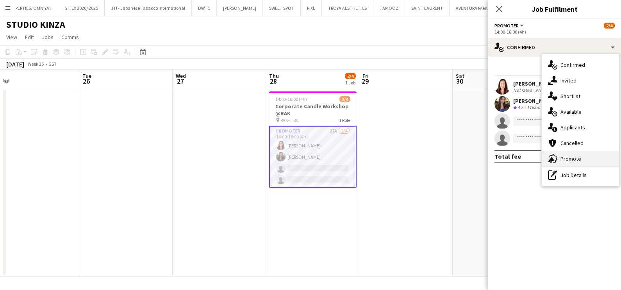
drag, startPoint x: 584, startPoint y: 158, endPoint x: 577, endPoint y: 162, distance: 7.7
click at [496, 158] on div "advertising-megaphone Promote" at bounding box center [580, 159] width 77 height 16
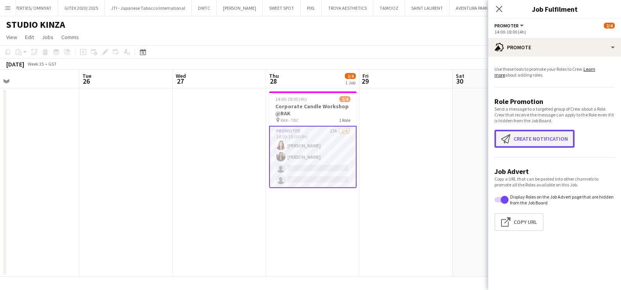
click at [496, 141] on button "Create notification Create notification" at bounding box center [534, 139] width 80 height 18
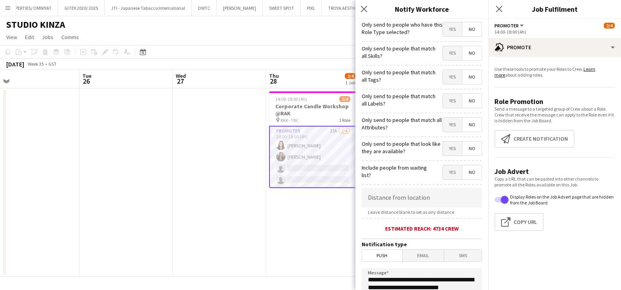
drag, startPoint x: 280, startPoint y: 215, endPoint x: 280, endPoint y: 207, distance: 7.4
click at [280, 215] on app-date-cell "14:00-18:00 (4h) 2/4 Corporate Candle Workshop @RAK pin RAK- TBC 1 Role Promote…" at bounding box center [312, 182] width 93 height 188
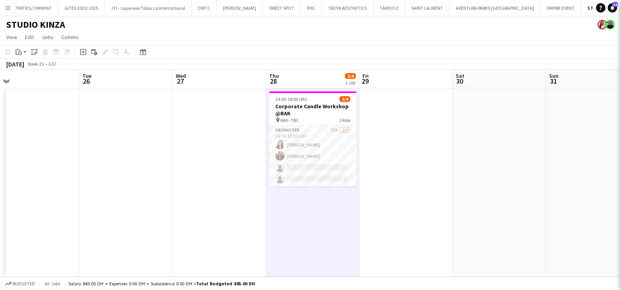
scroll to position [0, 294]
click at [304, 141] on app-card-role "Promoter 27A [DATE] 14:00-18:00 (4h) [PERSON_NAME] [PERSON_NAME] single-neutral…" at bounding box center [312, 156] width 87 height 61
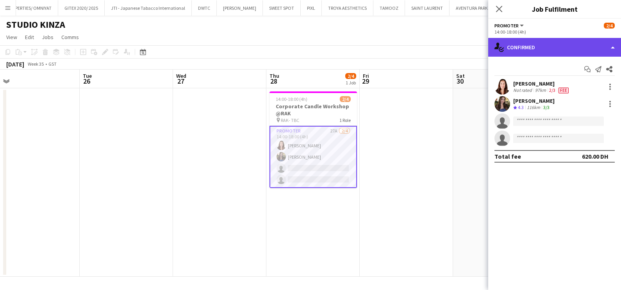
click at [496, 49] on div "single-neutral-actions-check-2 Confirmed" at bounding box center [554, 47] width 133 height 19
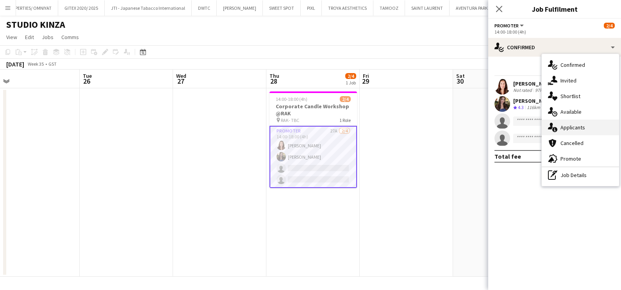
click at [496, 128] on div "single-neutral-actions-information Applicants" at bounding box center [580, 127] width 77 height 16
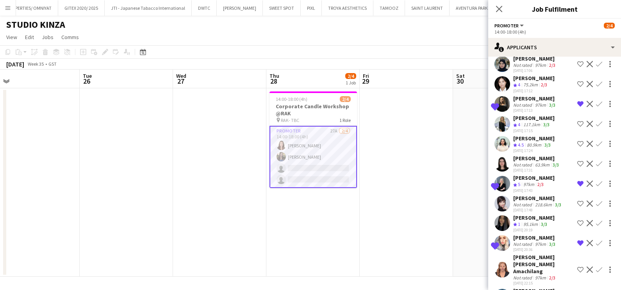
scroll to position [337, 0]
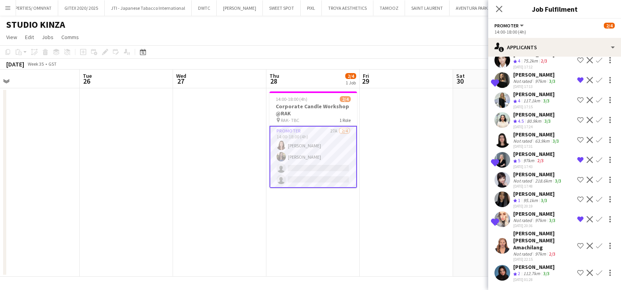
click at [496, 172] on app-user-avatar at bounding box center [502, 180] width 16 height 16
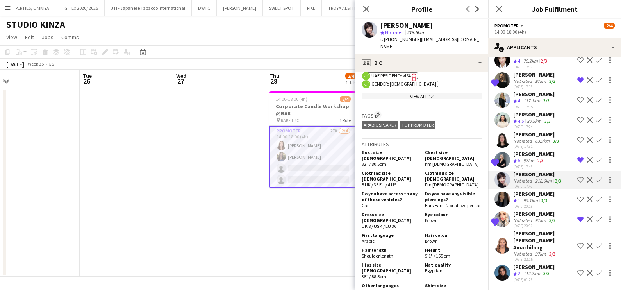
scroll to position [537, 0]
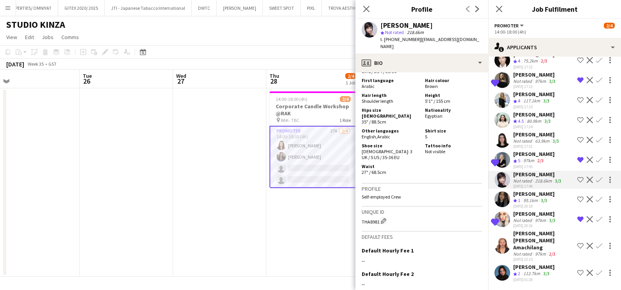
click at [496, 138] on div "63.9km" at bounding box center [542, 141] width 18 height 6
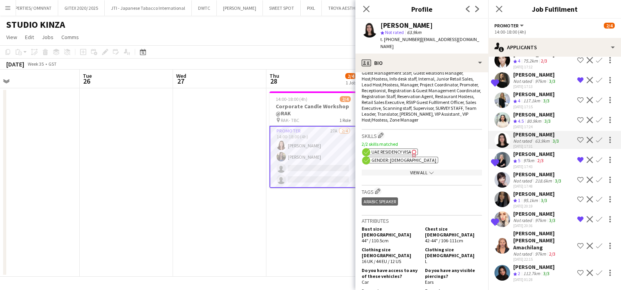
scroll to position [0, 0]
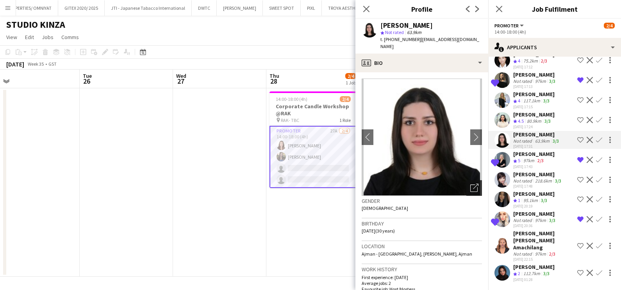
click at [470, 184] on icon "Open photos pop-in" at bounding box center [474, 188] width 8 height 8
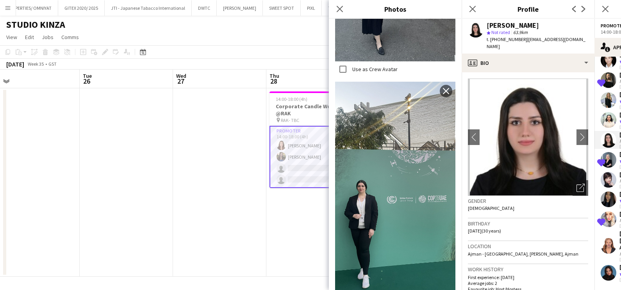
scroll to position [781, 0]
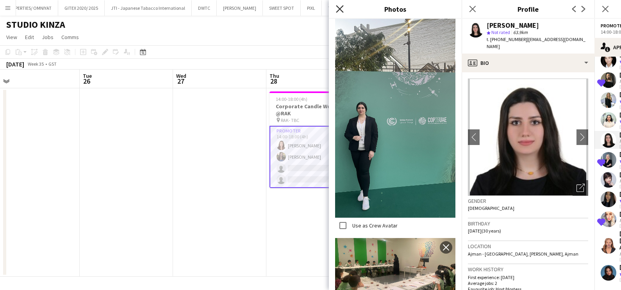
click at [336, 10] on app-icon "Close pop-in" at bounding box center [339, 9] width 11 height 11
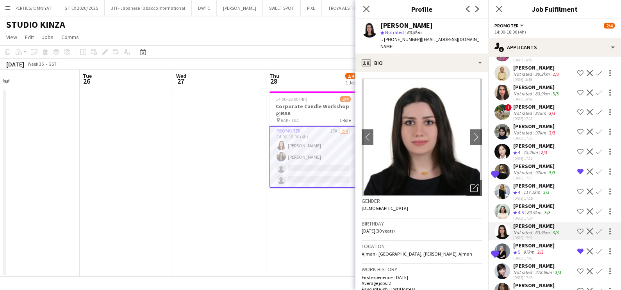
scroll to position [190, 0]
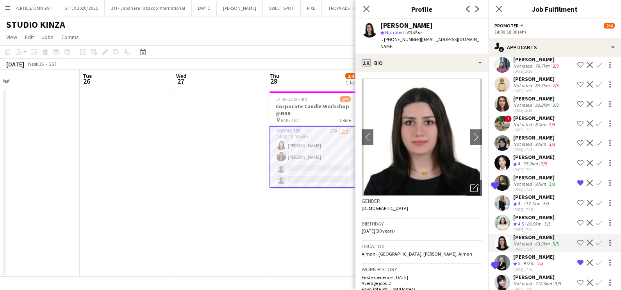
click at [496, 153] on div "[PERSON_NAME]" at bounding box center [533, 156] width 41 height 7
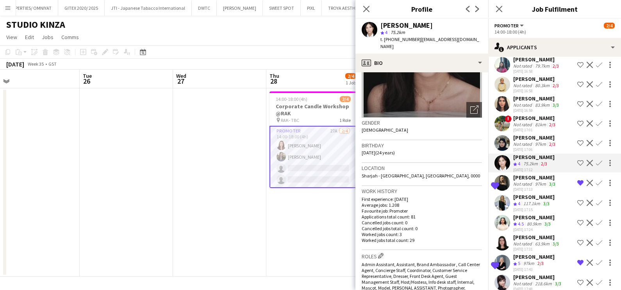
scroll to position [44, 0]
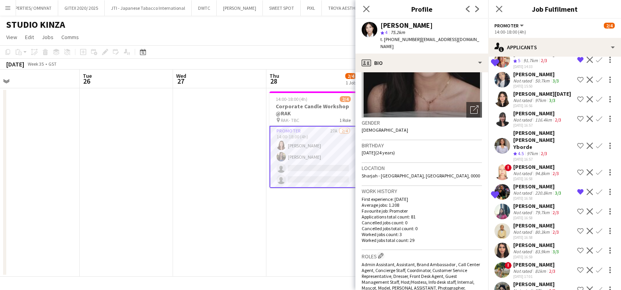
click at [496, 190] on div "220.8km" at bounding box center [543, 193] width 20 height 6
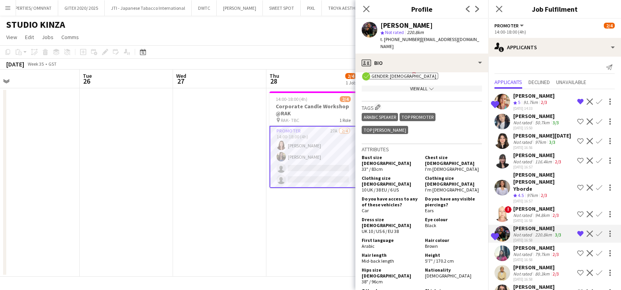
scroll to position [0, 0]
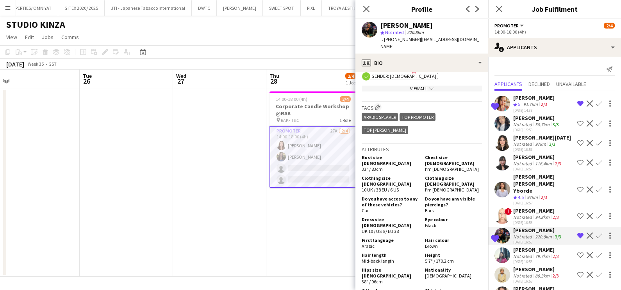
click at [496, 102] on app-icon "Remove crew from shortlist" at bounding box center [580, 103] width 6 height 6
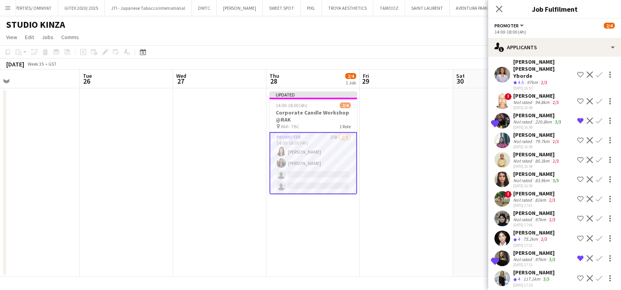
scroll to position [270, 0]
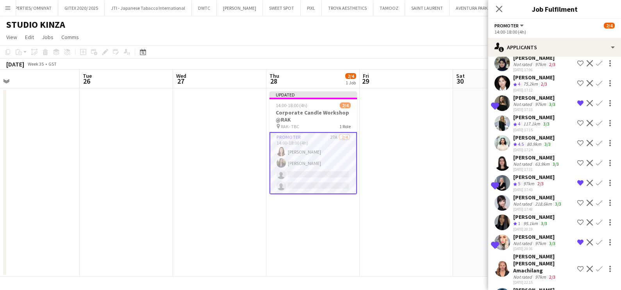
click at [496, 180] on app-skills-label "2/3" at bounding box center [540, 183] width 6 height 6
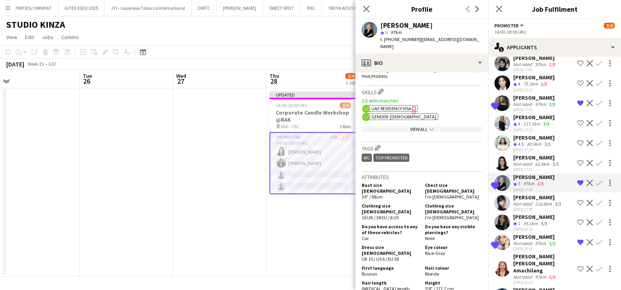
scroll to position [390, 0]
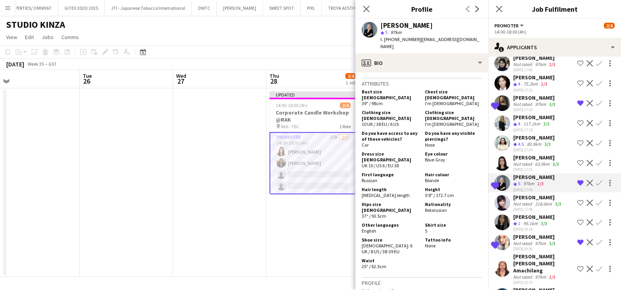
click at [496, 220] on div "[PERSON_NAME]" at bounding box center [535, 236] width 44 height 7
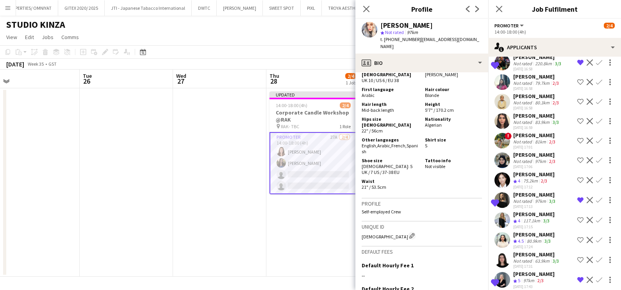
scroll to position [172, 0]
click at [496, 192] on div "Shortlisted [PERSON_NAME] Not rated 97km 3/3 [DATE] 17:13 Remove crew from shor…" at bounding box center [554, 201] width 133 height 18
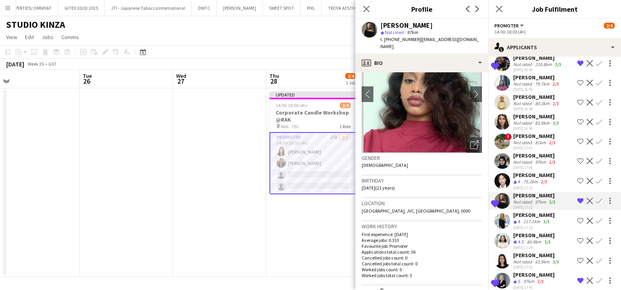
scroll to position [0, 0]
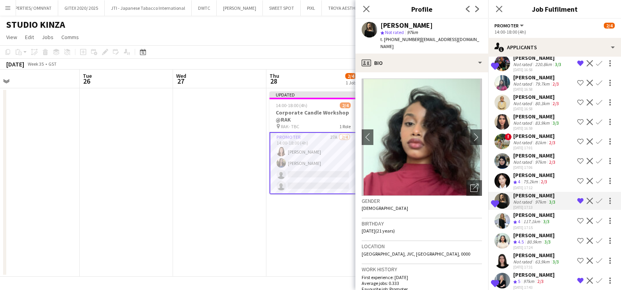
click at [315, 220] on app-date-cell "Updated 14:00-18:00 (4h) 2/4 Corporate Candle Workshop @RAK pin RAK- TBC 1 Role…" at bounding box center [312, 182] width 93 height 188
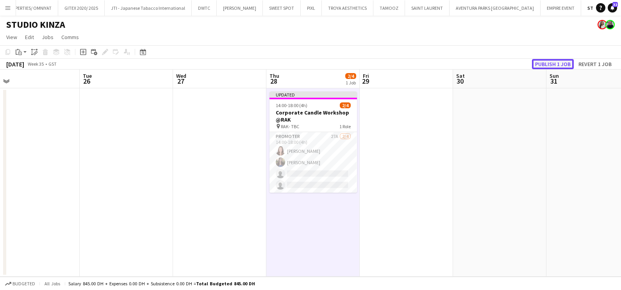
click at [496, 61] on button "Publish 1 job" at bounding box center [553, 64] width 42 height 10
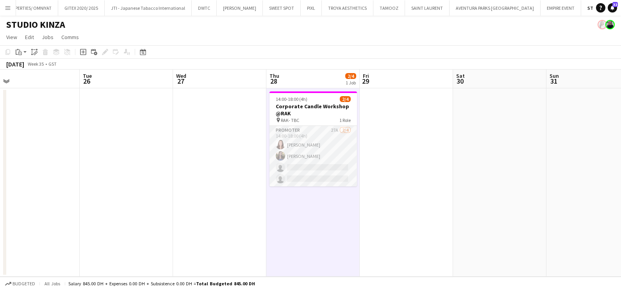
click at [331, 144] on app-card-role "Promoter 27A [DATE] 14:00-18:00 (4h) [PERSON_NAME] [PERSON_NAME] single-neutral…" at bounding box center [312, 156] width 87 height 61
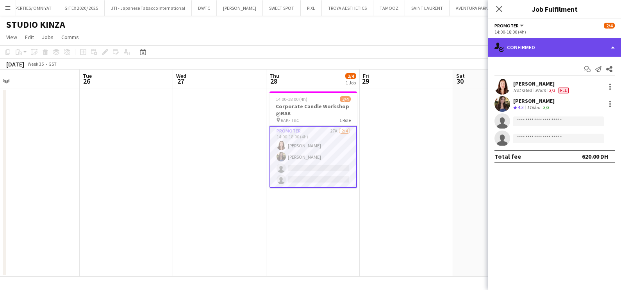
click at [496, 45] on div "single-neutral-actions-check-2 Confirmed" at bounding box center [554, 47] width 133 height 19
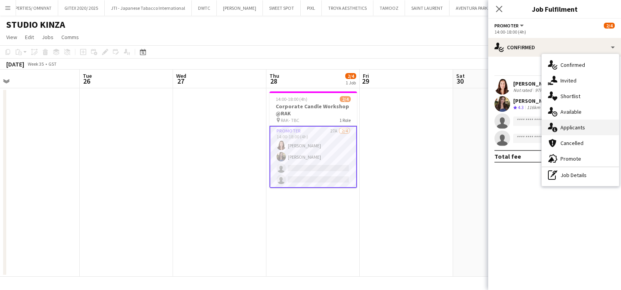
click at [496, 127] on div "single-neutral-actions-information Applicants" at bounding box center [580, 127] width 77 height 16
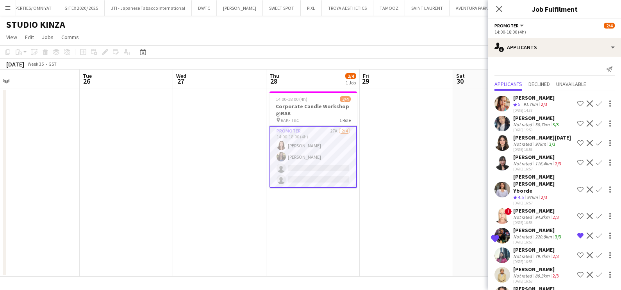
scroll to position [270, 0]
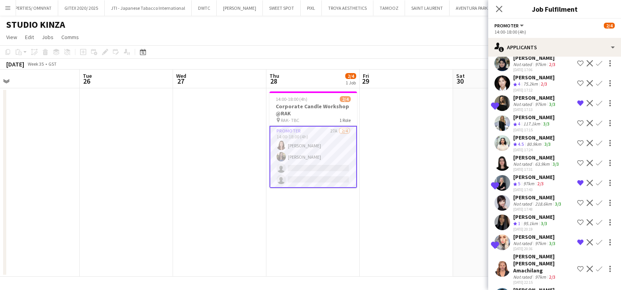
click at [452, 175] on app-date-cell at bounding box center [406, 182] width 93 height 188
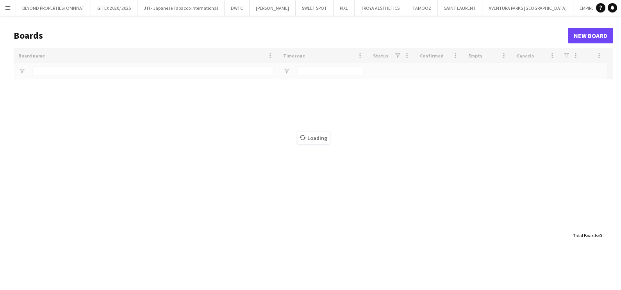
type input "***"
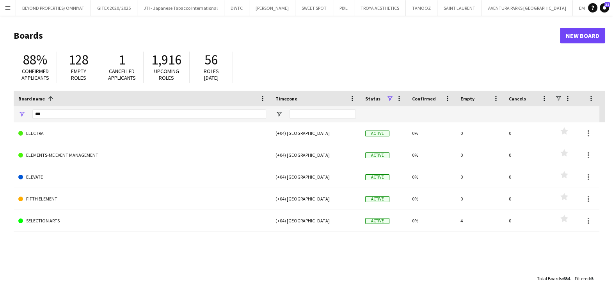
click at [364, 41] on h1 "Boards" at bounding box center [287, 36] width 547 height 12
click at [455, 11] on button "SAINT LAURENT Close" at bounding box center [460, 7] width 45 height 15
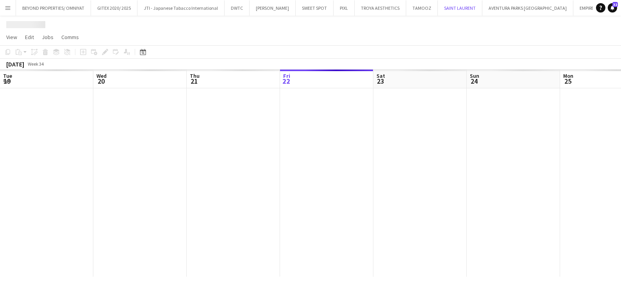
scroll to position [0, 187]
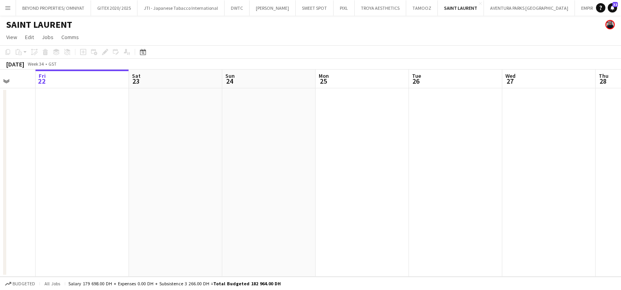
drag, startPoint x: 387, startPoint y: 169, endPoint x: 170, endPoint y: 169, distance: 216.7
click at [200, 169] on app-calendar-viewport "Tue 19 Wed 20 Thu 21 Fri 22 Sat 23 Sun 24 Mon 25 Tue 26 Wed 27 Thu 28 Fri 29 Sa…" at bounding box center [310, 172] width 621 height 207
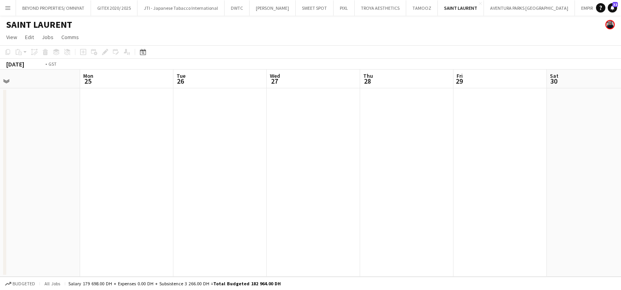
drag, startPoint x: 141, startPoint y: 176, endPoint x: 115, endPoint y: 176, distance: 26.6
click at [124, 176] on app-calendar-viewport "Thu 21 Fri 22 Sat 23 Sun 24 Mon 25 Tue 26 Wed 27 Thu 28 Fri 29 Sat 30 Sun 31 Mo…" at bounding box center [310, 172] width 621 height 207
drag, startPoint x: 221, startPoint y: 178, endPoint x: 620, endPoint y: 182, distance: 399.4
click at [620, 182] on html "Menu Boards Boards Boards All jobs Status Workforce Workforce My Workforce Recr…" at bounding box center [310, 145] width 621 height 290
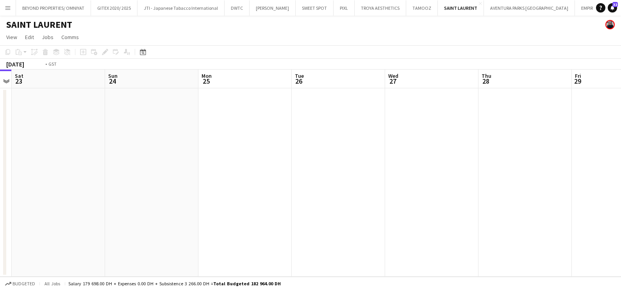
drag, startPoint x: 438, startPoint y: 164, endPoint x: 0, endPoint y: 165, distance: 438.5
click at [13, 164] on app-calendar-viewport "Wed 20 Thu 21 Fri 22 Sat 23 Sun 24 Mon 25 Tue 26 Wed 27 Thu 28 Fri 29 Sat 30 Su…" at bounding box center [310, 172] width 621 height 207
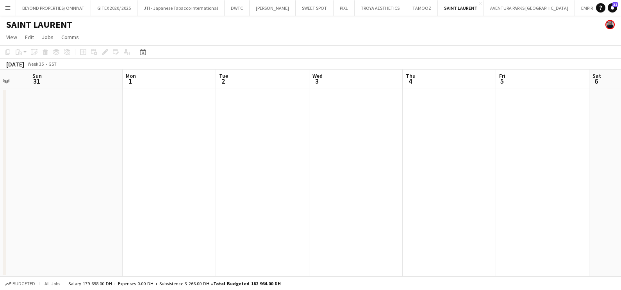
drag, startPoint x: 197, startPoint y: 174, endPoint x: -2, endPoint y: 174, distance: 198.7
click at [0, 174] on html "Menu Boards Boards Boards All jobs Status Workforce Workforce My Workforce Recr…" at bounding box center [310, 145] width 621 height 290
click at [0, 180] on app-calendar-viewport "Wed 27 Thu 28 Fri 29 Sat 30 Sun 31 Mon 1 Tue 2 Wed 3 Thu 4 Fri 5 Sat 6 Sun 7" at bounding box center [310, 172] width 621 height 207
drag, startPoint x: 41, startPoint y: 187, endPoint x: 272, endPoint y: 188, distance: 231.1
click at [5, 187] on div "Sun 7 Mon 8 Tue 9 Wed 10 Thu 11 Fri 12 Sat 13 Sun 14 Mon 15 Tue 16 Wed 17 Thu 18" at bounding box center [310, 172] width 621 height 207
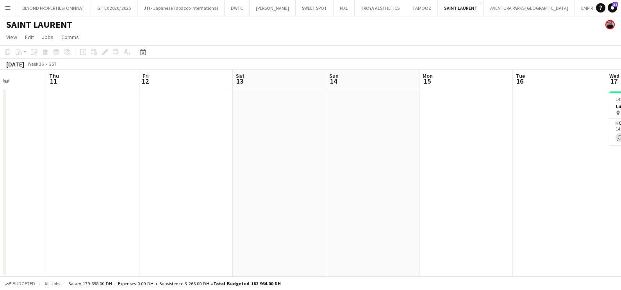
drag, startPoint x: 457, startPoint y: 193, endPoint x: 110, endPoint y: 195, distance: 346.7
click at [110, 195] on app-calendar-viewport "Sun 7 Mon 8 Tue 9 Wed 10 Thu 11 Fri 12 Sat 13 Sun 14 Mon 15 Tue 16 Wed 17 1/1 1…" at bounding box center [310, 172] width 621 height 207
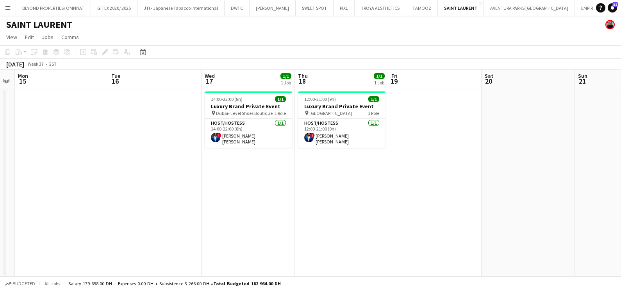
click at [162, 197] on app-calendar-viewport "Thu 11 Fri 12 Sat 13 Sun 14 Mon 15 Tue 16 Wed 17 1/1 1 Job Thu 18 1/1 1 Job Fri…" at bounding box center [310, 172] width 621 height 207
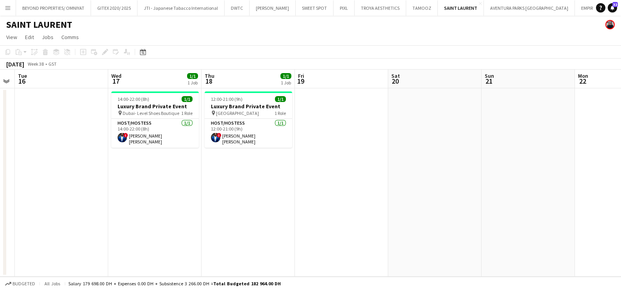
scroll to position [0, 282]
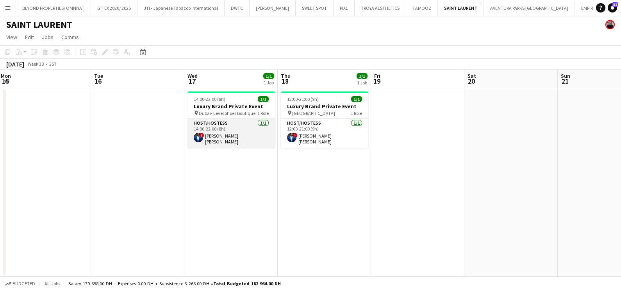
click at [245, 134] on app-card-role "Host/Hostess 1/1 14:00-22:00 (8h) ! Nana Yaw Kusi Amponsah" at bounding box center [230, 133] width 87 height 29
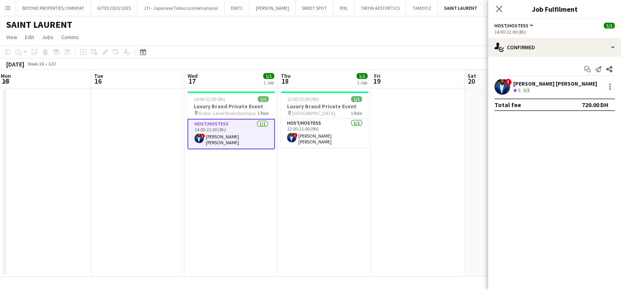
click at [521, 83] on div "Nana Yaw Kusi Amponsah" at bounding box center [555, 83] width 84 height 7
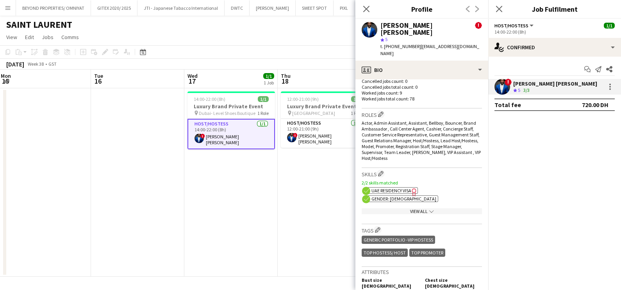
scroll to position [341, 0]
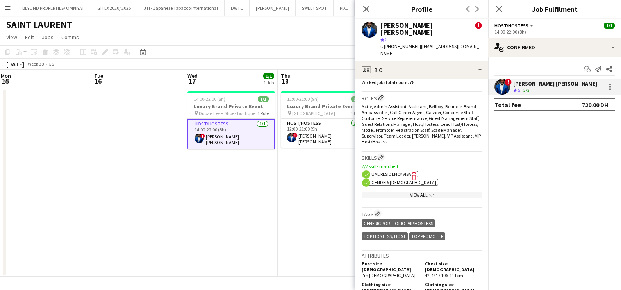
click at [412, 192] on div "View All chevron-down" at bounding box center [422, 195] width 120 height 6
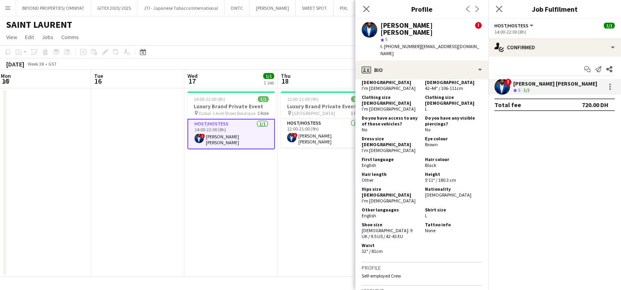
scroll to position [537, 0]
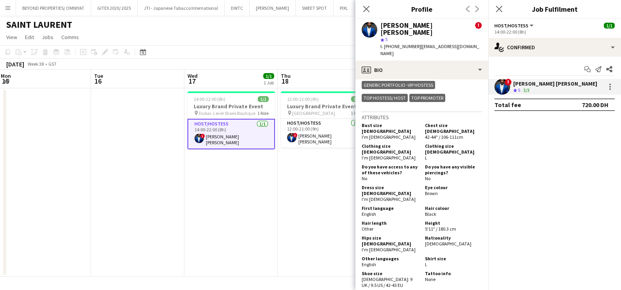
drag, startPoint x: 421, startPoint y: 118, endPoint x: 462, endPoint y: 125, distance: 41.5
click at [462, 143] on div "Clothing size MALE L" at bounding box center [452, 152] width 60 height 18
copy div "Clothing size MALE L"
click at [408, 164] on div "Do you have access to any of these vehicles? No" at bounding box center [392, 173] width 60 height 18
drag, startPoint x: 461, startPoint y: 109, endPoint x: 421, endPoint y: 105, distance: 40.1
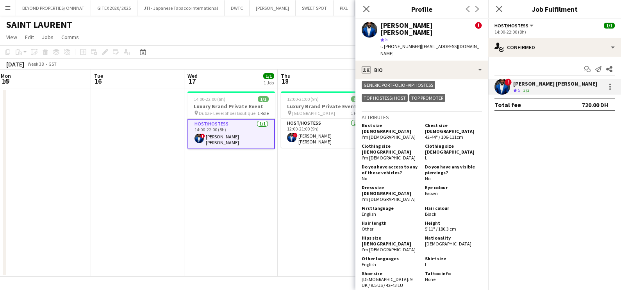
click at [422, 122] on div "Chest size MALE 42-44" / 106-111cm" at bounding box center [452, 131] width 60 height 18
copy div "Chest size MALE 42-44" / 106-111cm"
click at [442, 205] on h5 "Hair colour" at bounding box center [453, 208] width 57 height 6
click at [451, 220] on div "Height 5'11" / 180.3 cm" at bounding box center [452, 226] width 60 height 12
click at [408, 235] on div "Hips size FEMALE I'm male" at bounding box center [392, 244] width 60 height 18
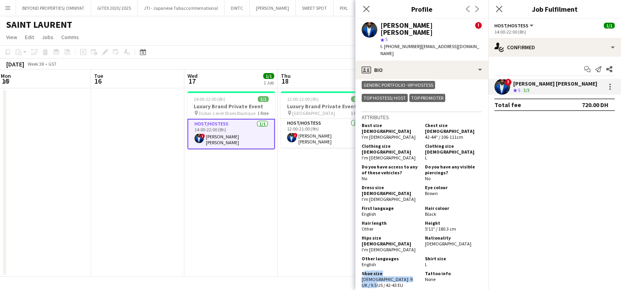
drag, startPoint x: 369, startPoint y: 242, endPoint x: 361, endPoint y: 230, distance: 14.5
click at [361, 230] on app-crew-profile-bio "chevron-left chevron-right Open photos pop-in Alerts chevron-right 12-08-2025 –…" at bounding box center [421, 184] width 133 height 210
copy div "Shoe size Male: 9 UK / 9.5 US / 42-43 EU"
click at [318, 207] on app-date-cell "12:00-21:00 (9h) 1/1 Luxury Brand Private Event pin Dubai Mall 1 Role Host/Host…" at bounding box center [324, 182] width 93 height 188
